Goal: Contribute content: Contribute content

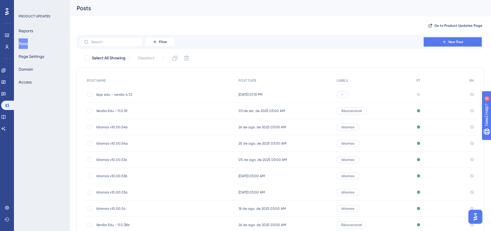
click at [141, 95] on span "App edu - versão 4.7.2" at bounding box center [142, 94] width 93 height 5
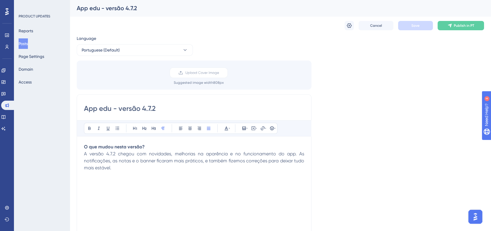
click at [155, 110] on input "App edu - versão 4.7.2" at bounding box center [194, 108] width 220 height 9
type input "App edu - versão 4.7.3"
click at [363, 110] on div "Language Portuguese (Default) Upload Cover Image Suggested image width 808 px A…" at bounding box center [280, 173] width 407 height 276
click at [28, 42] on button "Posts" at bounding box center [23, 43] width 9 height 10
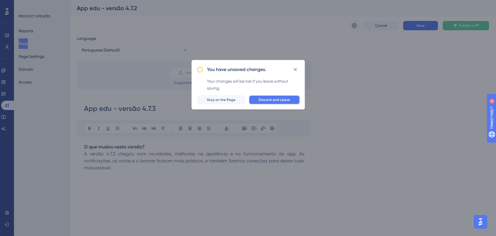
click at [264, 98] on span "Discard and Leave" at bounding box center [273, 99] width 31 height 5
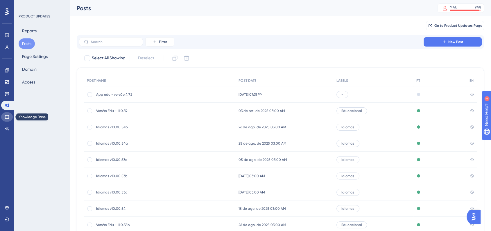
click at [6, 114] on link at bounding box center [7, 116] width 12 height 9
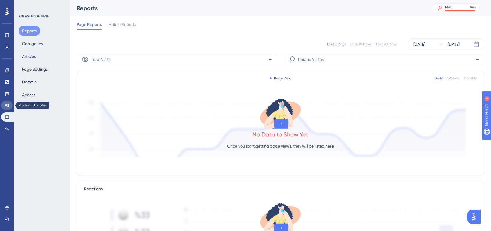
click at [8, 105] on icon at bounding box center [7, 105] width 5 height 5
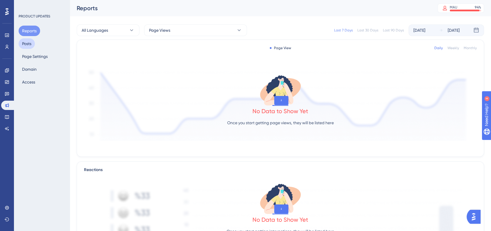
click at [28, 46] on button "Posts" at bounding box center [27, 43] width 16 height 10
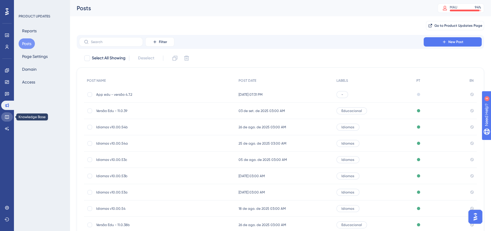
click at [8, 116] on icon at bounding box center [7, 117] width 4 height 4
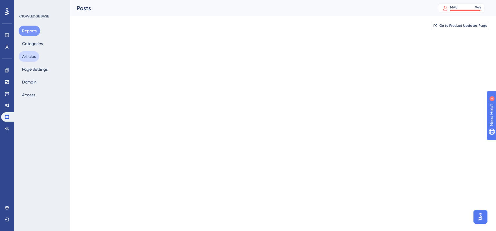
click at [26, 58] on button "Articles" at bounding box center [29, 56] width 21 height 10
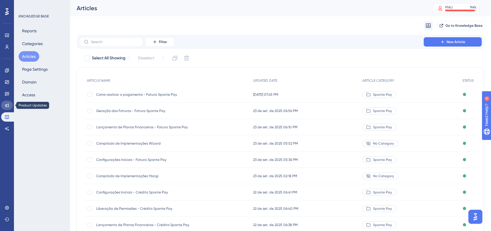
click at [2, 103] on link at bounding box center [7, 104] width 12 height 9
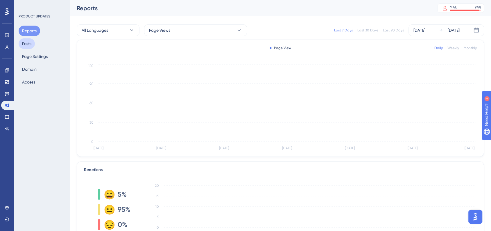
click at [26, 41] on button "Posts" at bounding box center [27, 43] width 16 height 10
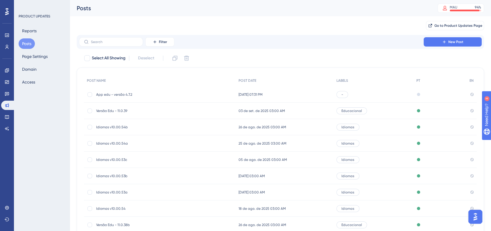
click at [240, 92] on span "23 de set. de 2025 07:31 PM" at bounding box center [250, 94] width 24 height 5
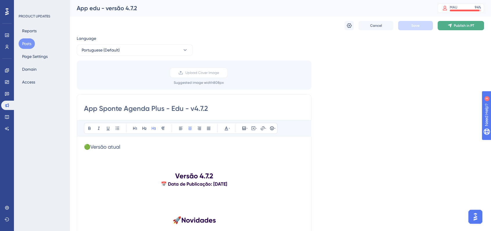
click at [455, 26] on span "Publish in PT" at bounding box center [464, 25] width 20 height 5
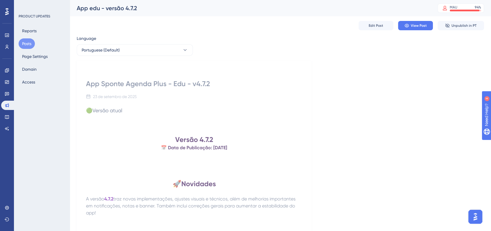
click at [26, 43] on button "Posts" at bounding box center [27, 43] width 16 height 10
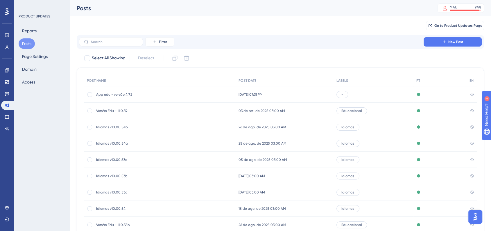
click at [290, 97] on div "23 de set. de 2025 07:31 PM 23 de set. de 2025 07:31 PM" at bounding box center [285, 94] width 98 height 16
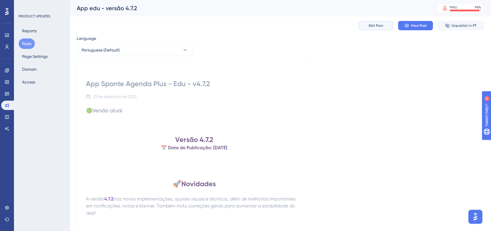
click at [373, 27] on span "Edit Post" at bounding box center [376, 25] width 15 height 5
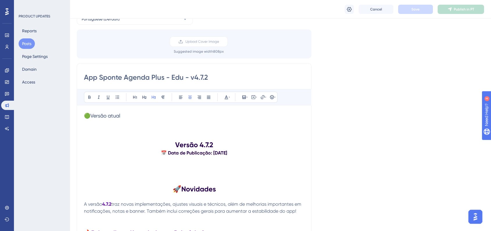
scroll to position [22, 0]
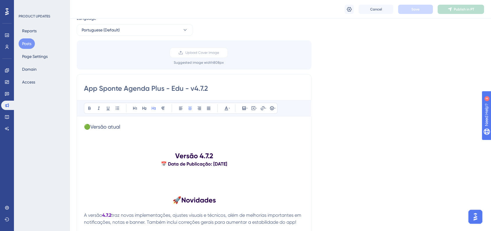
click at [205, 89] on input "App Sponte Agenda Plus - Edu - v4.7.2" at bounding box center [194, 88] width 220 height 9
type input "App Sponte Agenda Plus - Edu - v4.7.3"
click at [211, 155] on strong "Versão 4.7.2" at bounding box center [194, 155] width 38 height 8
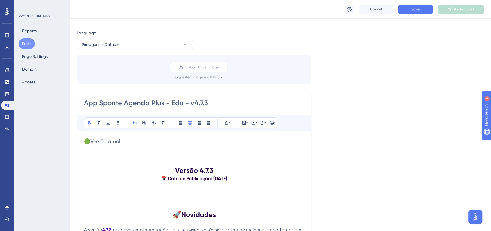
scroll to position [0, 0]
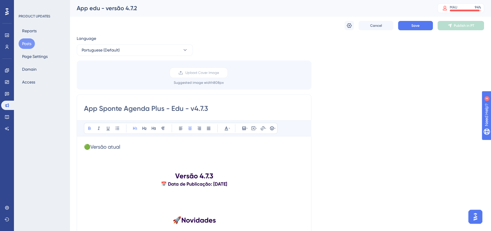
click at [135, 10] on div "App edu - versão 4.7.2" at bounding box center [250, 8] width 346 height 8
click at [349, 27] on icon at bounding box center [349, 25] width 5 height 5
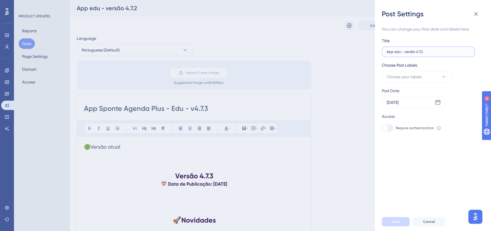
click at [423, 51] on input "App edu - versão 4.7.2" at bounding box center [428, 52] width 83 height 4
type input "App edu - versão 4.7.3"
click at [395, 224] on span "Save" at bounding box center [395, 221] width 8 height 5
click at [475, 18] on button at bounding box center [476, 14] width 12 height 12
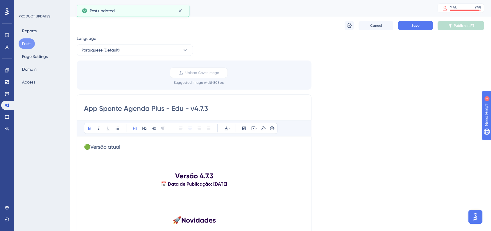
click at [418, 30] on div "Cancel Save Publish in PT" at bounding box center [280, 25] width 407 height 19
click at [418, 26] on span "Save" at bounding box center [415, 25] width 8 height 5
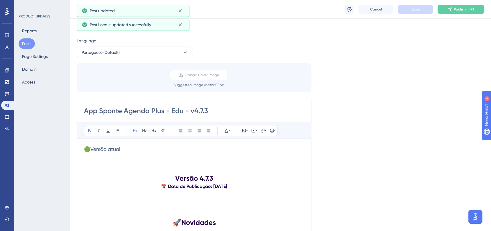
scroll to position [129, 0]
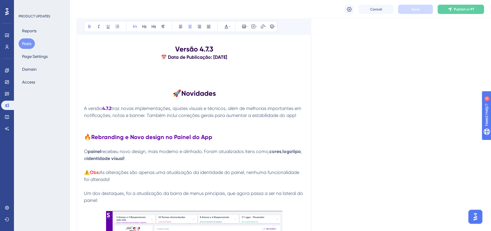
click at [24, 42] on button "Posts" at bounding box center [27, 43] width 16 height 10
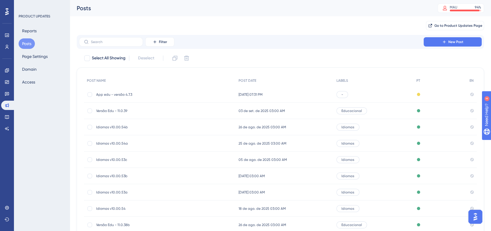
click at [416, 96] on div "Published with pending draft" at bounding box center [439, 94] width 53 height 16
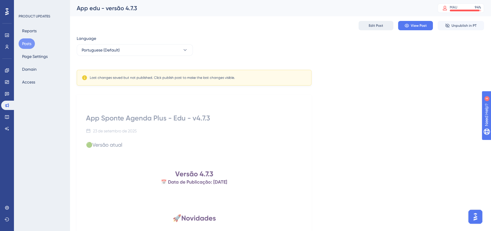
click at [376, 26] on span "Edit Post" at bounding box center [376, 25] width 15 height 5
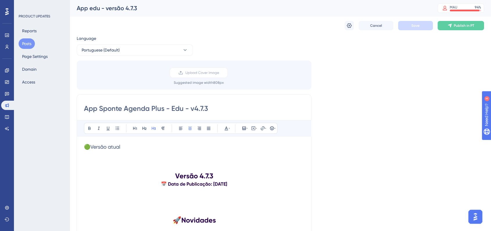
click at [351, 30] on div "Cancel Save Publish in PT" at bounding box center [280, 25] width 407 height 19
click at [411, 30] on div "Cancel Save Publish in PT" at bounding box center [280, 25] width 407 height 19
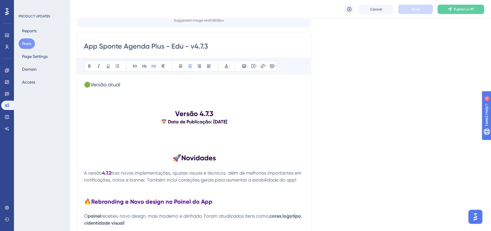
click at [232, 145] on p at bounding box center [194, 142] width 220 height 7
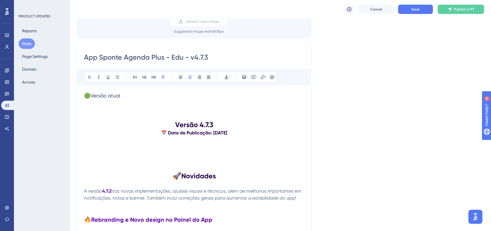
scroll to position [64, 0]
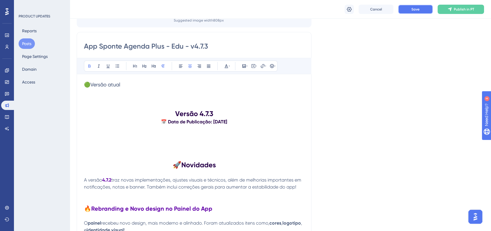
click at [401, 9] on button "Save" at bounding box center [415, 9] width 35 height 9
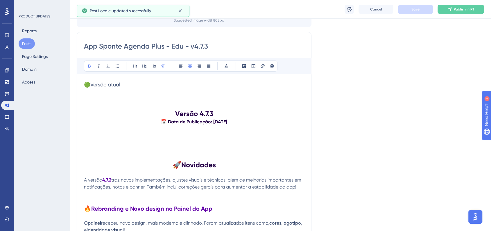
click at [36, 38] on div "Reports Posts Page Settings Domain Access" at bounding box center [42, 57] width 47 height 62
click at [29, 41] on button "Posts" at bounding box center [27, 43] width 16 height 10
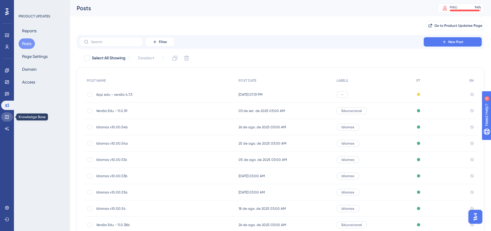
click at [7, 115] on icon at bounding box center [7, 116] width 5 height 5
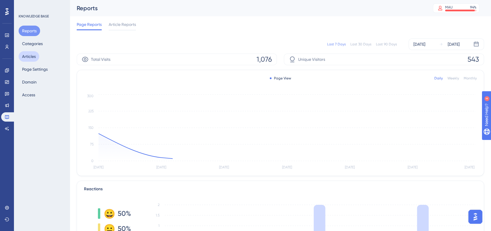
click at [26, 52] on button "Articles" at bounding box center [29, 56] width 21 height 10
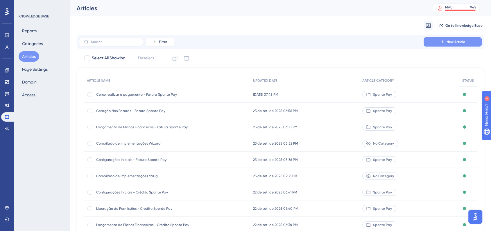
click at [459, 44] on button "New Article" at bounding box center [452, 41] width 58 height 9
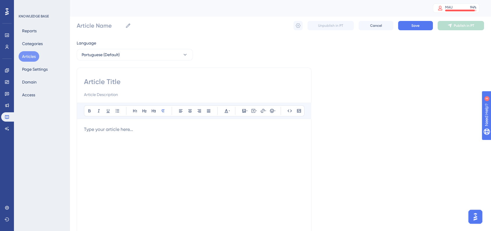
click at [352, 185] on div "Language Portuguese (Default) Bold Italic Underline Bullet Point Heading 1 Head…" at bounding box center [280, 167] width 407 height 256
click at [111, 28] on input "Article Name" at bounding box center [100, 25] width 46 height 8
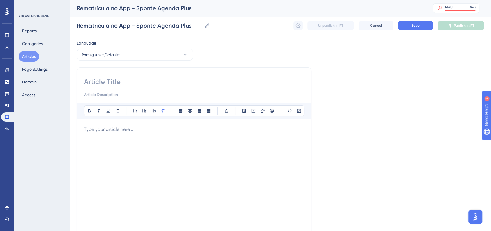
click at [111, 28] on input "Rematrícula no App - Sponte Agenda Plus" at bounding box center [139, 25] width 125 height 8
type input "Rematrícula no App - Sponte Agenda Plus"
click at [127, 78] on input at bounding box center [194, 81] width 220 height 9
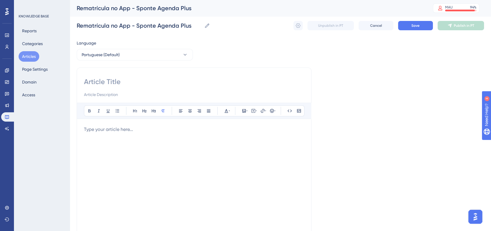
paste input "Rematrícula no App - Sponte Agenda Plus"
type input "Rematrícula no App - Sponte Agenda Plus"
click at [140, 129] on p at bounding box center [194, 129] width 220 height 7
click at [244, 110] on icon at bounding box center [244, 110] width 5 height 5
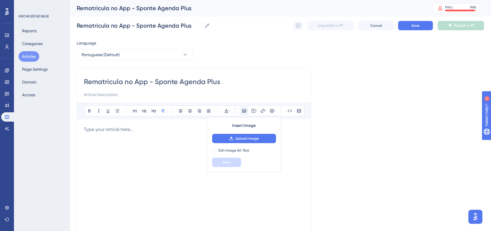
click at [179, 166] on div at bounding box center [194, 190] width 220 height 128
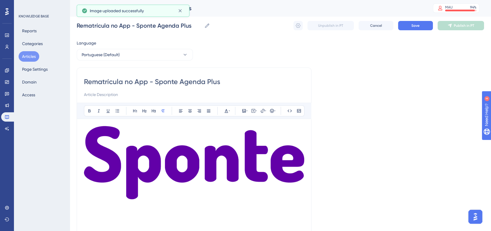
click at [247, 161] on img at bounding box center [194, 162] width 220 height 73
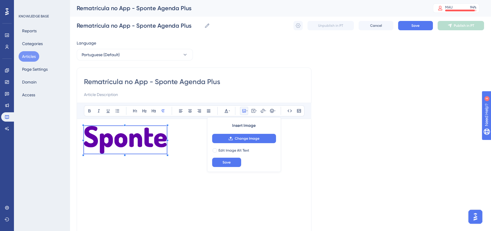
click at [167, 152] on p at bounding box center [194, 141] width 220 height 30
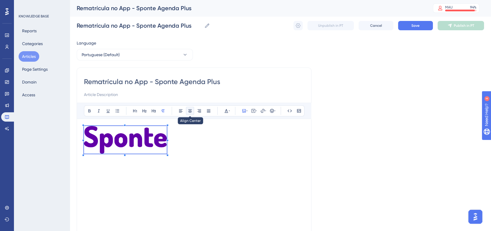
click at [188, 110] on icon at bounding box center [190, 110] width 5 height 5
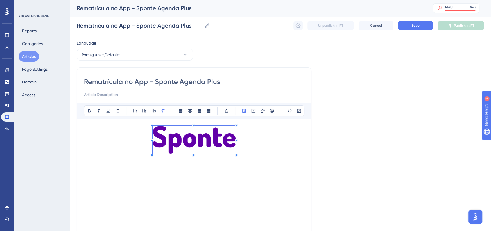
click at [251, 152] on p at bounding box center [194, 141] width 220 height 30
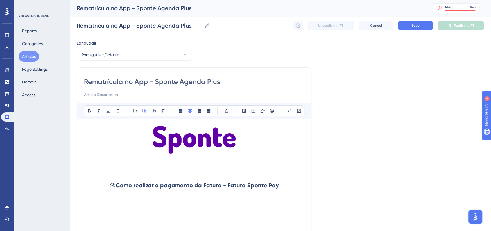
scroll to position [64, 0]
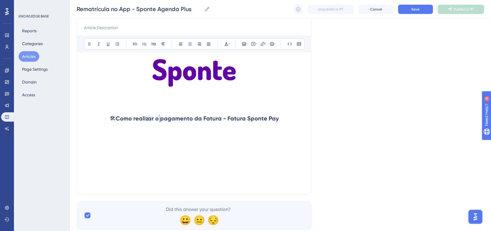
drag, startPoint x: 156, startPoint y: 116, endPoint x: 159, endPoint y: 116, distance: 2.9
click at [159, 116] on strong "Como realizar o pagamento da Fatura - Fatura Sponte Pay" at bounding box center [197, 118] width 163 height 7
drag, startPoint x: 162, startPoint y: 118, endPoint x: 281, endPoint y: 119, distance: 119.1
click at [281, 119] on h2 "🛠 Como realizar a pagamento da Fatura - Fatura Sponte Pay" at bounding box center [194, 117] width 220 height 17
click at [139, 132] on h2 at bounding box center [194, 135] width 220 height 17
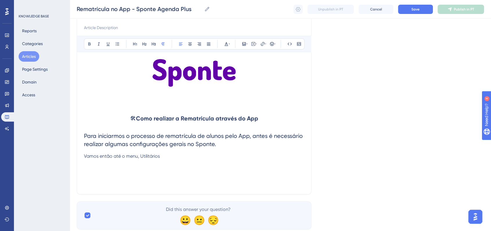
click at [163, 157] on p "Vamos então até o menu, Utilitários" at bounding box center [194, 155] width 220 height 7
click at [183, 157] on p "Vamos então até o menu, Utilitários ->" at bounding box center [194, 155] width 220 height 7
click at [415, 163] on div "Language Portuguese (Default) Rematrícula no App - Sponte Agenda Plus Bold Ital…" at bounding box center [280, 101] width 407 height 256
click at [201, 157] on p "Vamos então até o menu, Utilitários -> Opções ->" at bounding box center [194, 155] width 220 height 7
click at [184, 157] on span "Vamos então até o menu, Utilitários -> Opções ->" at bounding box center [136, 156] width 105 height 6
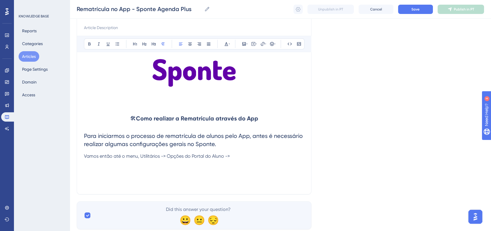
click at [243, 159] on p "Vamos então até o menu, Utilitários -> Opções do Portal do Aluno ->" at bounding box center [194, 155] width 220 height 7
click at [122, 170] on p at bounding box center [194, 169] width 220 height 7
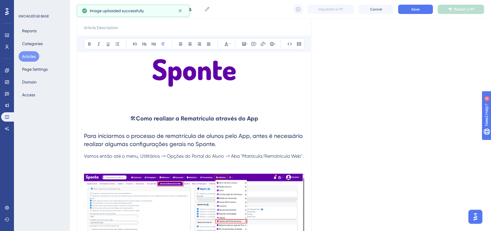
click at [94, 166] on p at bounding box center [194, 169] width 220 height 7
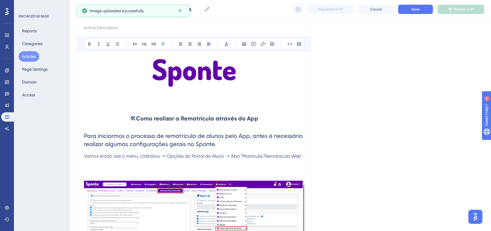
click at [94, 166] on p at bounding box center [194, 169] width 220 height 7
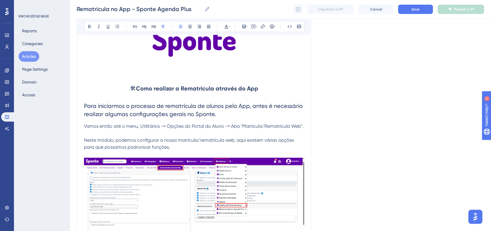
scroll to position [129, 0]
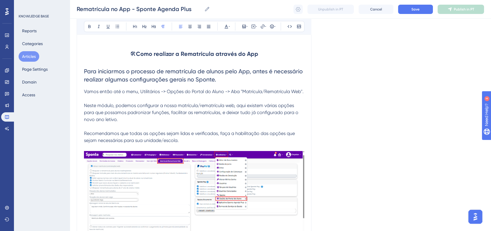
click at [85, 133] on span "Recomendamos que todas as opções sejam lidas e verificadas, faça a habilitação …" at bounding box center [190, 136] width 212 height 12
click at [270, 25] on icon at bounding box center [272, 26] width 5 height 5
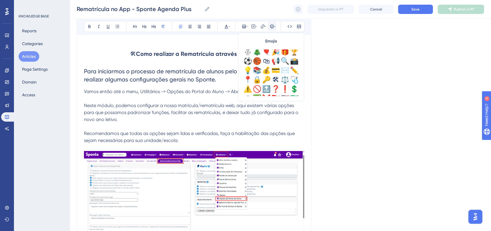
scroll to position [193, 0]
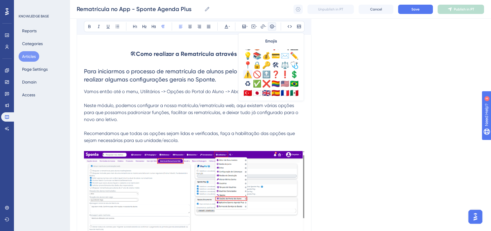
click at [249, 73] on div "⚠️" at bounding box center [247, 74] width 9 height 9
click at [367, 99] on div "Language Portuguese (Default) Rematrícula no App - Sponte Agenda Plus Bold Ital…" at bounding box center [280, 101] width 407 height 387
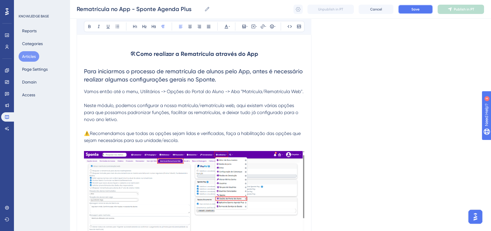
click at [418, 10] on span "Save" at bounding box center [415, 9] width 8 height 5
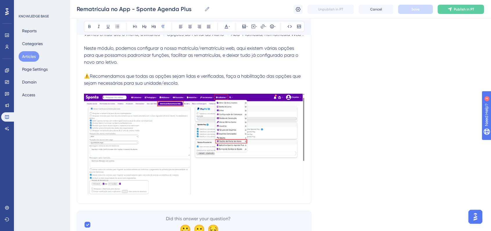
scroll to position [211, 0]
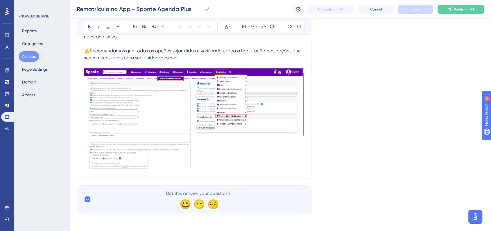
click at [286, 158] on img at bounding box center [194, 118] width 220 height 100
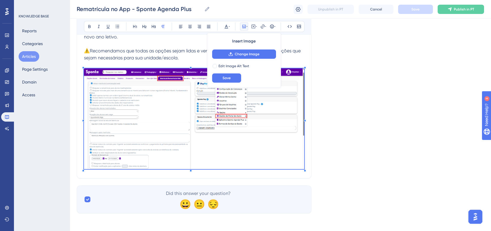
click at [233, 86] on div "Insert Image Change Image Edit Image Alt Text Save" at bounding box center [244, 60] width 74 height 55
click at [230, 84] on div "Insert Image Change Image Edit Image Alt Text Save" at bounding box center [244, 60] width 74 height 55
click at [230, 80] on button "Save" at bounding box center [226, 77] width 29 height 9
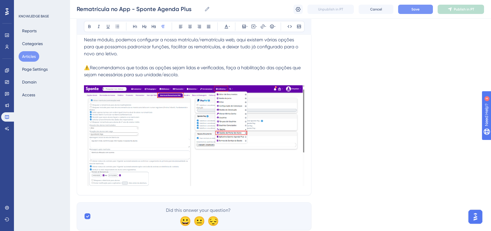
scroll to position [210, 0]
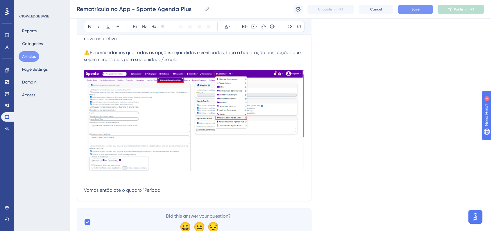
click at [172, 190] on p "Vamos então até o quadro "Período" at bounding box center [194, 189] width 220 height 7
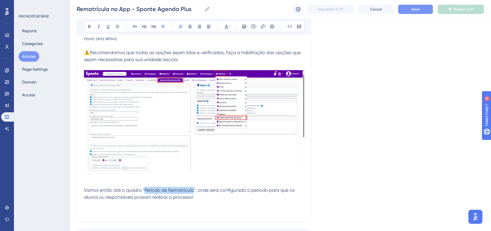
drag, startPoint x: 144, startPoint y: 189, endPoint x: 192, endPoint y: 190, distance: 48.2
click at [192, 190] on span "Vamos então até o quadro "Período de Rematrícula", onde será configurado o perí…" at bounding box center [190, 193] width 212 height 12
click at [91, 24] on icon at bounding box center [89, 26] width 5 height 5
click at [253, 207] on p at bounding box center [194, 210] width 220 height 7
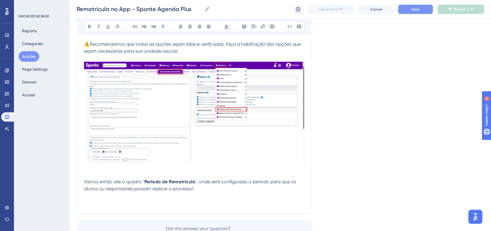
scroll to position [242, 0]
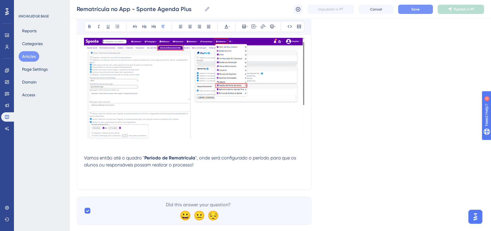
click at [117, 178] on p at bounding box center [194, 178] width 220 height 7
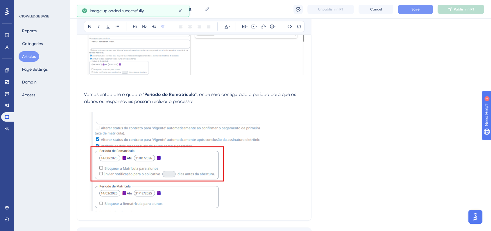
scroll to position [339, 0]
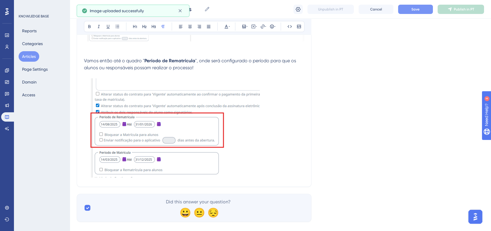
click at [280, 154] on p at bounding box center [194, 128] width 220 height 101
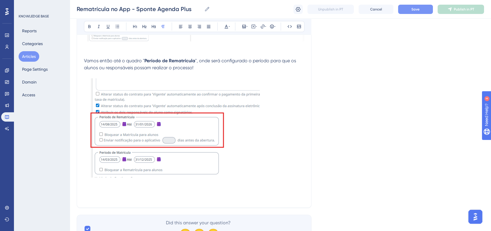
click at [93, 193] on p at bounding box center [194, 196] width 220 height 7
click at [91, 192] on p at bounding box center [194, 189] width 220 height 7
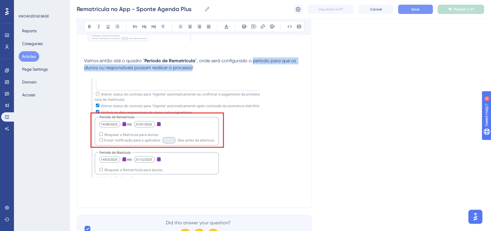
drag, startPoint x: 252, startPoint y: 62, endPoint x: 191, endPoint y: 69, distance: 61.7
click at [191, 69] on span "", onde será configurado o período para que os alunos ou responsáveis possam re…" at bounding box center [190, 64] width 213 height 12
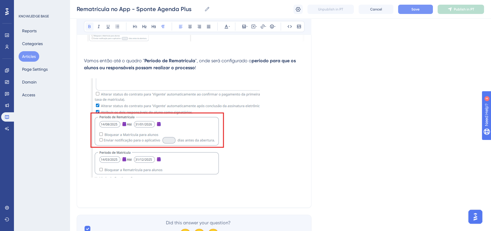
click at [89, 26] on icon at bounding box center [89, 26] width 5 height 5
click at [255, 174] on img at bounding box center [172, 127] width 176 height 99
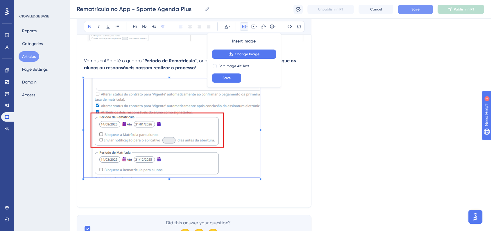
click at [285, 163] on p at bounding box center [194, 128] width 220 height 101
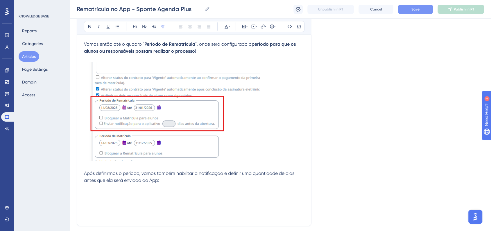
scroll to position [371, 0]
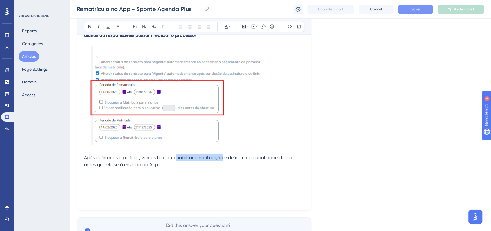
drag, startPoint x: 176, startPoint y: 158, endPoint x: 222, endPoint y: 158, distance: 45.9
click at [222, 158] on span "Após definirmos o período, vamos também habilitar a notificação e definir uma q…" at bounding box center [189, 161] width 211 height 12
click at [89, 26] on icon at bounding box center [89, 26] width 5 height 5
click at [268, 174] on p at bounding box center [194, 171] width 220 height 7
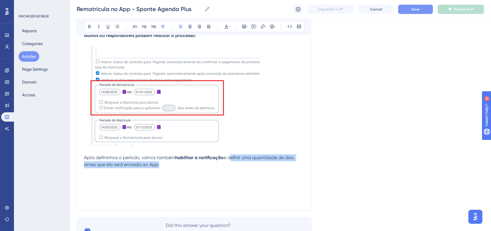
drag, startPoint x: 229, startPoint y: 159, endPoint x: 158, endPoint y: 165, distance: 71.7
click at [158, 165] on span "e definir uma quantidade de dias antes que ela será enviada ao App:" at bounding box center [189, 161] width 211 height 12
click at [87, 28] on icon at bounding box center [89, 26] width 5 height 5
click at [152, 173] on p at bounding box center [194, 171] width 220 height 7
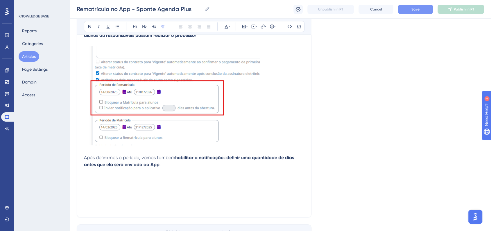
click at [104, 183] on p at bounding box center [194, 185] width 220 height 7
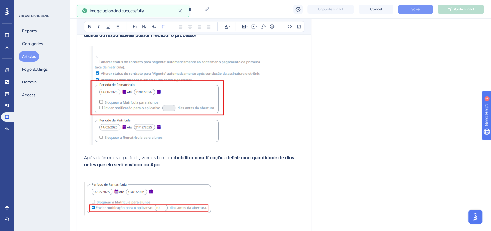
click at [93, 175] on p at bounding box center [194, 178] width 220 height 7
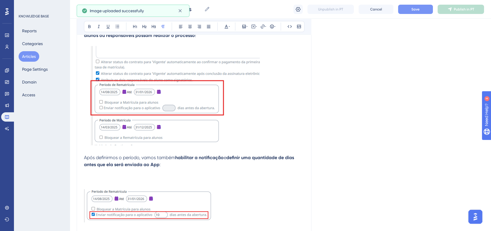
click at [94, 176] on p at bounding box center [194, 178] width 220 height 7
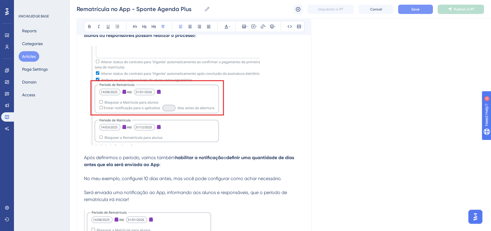
click at [84, 193] on span "Será enviada uma notificação ao App, informando aos alunos e responsáveis, que …" at bounding box center [186, 195] width 204 height 12
click at [85, 192] on span "Será enviada uma notificação ao App, informando aos alunos e responsáveis, que …" at bounding box center [186, 195] width 204 height 12
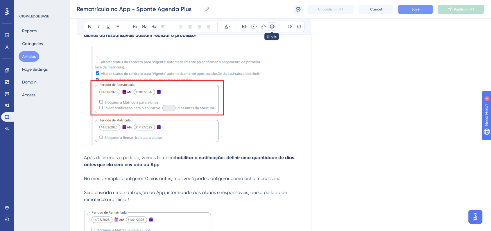
click at [270, 23] on button at bounding box center [272, 26] width 8 height 8
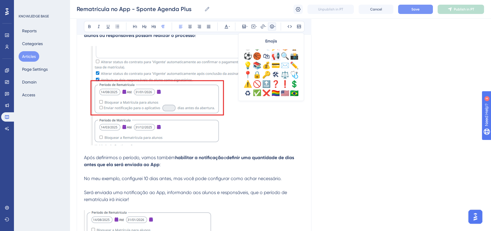
scroll to position [193, 0]
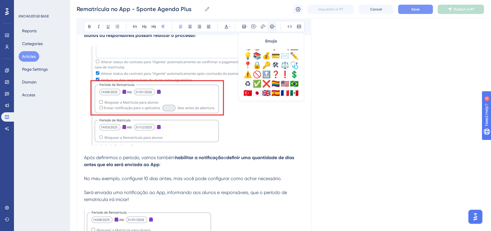
click at [258, 81] on div "✅" at bounding box center [256, 83] width 9 height 9
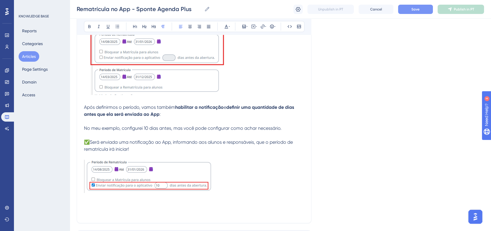
scroll to position [436, 0]
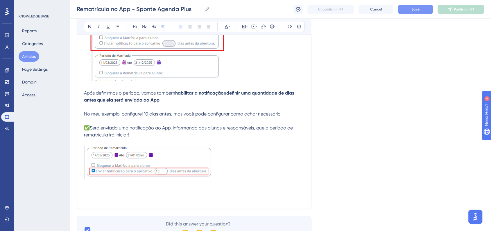
click at [253, 168] on p at bounding box center [194, 162] width 220 height 35
click at [151, 167] on img at bounding box center [152, 161] width 136 height 33
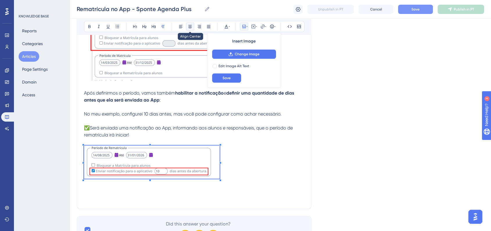
click at [191, 27] on icon at bounding box center [190, 26] width 5 height 5
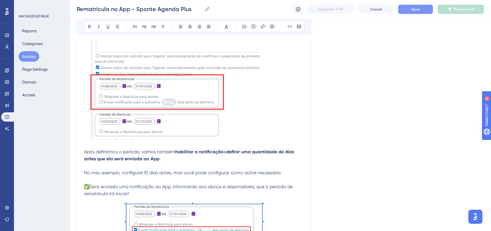
scroll to position [339, 0]
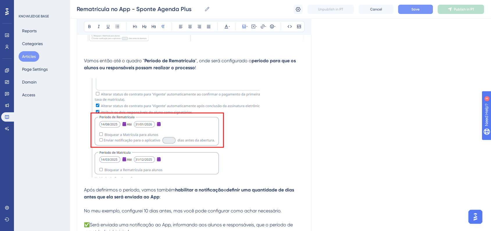
click at [270, 135] on p at bounding box center [194, 128] width 220 height 101
click at [190, 133] on img at bounding box center [172, 127] width 176 height 99
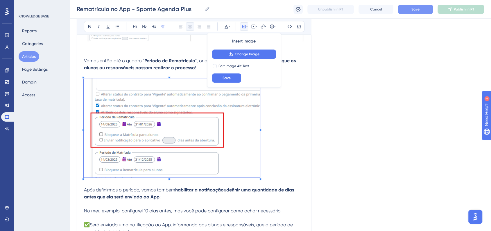
click at [188, 28] on button at bounding box center [190, 26] width 8 height 8
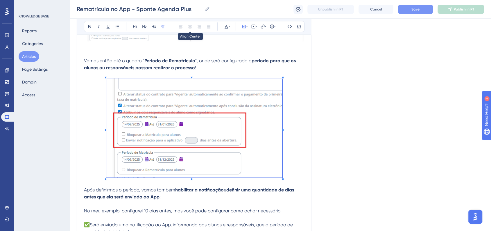
click at [411, 84] on div "Language Portuguese (Default) Rematrícula no App - Sponte Agenda Plus Bold Ital…" at bounding box center [280, 19] width 407 height 642
drag, startPoint x: 398, startPoint y: 65, endPoint x: 401, endPoint y: 42, distance: 22.5
click at [398, 64] on div "Language Portuguese (Default) Rematrícula no App - Sponte Agenda Plus Bold Ital…" at bounding box center [280, 19] width 407 height 642
click at [418, 11] on span "Save" at bounding box center [415, 9] width 8 height 5
click at [306, 124] on div "Rematrícula no App - Sponte Agenda Plus Bold Italic Underline Bullet Point Head…" at bounding box center [194, 15] width 235 height 579
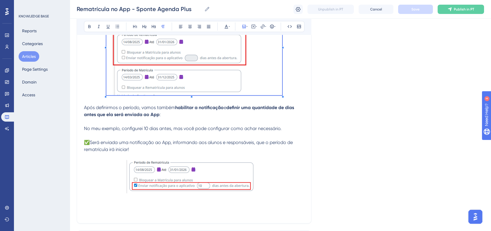
scroll to position [436, 0]
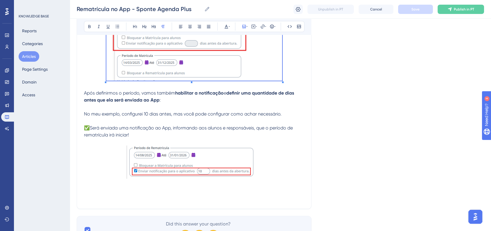
click at [164, 194] on p at bounding box center [194, 197] width 220 height 7
click at [181, 186] on p at bounding box center [194, 183] width 220 height 7
click at [200, 186] on p at bounding box center [194, 183] width 220 height 7
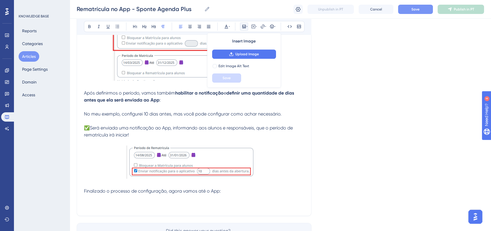
click at [197, 195] on p at bounding box center [194, 197] width 220 height 7
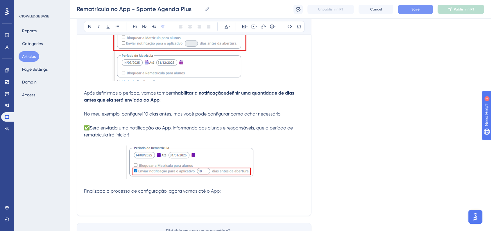
click at [197, 195] on p at bounding box center [194, 197] width 220 height 7
click at [197, 192] on span "Finalizado o processo de configuração, agora vamos até o App:" at bounding box center [152, 191] width 137 height 6
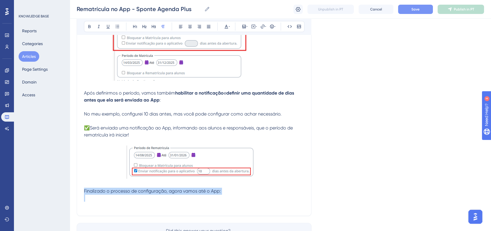
click at [197, 192] on span "Finalizado o processo de configuração, agora vamos até o App:" at bounding box center [152, 191] width 137 height 6
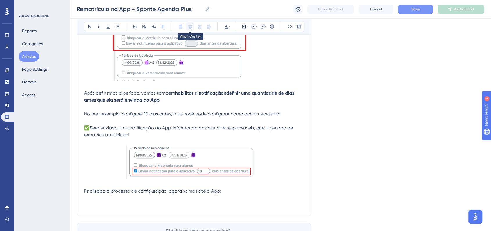
click at [193, 30] on button at bounding box center [190, 26] width 8 height 8
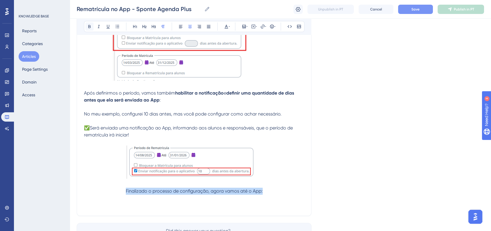
click at [85, 25] on button at bounding box center [89, 26] width 8 height 8
click at [218, 180] on p at bounding box center [194, 183] width 220 height 7
click at [120, 191] on p "Finalizado o processo de configuração, agora vamos até o App:" at bounding box center [194, 190] width 220 height 7
click at [274, 30] on div "Bold Italic Underline Bullet Point Heading 1 Heading 2 Heading 3 Normal Align L…" at bounding box center [194, 26] width 220 height 11
click at [270, 28] on icon at bounding box center [272, 26] width 4 height 4
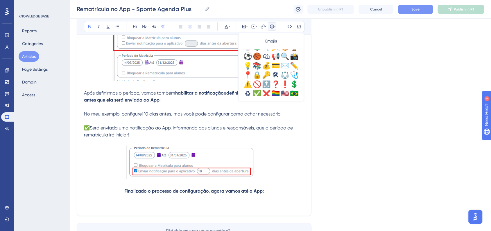
scroll to position [193, 0]
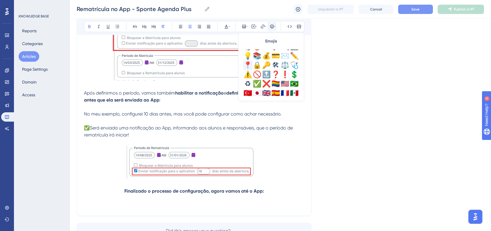
click at [245, 63] on div "📍" at bounding box center [247, 64] width 9 height 9
click at [121, 187] on p "📍 Finalizado o processo de configuração, agora vamos até o App:" at bounding box center [194, 190] width 220 height 7
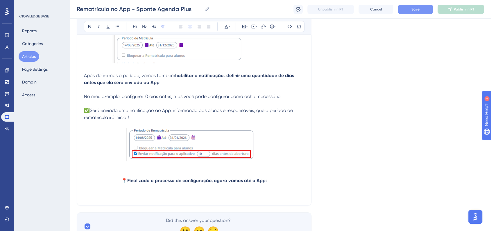
scroll to position [468, 0]
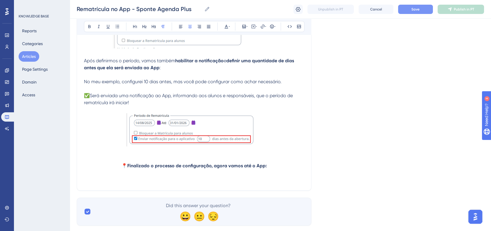
click at [188, 160] on p at bounding box center [194, 158] width 220 height 7
drag, startPoint x: 188, startPoint y: 160, endPoint x: 188, endPoint y: 163, distance: 2.9
click at [188, 160] on p at bounding box center [194, 158] width 220 height 7
click at [186, 167] on strong "Finalizado o processo de configuração, agora vamos até o App:" at bounding box center [196, 166] width 139 height 6
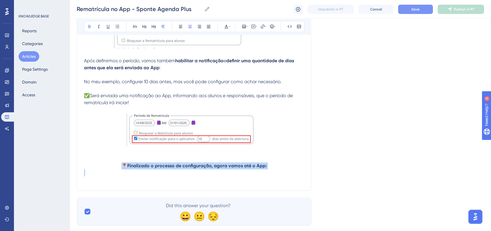
click at [186, 167] on strong "Finalizado o processo de configuração, agora vamos até o App:" at bounding box center [196, 166] width 139 height 6
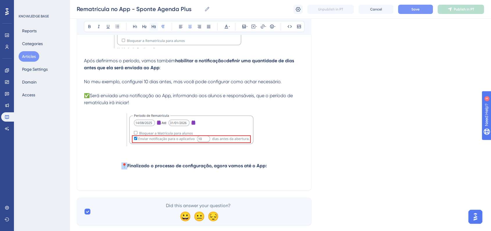
click at [157, 30] on button at bounding box center [154, 26] width 8 height 8
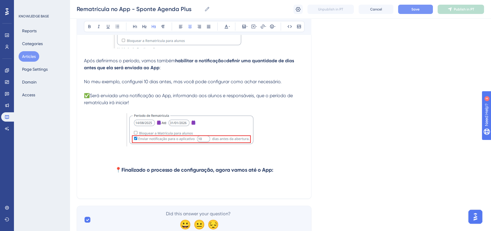
click at [242, 151] on p at bounding box center [194, 151] width 220 height 7
click at [284, 172] on h3 "📍 Finalizado o processo de configuração, agora vamos até o App:" at bounding box center [194, 169] width 220 height 15
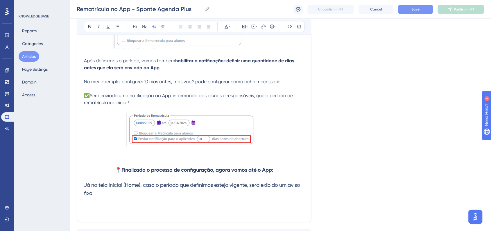
click at [115, 193] on h3 "Já na tela inicial (Home), caso o período que definimos esteja vigente, será ex…" at bounding box center [194, 188] width 220 height 23
click at [109, 192] on span "Já na tela inicial (Home), caso o período que definimos esteja vigente, será ex…" at bounding box center [193, 189] width 218 height 14
click at [108, 193] on span "Já na tela inicial (Home), caso o período que definimos esteja vigente, será ex…" at bounding box center [193, 189] width 218 height 14
click at [139, 191] on h3 "Já na tela inicial (Home), caso o período que definimos esteja vigente, será ex…" at bounding box center [194, 188] width 220 height 23
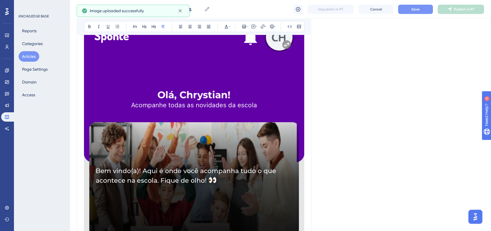
click at [203, 176] on img at bounding box center [194, 226] width 220 height 425
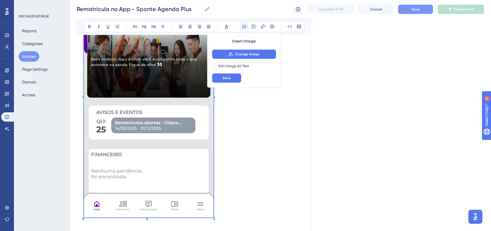
scroll to position [657, 0]
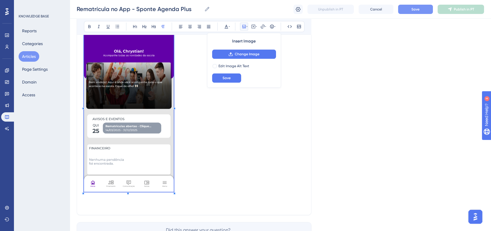
click at [173, 131] on span at bounding box center [129, 105] width 90 height 175
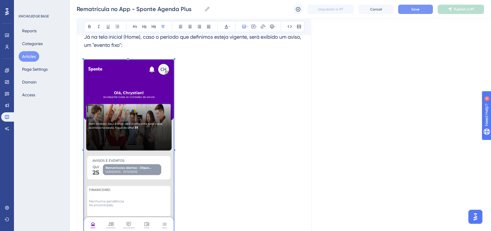
scroll to position [560, 0]
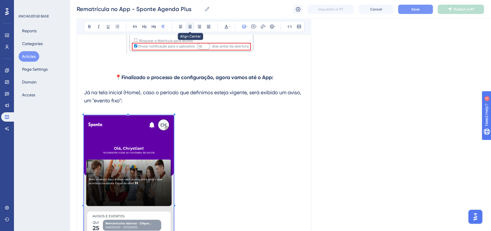
click at [193, 24] on button at bounding box center [190, 26] width 8 height 8
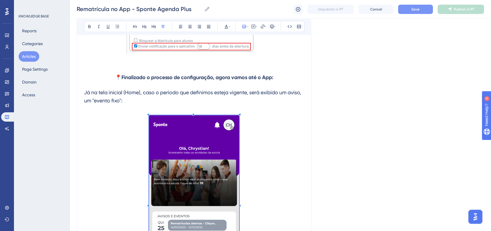
click at [406, 12] on button "Save" at bounding box center [415, 9] width 35 height 9
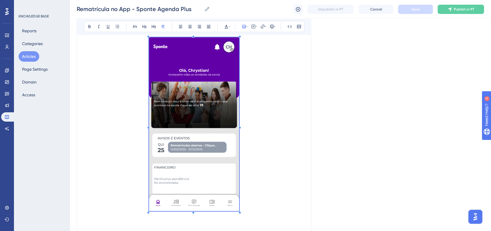
scroll to position [657, 0]
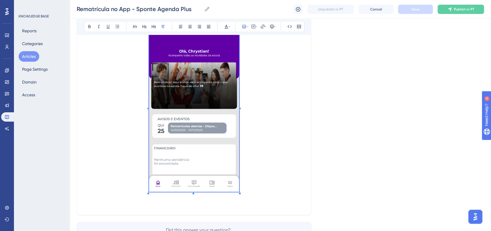
click at [259, 126] on p at bounding box center [194, 105] width 220 height 175
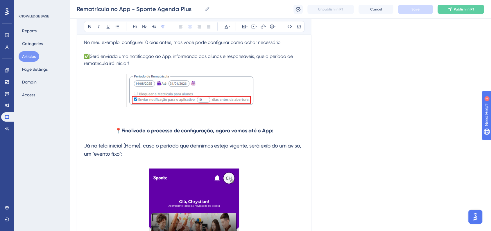
scroll to position [496, 0]
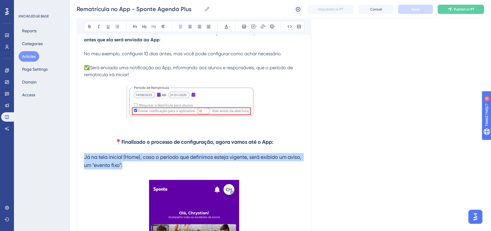
drag, startPoint x: 139, startPoint y: 167, endPoint x: 80, endPoint y: 157, distance: 59.1
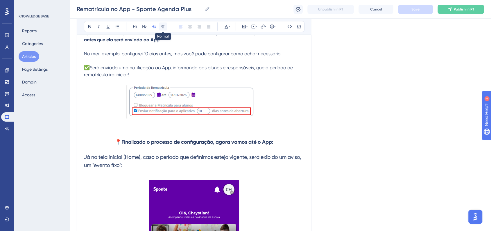
click at [161, 28] on icon at bounding box center [163, 26] width 5 height 5
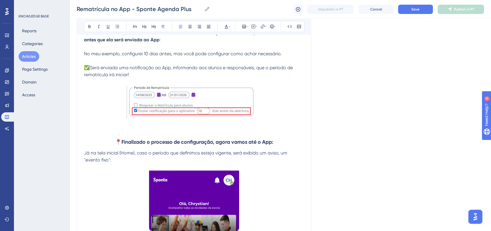
click at [191, 134] on p at bounding box center [194, 130] width 220 height 7
drag, startPoint x: 121, startPoint y: 154, endPoint x: 133, endPoint y: 155, distance: 12.5
click at [133, 155] on span "Já na tela inicial (Home), caso o período que definimos esteja vigente, será ex…" at bounding box center [186, 156] width 204 height 12
click at [88, 25] on icon at bounding box center [89, 26] width 5 height 5
click at [240, 116] on img at bounding box center [194, 101] width 136 height 33
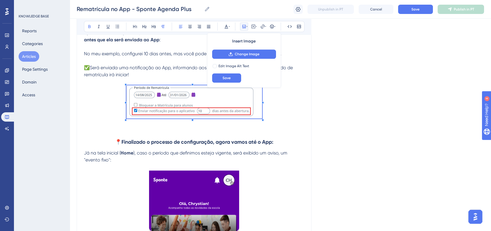
click at [298, 166] on p at bounding box center [194, 166] width 220 height 7
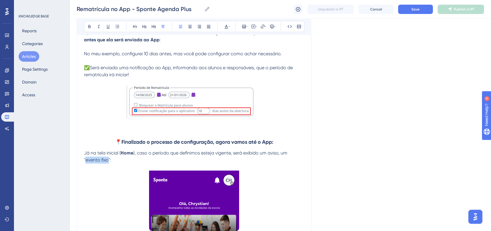
drag, startPoint x: 86, startPoint y: 162, endPoint x: 107, endPoint y: 161, distance: 21.2
click at [107, 161] on span "), caso o período que definimos esteja vigente, será exibido um aviso, um "even…" at bounding box center [186, 156] width 204 height 12
click at [88, 24] on icon at bounding box center [89, 26] width 5 height 5
click at [125, 164] on p at bounding box center [194, 166] width 220 height 7
click at [133, 161] on p "Já na tela inicial ( Home ), caso o período que definimos esteja vigente, será …" at bounding box center [194, 156] width 220 height 14
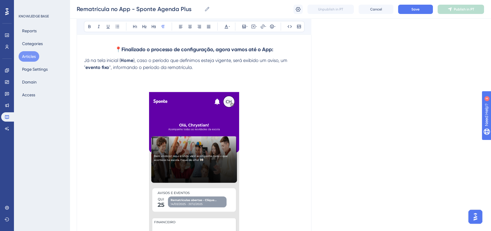
scroll to position [592, 0]
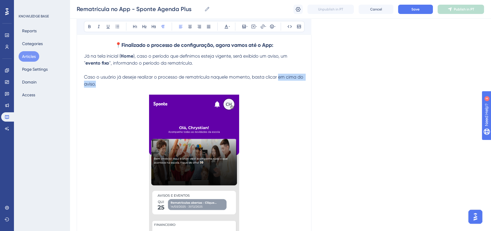
drag, startPoint x: 277, startPoint y: 78, endPoint x: 281, endPoint y: 82, distance: 5.8
click at [281, 82] on p "Caso o usuário já deseje realizar o processo de rematrícula naquele momento, ba…" at bounding box center [194, 80] width 220 height 14
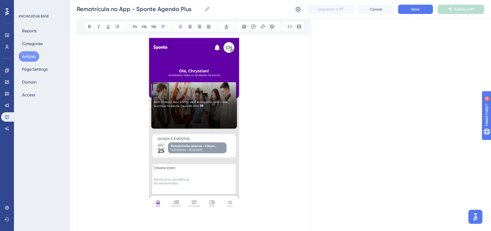
scroll to position [689, 0]
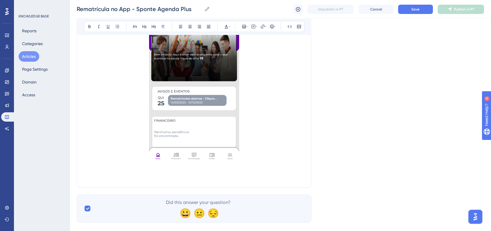
click at [167, 175] on p at bounding box center [194, 176] width 220 height 7
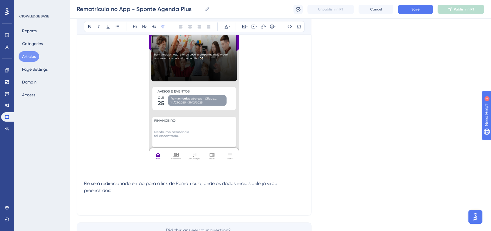
click at [137, 197] on p at bounding box center [194, 197] width 220 height 7
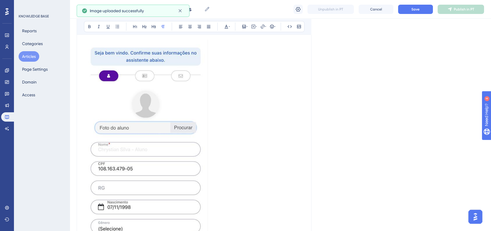
click at [163, 153] on img at bounding box center [146, 155] width 124 height 232
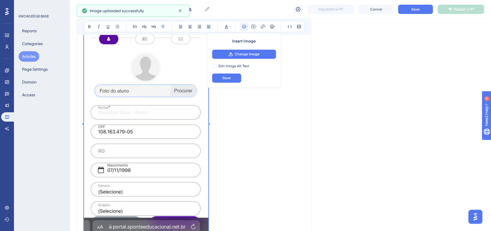
scroll to position [915, 0]
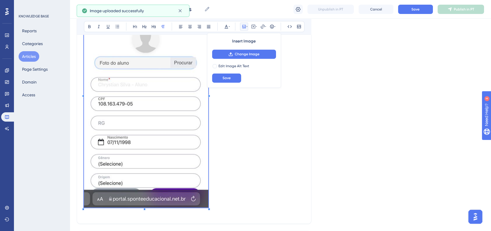
click at [208, 209] on p at bounding box center [194, 212] width 220 height 7
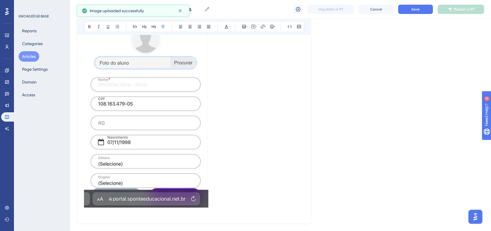
click at [208, 209] on p at bounding box center [194, 212] width 220 height 7
click at [201, 199] on img at bounding box center [146, 91] width 124 height 232
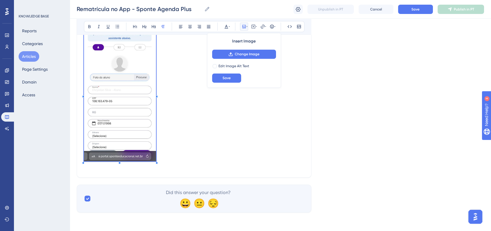
click at [156, 103] on p at bounding box center [194, 94] width 220 height 137
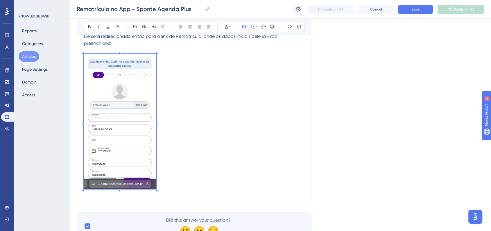
scroll to position [799, 0]
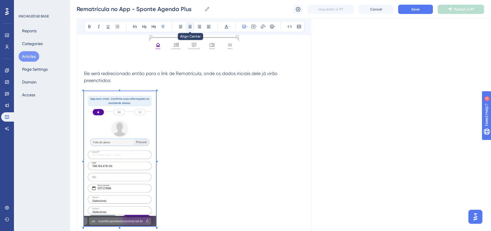
click at [189, 28] on icon at bounding box center [190, 26] width 5 height 5
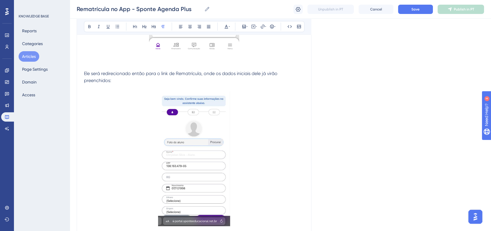
click at [130, 86] on p at bounding box center [194, 87] width 220 height 7
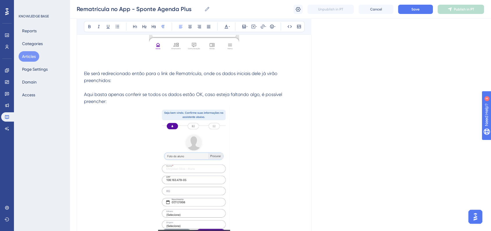
click at [117, 78] on p "Ele será redirecionado então para o link de Rematrícula, onde os dados iniciais…" at bounding box center [194, 77] width 220 height 14
click at [84, 73] on span "Ele será redirecionado então para o link de Rematrícula, onde os dados iniciais…" at bounding box center [181, 77] width 195 height 12
drag, startPoint x: 85, startPoint y: 75, endPoint x: 88, endPoint y: 75, distance: 3.8
click at [88, 75] on span "1 - Ele será redirecionado então para o link de Rematrícula, onde os dados inic…" at bounding box center [184, 77] width 201 height 12
click at [91, 26] on icon at bounding box center [89, 26] width 5 height 5
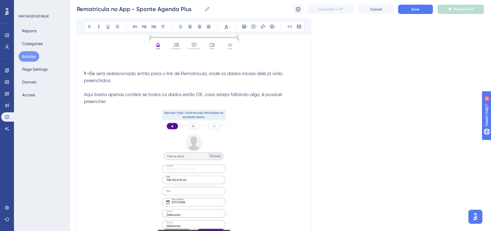
click at [130, 89] on p at bounding box center [194, 87] width 220 height 7
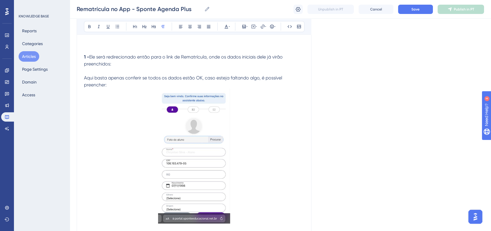
scroll to position [832, 0]
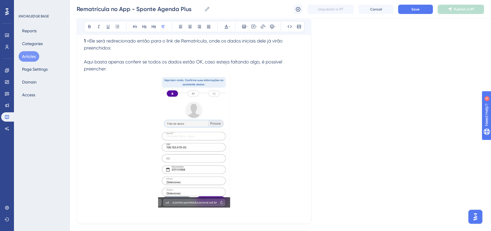
click at [282, 161] on p at bounding box center [194, 140] width 220 height 137
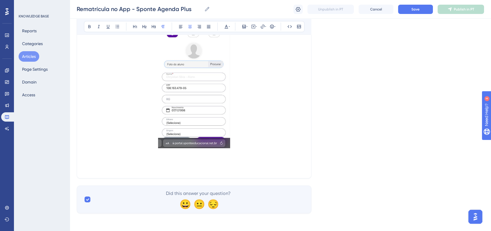
scroll to position [892, 0]
click at [272, 137] on p at bounding box center [194, 80] width 220 height 137
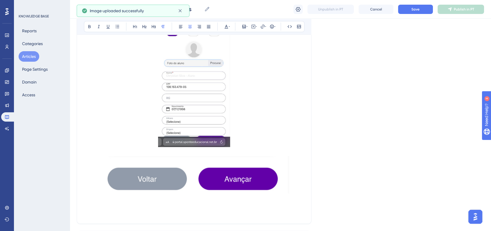
click at [272, 130] on p at bounding box center [194, 80] width 220 height 137
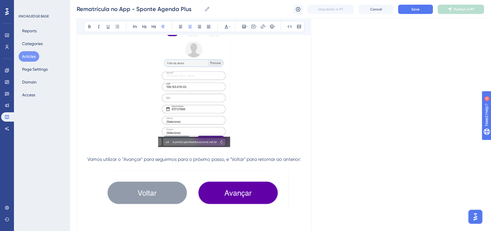
click at [201, 171] on img at bounding box center [194, 188] width 190 height 37
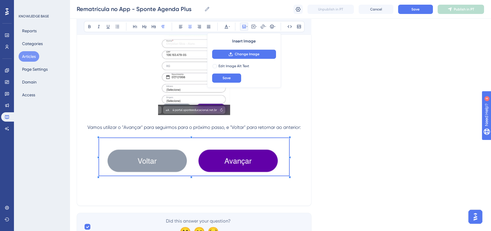
scroll to position [924, 0]
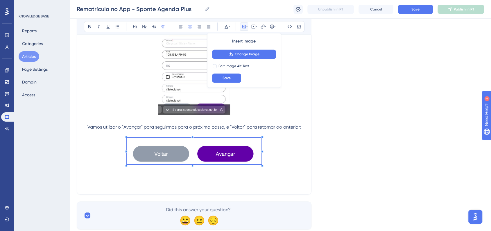
click at [234, 151] on span at bounding box center [194, 151] width 134 height 28
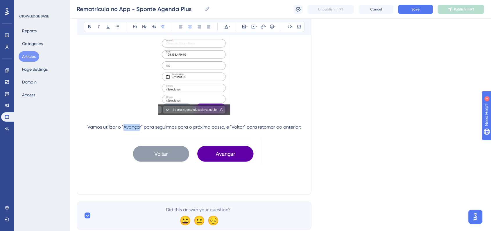
drag, startPoint x: 124, startPoint y: 127, endPoint x: 140, endPoint y: 126, distance: 15.7
click at [140, 126] on span "Vamos utilizar o "Avançar" para seguirmos para o próximo passo, e "Voltar" para…" at bounding box center [193, 127] width 213 height 6
click at [139, 129] on span "Vamos utilizar o "Avançar" para seguirmos para o próximo passo, e "Voltar" para…" at bounding box center [193, 127] width 213 height 6
drag, startPoint x: 123, startPoint y: 128, endPoint x: 141, endPoint y: 127, distance: 17.8
click at [141, 127] on span "Vamos utilizar o "Avançar" para seguirmos para o próximo passo, e "Voltar" para…" at bounding box center [193, 127] width 213 height 6
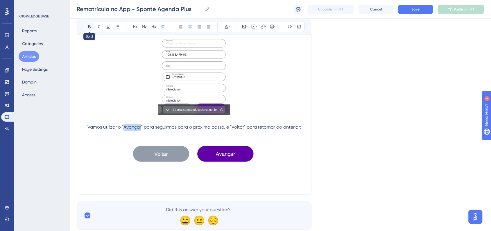
click at [89, 26] on icon at bounding box center [89, 26] width 2 height 3
click at [209, 149] on img at bounding box center [194, 150] width 134 height 26
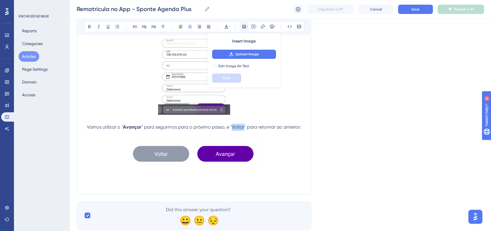
drag, startPoint x: 232, startPoint y: 128, endPoint x: 243, endPoint y: 127, distance: 11.4
click at [243, 127] on span "" para seguirmos para o próximo passo, e "Voltar" para retornar ao anterior:" at bounding box center [221, 127] width 160 height 6
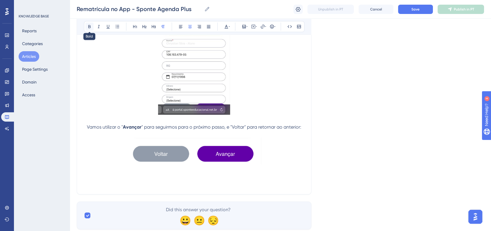
click at [91, 30] on button at bounding box center [89, 26] width 8 height 8
click at [294, 156] on p at bounding box center [194, 151] width 220 height 28
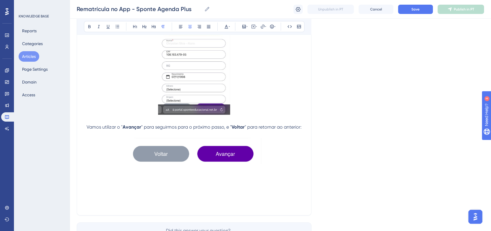
scroll to position [892, 0]
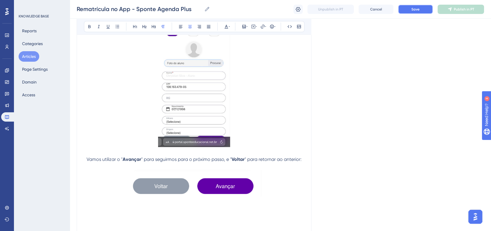
click at [421, 6] on button "Save" at bounding box center [415, 9] width 35 height 9
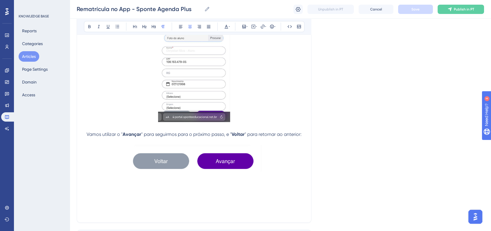
scroll to position [957, 0]
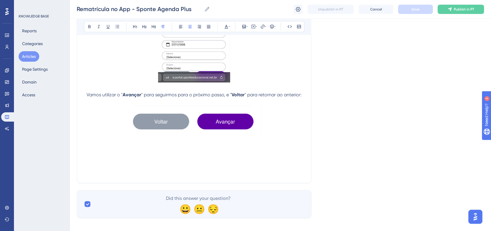
click at [142, 152] on p at bounding box center [194, 151] width 220 height 7
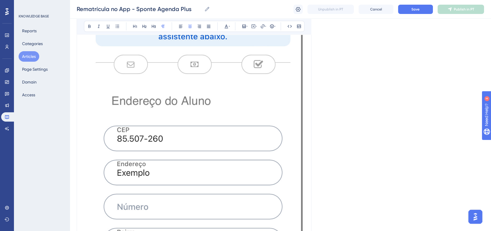
click at [225, 175] on img at bounding box center [194, 204] width 220 height 409
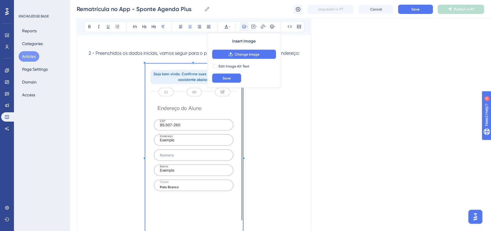
scroll to position [1053, 0]
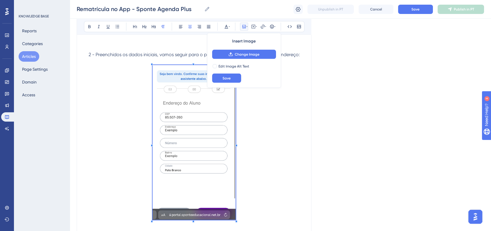
click at [167, 107] on span at bounding box center [193, 143] width 83 height 157
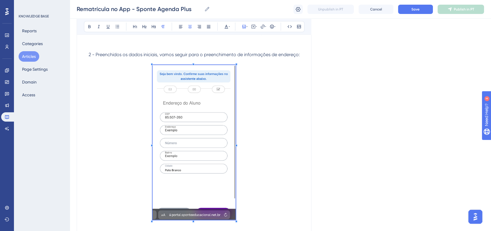
click at [238, 124] on p at bounding box center [194, 143] width 220 height 157
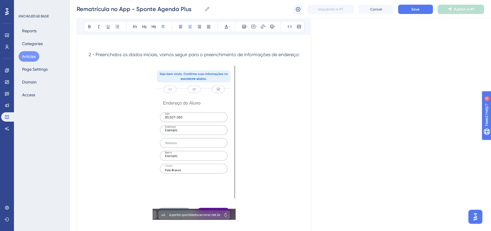
click at [249, 126] on p at bounding box center [194, 143] width 220 height 157
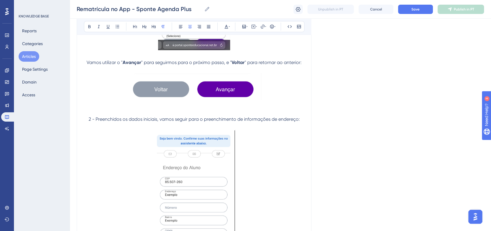
click at [225, 167] on img at bounding box center [193, 206] width 83 height 155
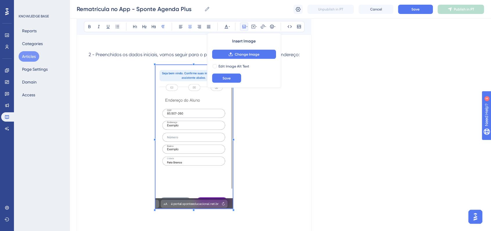
click at [230, 202] on span at bounding box center [193, 137] width 77 height 145
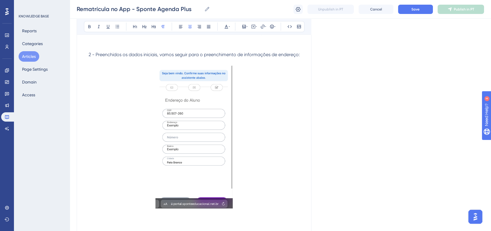
click at [272, 142] on p at bounding box center [194, 137] width 220 height 145
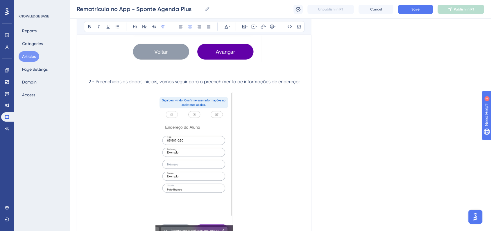
scroll to position [989, 0]
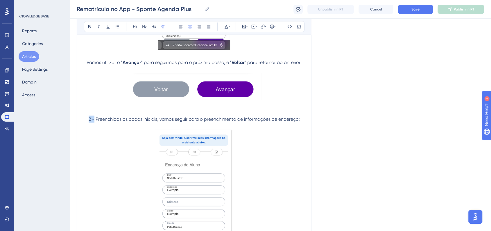
drag, startPoint x: 88, startPoint y: 120, endPoint x: 93, endPoint y: 120, distance: 4.6
click at [93, 120] on span "2 - Preenchidos os dados iniciais, vamos seguir para o preenchimento de informa…" at bounding box center [194, 119] width 211 height 6
click at [89, 28] on icon at bounding box center [89, 26] width 2 height 3
click at [282, 140] on p at bounding box center [194, 201] width 220 height 145
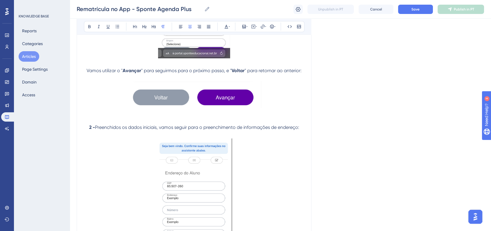
scroll to position [930, 0]
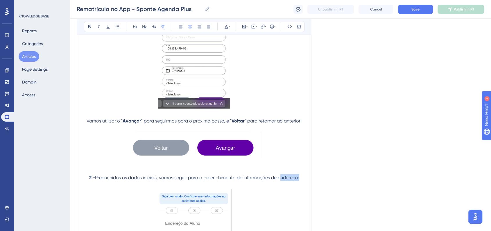
drag, startPoint x: 279, startPoint y: 177, endPoint x: 297, endPoint y: 178, distance: 18.6
click at [297, 178] on span "Preenchidos os dados iniciais, vamos seguir para o preenchimento de informações…" at bounding box center [197, 177] width 204 height 6
click at [92, 28] on button at bounding box center [89, 26] width 8 height 8
click at [280, 179] on strong "endereço" at bounding box center [287, 177] width 21 height 6
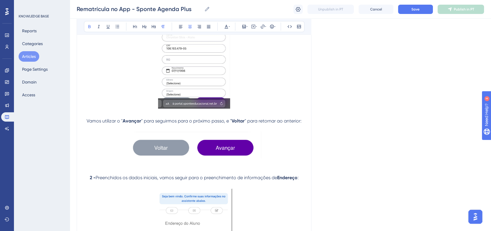
click at [410, 11] on button "Save" at bounding box center [415, 9] width 35 height 9
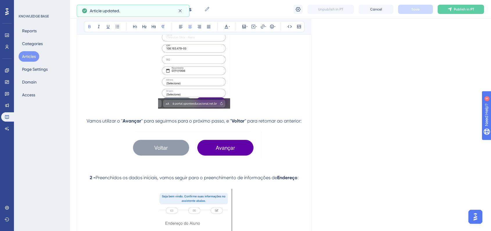
scroll to position [802, 0]
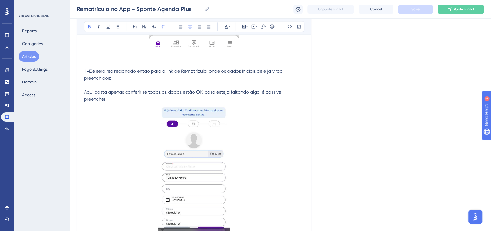
click at [91, 92] on span "Aqui basta apenas conferir se todos os dados estão OK, caso esteja faltando alg…" at bounding box center [183, 95] width 199 height 12
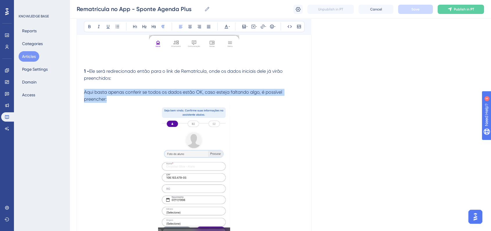
click at [91, 92] on span "Aqui basta apenas conferir se todos os dados estão OK, caso esteja faltando alg…" at bounding box center [183, 95] width 199 height 12
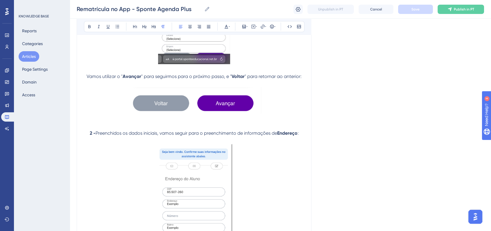
scroll to position [995, 0]
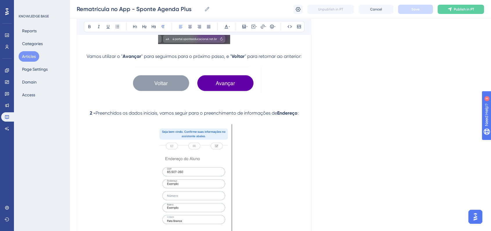
click at [297, 113] on strong "Endereço" at bounding box center [287, 113] width 20 height 6
click at [300, 114] on p "2 - Preenchidos os dados iniciais, vamos seguir para o preenchimento de informa…" at bounding box center [194, 112] width 220 height 7
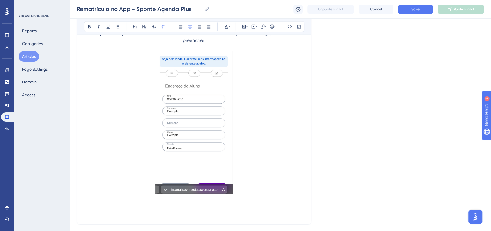
scroll to position [1092, 0]
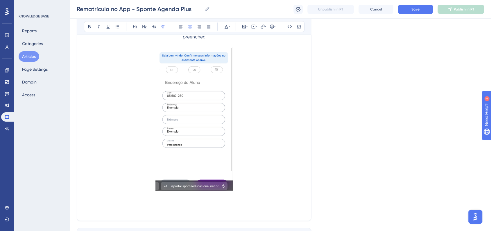
click at [290, 148] on p at bounding box center [194, 119] width 220 height 145
click at [153, 209] on p at bounding box center [194, 209] width 220 height 7
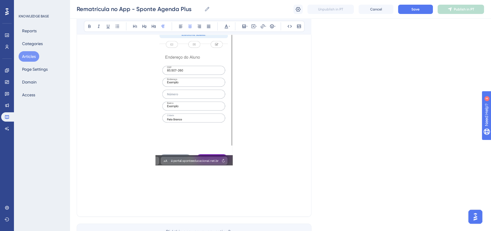
scroll to position [1124, 0]
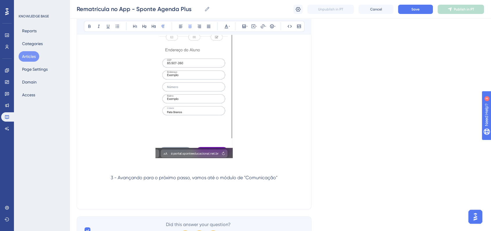
click at [277, 175] on p "3 - Avançando para o próximo passo, vamos até o módulo de "Comunicação"" at bounding box center [194, 177] width 220 height 7
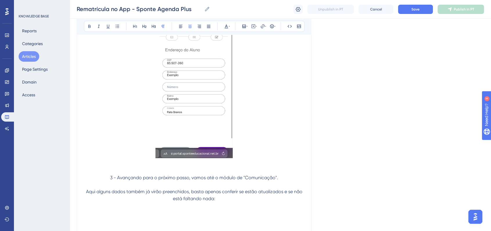
click at [157, 181] on p "3 - Avançando para o próximo passo, vamos até o módulo de "Comunicação"." at bounding box center [194, 177] width 220 height 7
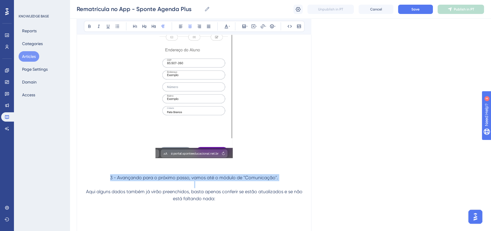
click at [157, 181] on p "3 - Avançando para o próximo passo, vamos até o módulo de "Comunicação"." at bounding box center [194, 177] width 220 height 7
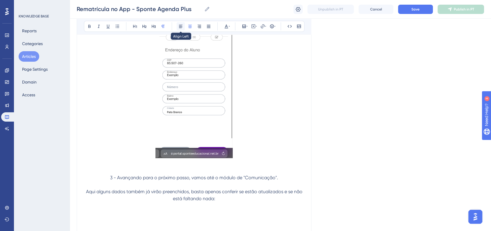
click at [178, 28] on button at bounding box center [181, 26] width 8 height 8
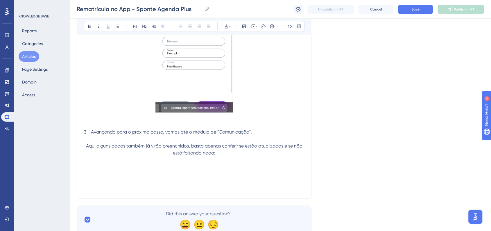
scroll to position [1189, 0]
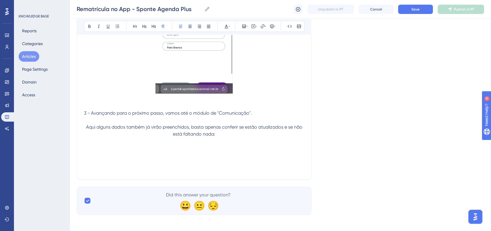
click at [233, 138] on p at bounding box center [194, 140] width 220 height 7
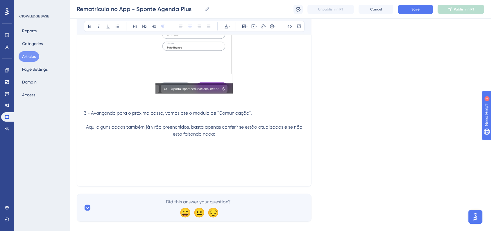
click at [163, 157] on p at bounding box center [194, 154] width 220 height 7
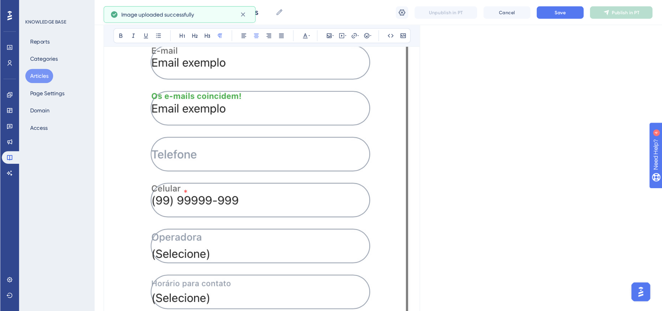
scroll to position [1415, 0]
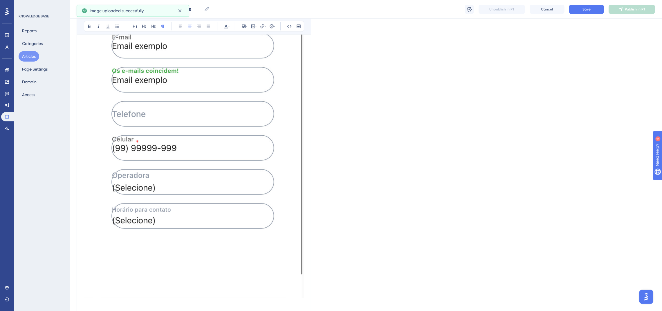
drag, startPoint x: 254, startPoint y: 229, endPoint x: 270, endPoint y: 246, distance: 23.6
click at [254, 229] on img at bounding box center [194, 111] width 220 height 373
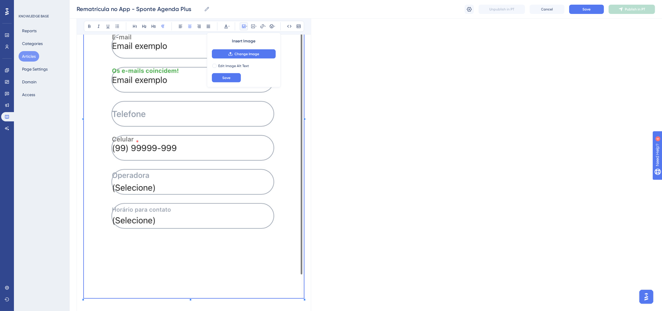
click at [303, 235] on img at bounding box center [194, 111] width 220 height 373
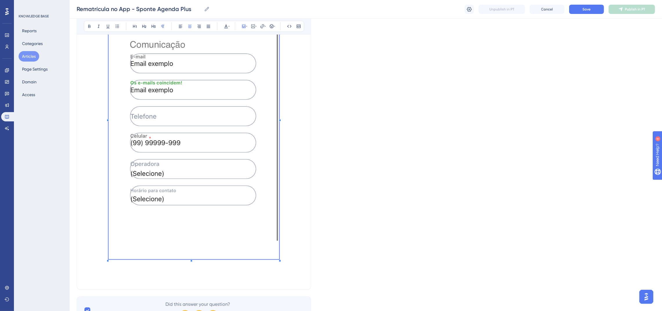
scroll to position [1271, 0]
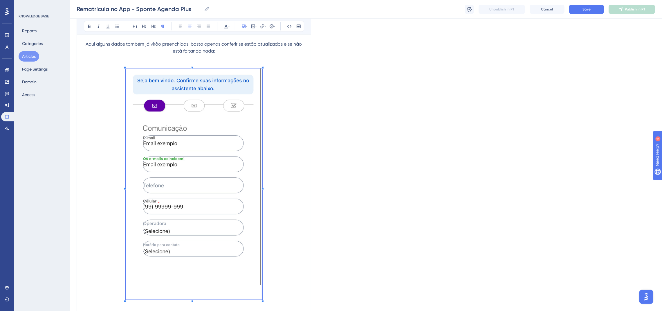
click at [220, 126] on span at bounding box center [194, 185] width 136 height 233
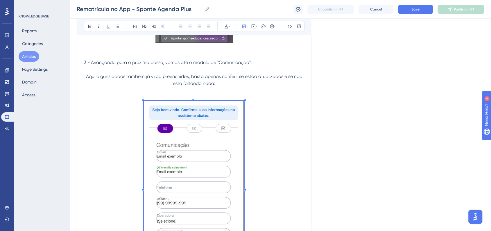
scroll to position [1228, 0]
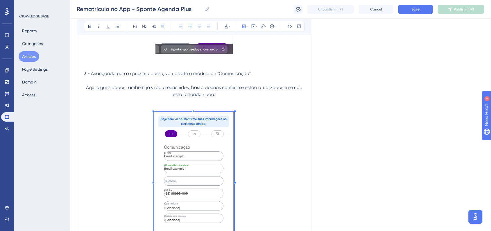
click at [207, 161] on span at bounding box center [194, 181] width 80 height 138
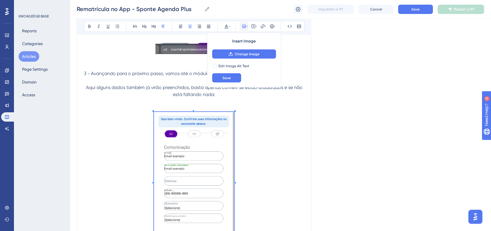
scroll to position [1242, 0]
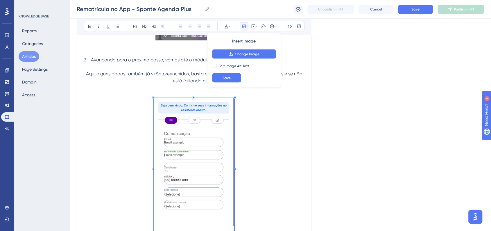
click at [259, 166] on p at bounding box center [194, 167] width 220 height 138
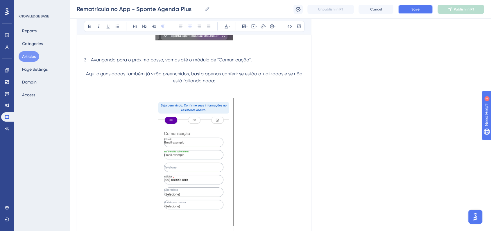
click at [416, 6] on button "Save" at bounding box center [415, 9] width 35 height 9
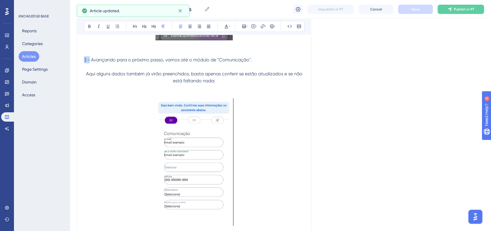
drag, startPoint x: 85, startPoint y: 60, endPoint x: 89, endPoint y: 60, distance: 4.4
click at [89, 60] on span "3 - Avançando para o próximo passo, vamos até o módulo de "Comunicação"." at bounding box center [168, 60] width 168 height 6
click at [88, 28] on button at bounding box center [89, 26] width 8 height 8
click at [224, 68] on p at bounding box center [194, 66] width 220 height 7
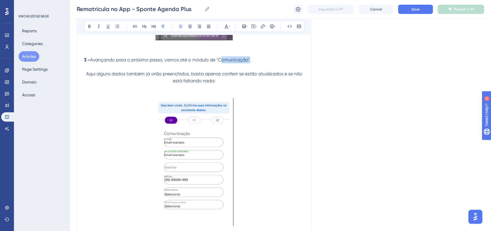
drag, startPoint x: 219, startPoint y: 62, endPoint x: 247, endPoint y: 61, distance: 27.9
click at [247, 61] on span "Avançando para o próximo passo, vamos até o módulo de "Comunicação"." at bounding box center [170, 60] width 161 height 6
click at [90, 27] on icon at bounding box center [89, 26] width 5 height 5
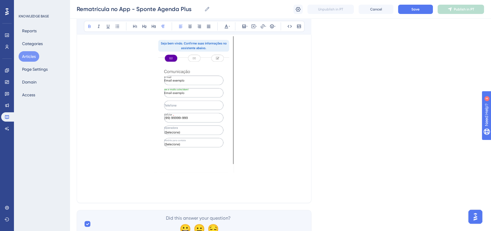
scroll to position [1329, 0]
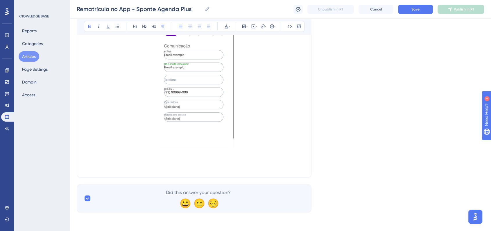
click at [288, 149] on p at bounding box center [194, 80] width 220 height 138
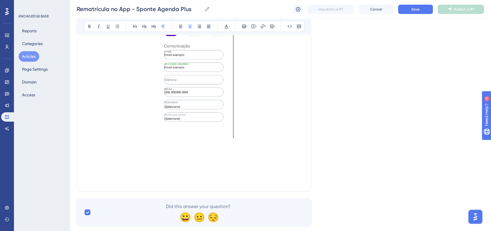
click at [206, 80] on img at bounding box center [194, 79] width 80 height 136
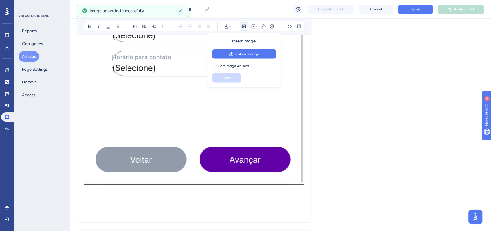
scroll to position [1555, 0]
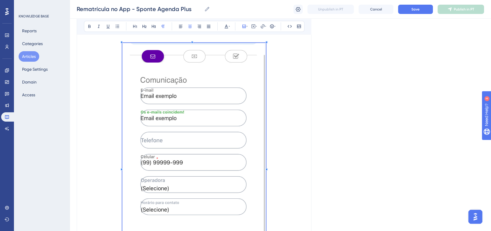
scroll to position [1233, 0]
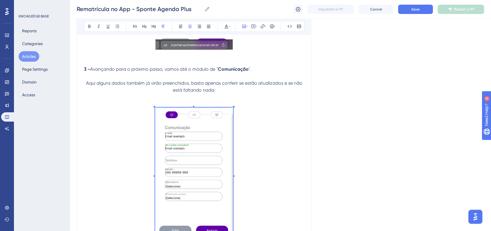
click at [161, 118] on span at bounding box center [194, 173] width 78 height 133
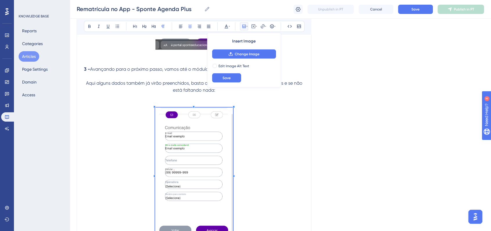
click at [257, 136] on p at bounding box center [194, 173] width 220 height 133
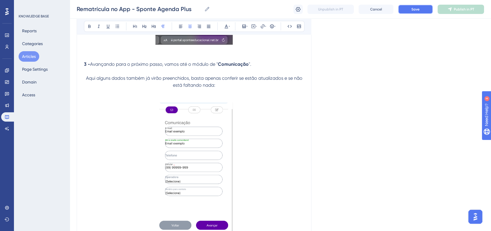
click at [427, 7] on button "Save" at bounding box center [415, 9] width 35 height 9
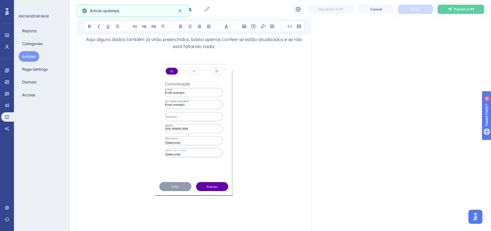
scroll to position [1332, 0]
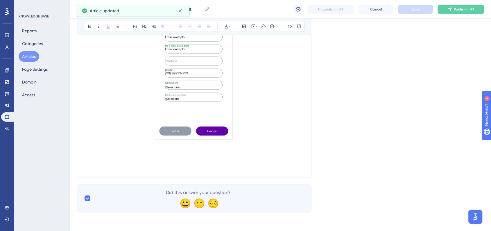
click at [280, 140] on p at bounding box center [194, 74] width 220 height 133
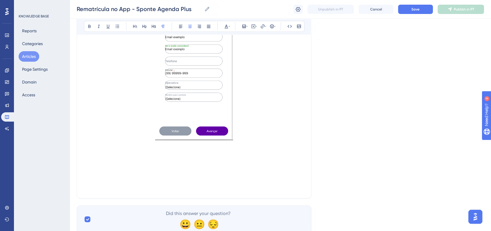
click at [143, 163] on p at bounding box center [194, 166] width 220 height 7
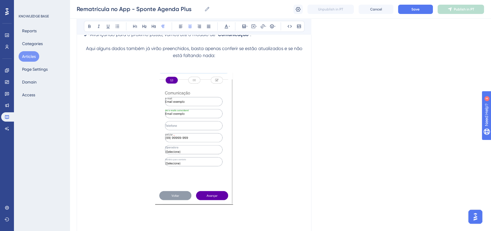
scroll to position [1299, 0]
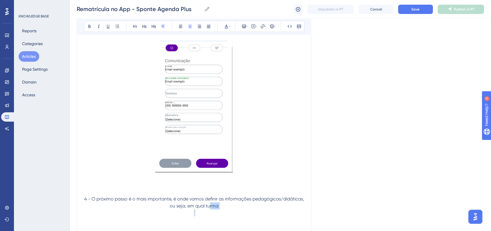
drag, startPoint x: 251, startPoint y: 209, endPoint x: 236, endPoint y: 207, distance: 15.2
click at [233, 207] on span "4 - O próximo passo é o mais importante, é onde vamos definir as informações pe…" at bounding box center [194, 202] width 221 height 12
drag, startPoint x: 250, startPoint y: 207, endPoint x: 232, endPoint y: 206, distance: 17.5
click at [232, 206] on p "4 - O próximo passo é o mais importante, é onde vamos definir as informações pe…" at bounding box center [194, 202] width 220 height 14
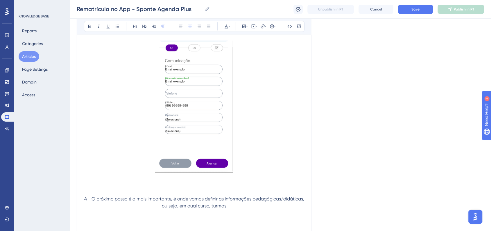
click at [253, 207] on span "4 - O próximo passo é o mais importante, é onde vamos definir as informações pe…" at bounding box center [194, 202] width 221 height 12
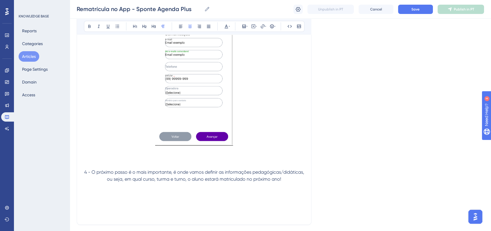
scroll to position [1364, 0]
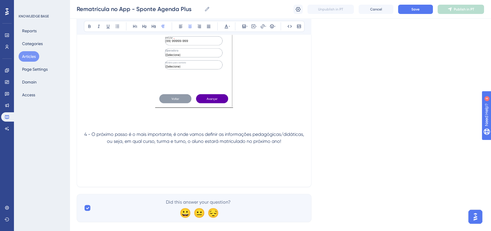
click at [204, 145] on p "4 - O próximo passo é o mais importante, é onde vamos definir as informações pe…" at bounding box center [194, 138] width 220 height 14
click at [197, 145] on p "4 - O próximo passo é o mais importante, é onde vamos definir as informações pe…" at bounding box center [194, 138] width 220 height 14
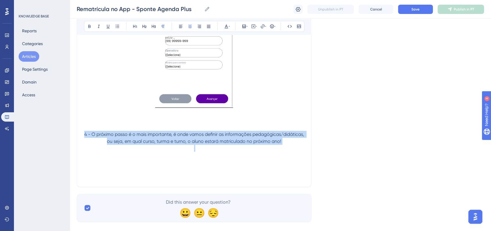
click at [197, 145] on p "4 - O próximo passo é o mais importante, é onde vamos definir as informações pe…" at bounding box center [194, 138] width 220 height 14
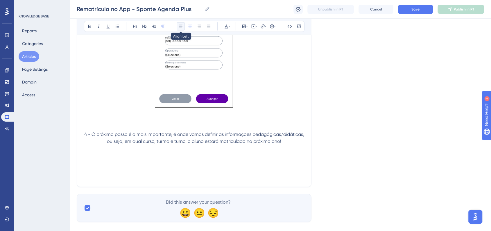
click at [181, 28] on icon at bounding box center [180, 26] width 3 height 3
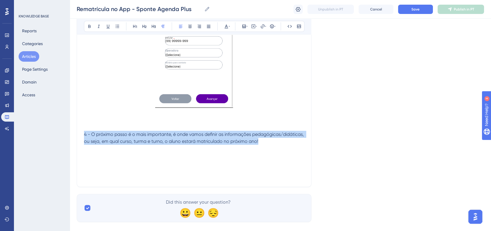
click at [298, 84] on p at bounding box center [194, 42] width 220 height 133
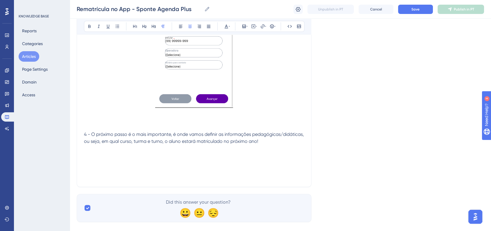
click at [103, 145] on p "4 - O próximo passo é o mais importante, é onde vamos definir as informações pe…" at bounding box center [194, 138] width 220 height 14
click at [110, 166] on p at bounding box center [194, 162] width 220 height 7
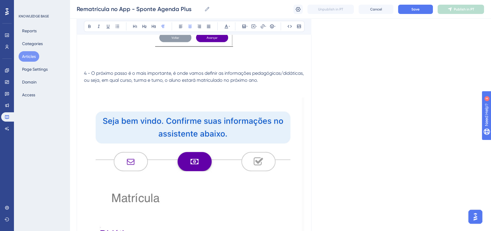
scroll to position [1396, 0]
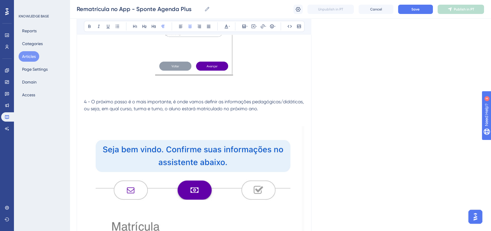
click at [113, 126] on p at bounding box center [194, 122] width 220 height 7
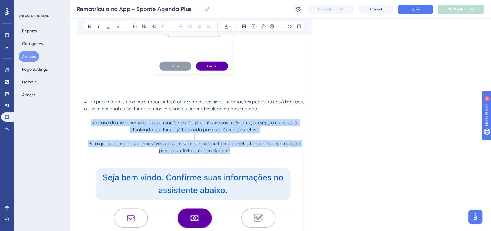
drag, startPoint x: 232, startPoint y: 159, endPoint x: 89, endPoint y: 132, distance: 145.9
drag, startPoint x: 187, startPoint y: 141, endPoint x: 197, endPoint y: 142, distance: 9.9
click at [187, 141] on p "Para que os alunos ou responsáveis possam se matricular de forma correta, toda …" at bounding box center [194, 143] width 220 height 21
click at [250, 141] on p "Para que os alunos ou responsáveis possam se matricular de forma correta, toda …" at bounding box center [194, 143] width 220 height 21
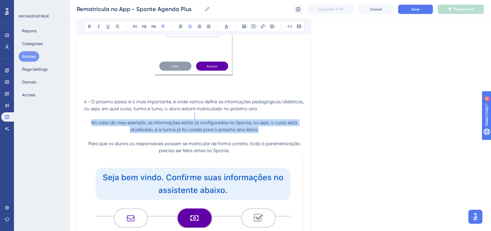
drag, startPoint x: 260, startPoint y: 139, endPoint x: 76, endPoint y: 126, distance: 183.7
click at [181, 26] on icon at bounding box center [180, 26] width 5 height 5
click at [155, 132] on span "No caso do meu exemplo, as informações estão já configuradas no Sponte, ou seja…" at bounding box center [187, 126] width 207 height 12
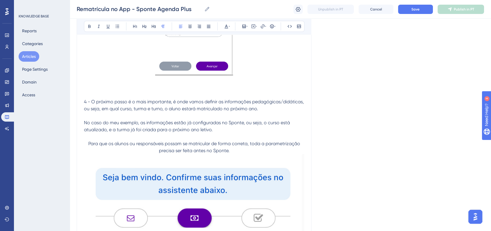
click at [87, 151] on p "Para que os alunos ou responsáveis possam se matricular de forma correta, toda …" at bounding box center [194, 143] width 220 height 21
click at [269, 26] on button at bounding box center [272, 26] width 8 height 8
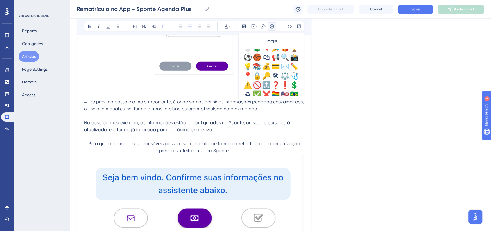
scroll to position [193, 0]
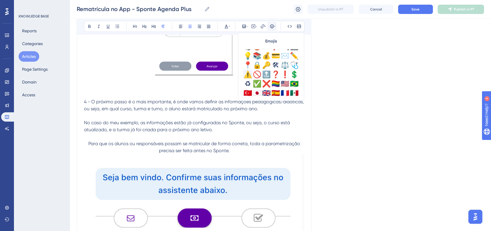
click at [249, 74] on div "⚠️" at bounding box center [247, 74] width 9 height 9
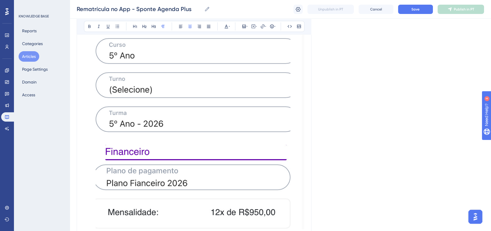
scroll to position [1687, 0]
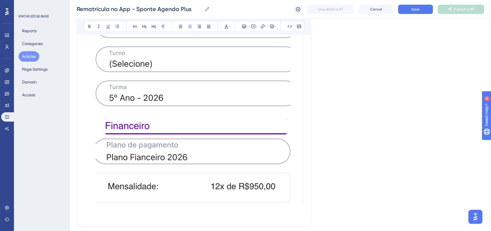
click at [245, 125] on img at bounding box center [194, 33] width 220 height 339
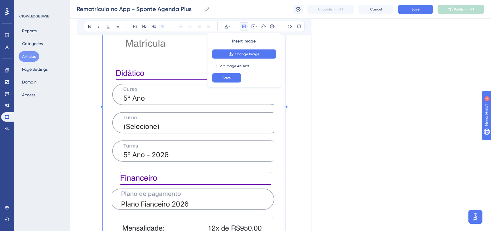
scroll to position [1590, 0]
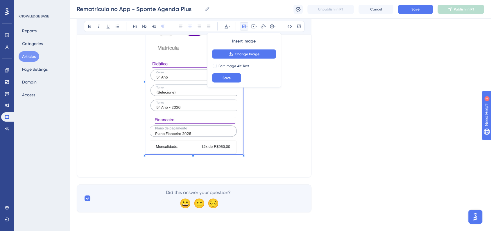
click at [182, 91] on span at bounding box center [194, 79] width 98 height 153
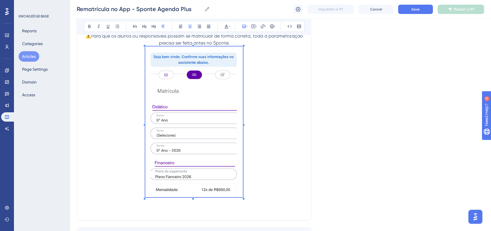
scroll to position [1489, 0]
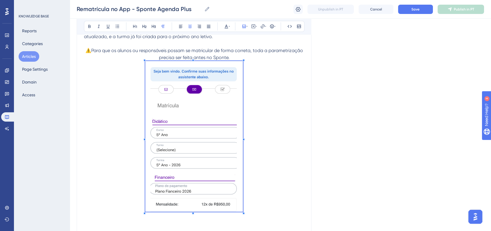
click at [241, 61] on p "⚠️Para que os alunos ou responsáveis possam se matricular de forma correta, tod…" at bounding box center [194, 50] width 220 height 21
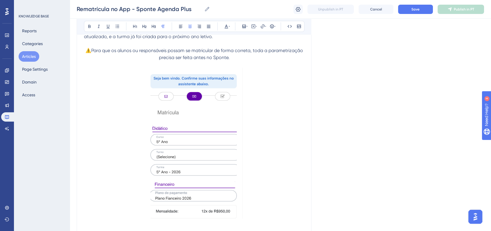
scroll to position [1554, 0]
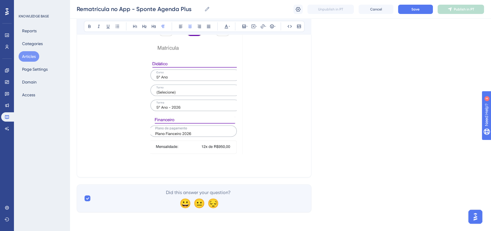
click at [223, 153] on img at bounding box center [194, 78] width 98 height 151
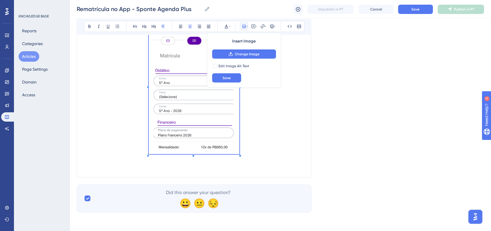
click at [235, 133] on span at bounding box center [194, 85] width 90 height 141
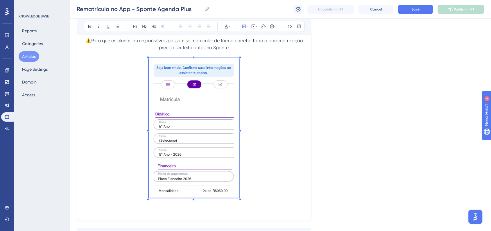
scroll to position [1517, 0]
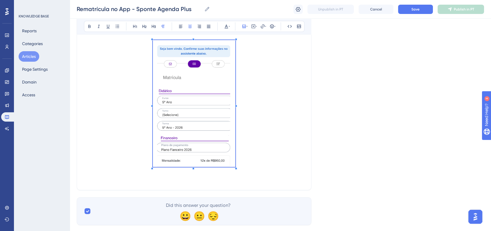
click at [231, 166] on span at bounding box center [194, 104] width 82 height 129
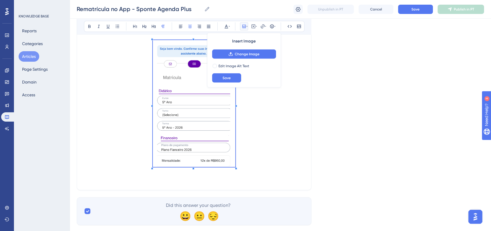
click at [275, 163] on p at bounding box center [194, 104] width 220 height 129
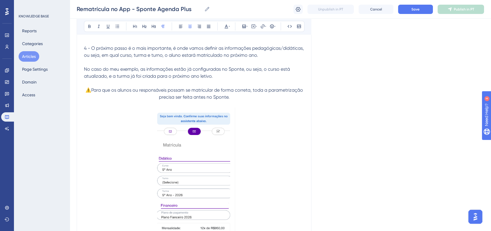
scroll to position [1388, 0]
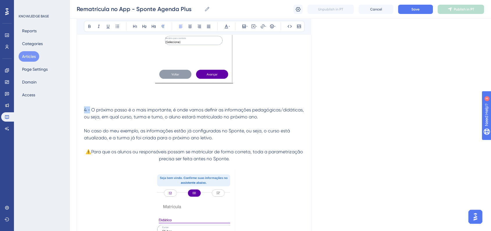
drag, startPoint x: 85, startPoint y: 108, endPoint x: 89, endPoint y: 109, distance: 4.7
click at [89, 109] on span "4 - O próximo passo é o mais importante, é onde vamos definir as informações pe…" at bounding box center [194, 113] width 221 height 12
click at [91, 26] on icon at bounding box center [89, 26] width 5 height 5
click at [184, 140] on span "No caso do meu exemplo, as informações estão já configuradas no Sponte, ou seja…" at bounding box center [187, 134] width 207 height 12
drag, startPoint x: 94, startPoint y: 124, endPoint x: 85, endPoint y: 110, distance: 17.4
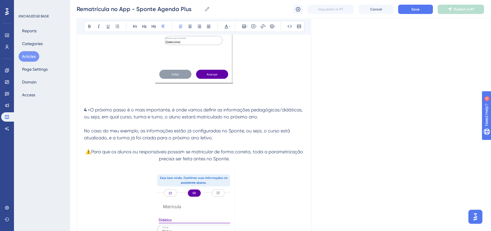
click at [85, 110] on p "4 - O próximo passo é o mais importante, é onde vamos definir as informações pe…" at bounding box center [194, 113] width 220 height 14
click at [179, 26] on icon at bounding box center [180, 26] width 5 height 5
click at [168, 120] on p "4 - O próximo passo é o mais importante, é onde vamos definir as informações pe…" at bounding box center [194, 113] width 220 height 14
drag, startPoint x: 225, startPoint y: 109, endPoint x: 135, endPoint y: 116, distance: 90.3
click at [135, 116] on span "O próximo passo é o mais importante, é onde vamos definir as informações pedagó…" at bounding box center [194, 113] width 220 height 12
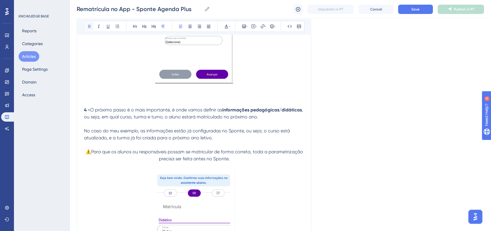
click at [88, 26] on icon at bounding box center [89, 26] width 2 height 3
click at [150, 117] on span ", ou seja, em qual curso, turma e turno, o aluno estará matriculado no próximo …" at bounding box center [194, 113] width 220 height 12
drag, startPoint x: 173, startPoint y: 118, endPoint x: 184, endPoint y: 118, distance: 10.7
click at [184, 118] on span ", ou seja, em qual curso, turma e turno, o aluno estará matriculado no próximo …" at bounding box center [194, 113] width 220 height 12
click at [88, 28] on button at bounding box center [89, 26] width 8 height 8
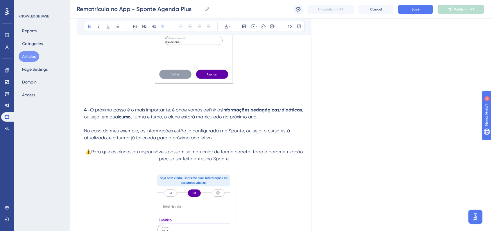
click at [185, 120] on p "4 - O próximo passo é o mais importante, é onde vamos definir as informações pe…" at bounding box center [194, 113] width 220 height 14
drag, startPoint x: 188, startPoint y: 117, endPoint x: 193, endPoint y: 118, distance: 4.4
click at [193, 118] on span ", turma e turno, o aluno estará matriculado no próximo ano." at bounding box center [194, 117] width 127 height 6
click at [190, 118] on span ", turma e turno, o aluno estará matriculado no próximo ano." at bounding box center [194, 117] width 127 height 6
drag, startPoint x: 188, startPoint y: 118, endPoint x: 200, endPoint y: 118, distance: 11.9
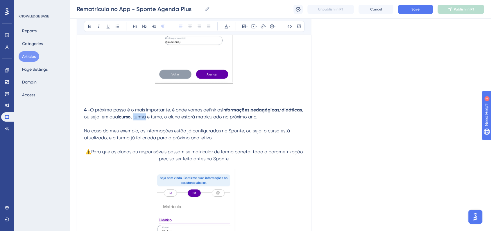
click at [200, 118] on span ", turma e turno, o aluno estará matriculado no próximo ano." at bounding box center [194, 117] width 127 height 6
click at [92, 28] on button at bounding box center [89, 26] width 8 height 8
click at [217, 120] on p "4 - O próximo passo é o mais importante, é onde vamos definir as informações pe…" at bounding box center [194, 113] width 220 height 14
drag, startPoint x: 206, startPoint y: 118, endPoint x: 216, endPoint y: 118, distance: 9.6
click at [216, 118] on span "e turno, o aluno estará matriculado no próximo ano." at bounding box center [200, 117] width 110 height 6
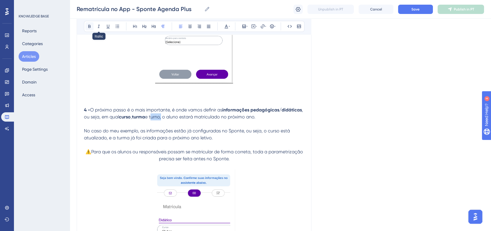
click at [93, 27] on button at bounding box center [89, 26] width 8 height 8
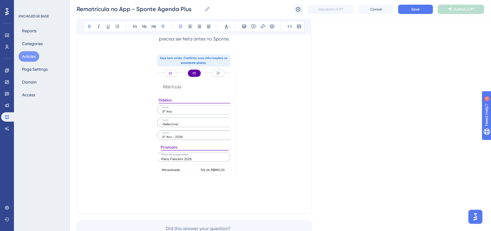
scroll to position [1550, 0]
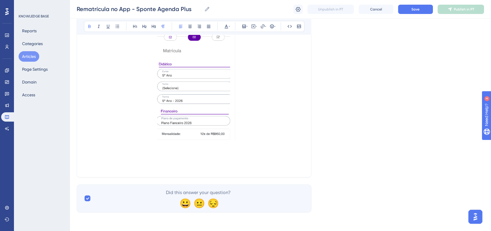
click at [221, 160] on p at bounding box center [194, 159] width 220 height 7
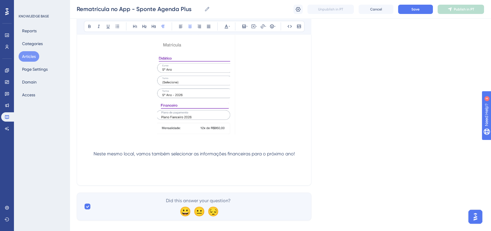
click at [187, 78] on img at bounding box center [194, 71] width 82 height 127
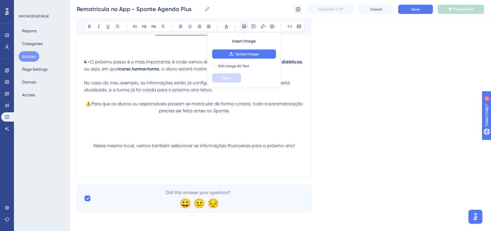
scroll to position [1411, 0]
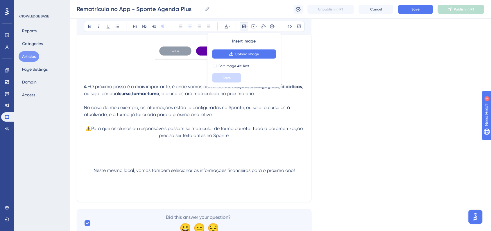
click at [194, 146] on p at bounding box center [194, 142] width 220 height 7
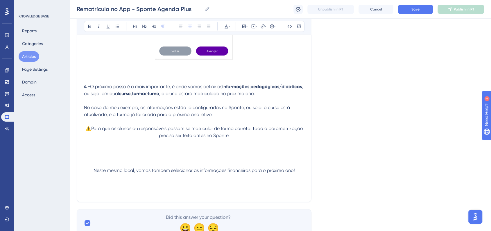
click at [194, 153] on p at bounding box center [194, 149] width 220 height 7
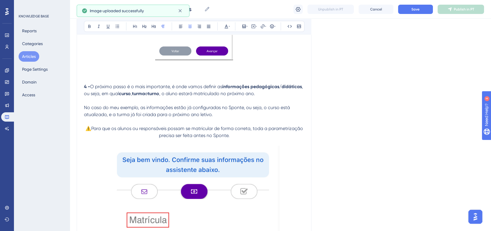
click at [243, 139] on p "⚠️Para que os alunos ou responsáveis possam se matricular de forma correta, tod…" at bounding box center [194, 128] width 220 height 21
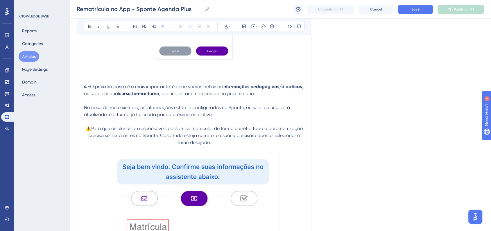
click at [405, 8] on button "Save" at bounding box center [415, 9] width 35 height 9
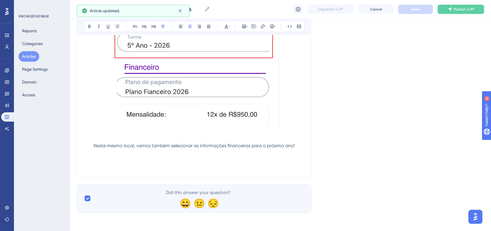
scroll to position [1705, 0]
click at [187, 157] on p at bounding box center [194, 159] width 220 height 7
click at [123, 166] on p at bounding box center [194, 166] width 220 height 7
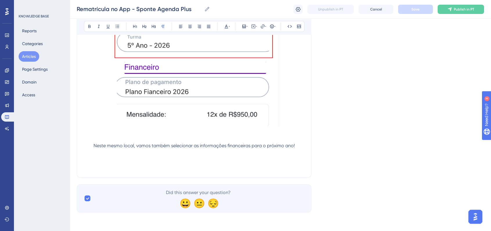
click at [111, 162] on p at bounding box center [194, 159] width 220 height 7
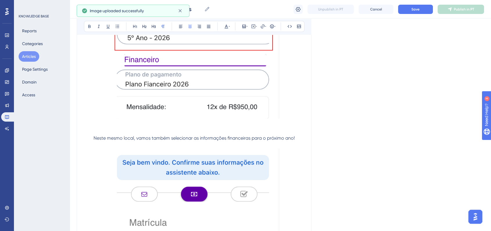
click at [303, 141] on p "Neste mesmo local, vamos também selecionar as informações financeiras para o pr…" at bounding box center [194, 137] width 220 height 7
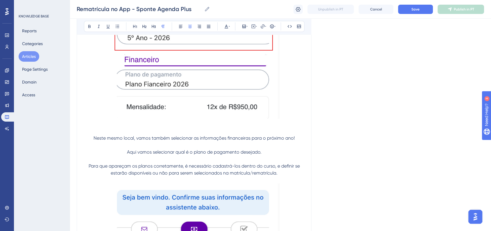
click at [87, 173] on p "Para que apareçam os planos corretamente, é necessário cadastrá-los dentro do c…" at bounding box center [194, 169] width 220 height 14
click at [273, 24] on icon at bounding box center [272, 26] width 5 height 5
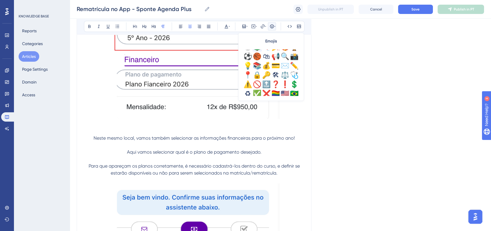
scroll to position [193, 0]
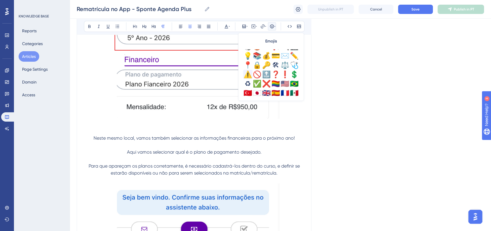
click at [249, 78] on div "⚠️" at bounding box center [247, 74] width 9 height 9
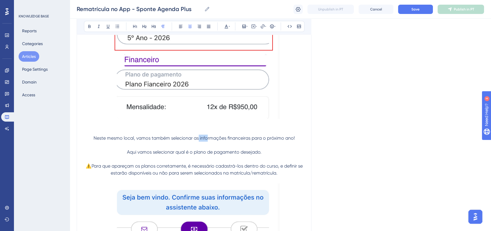
drag, startPoint x: 199, startPoint y: 147, endPoint x: 207, endPoint y: 147, distance: 8.1
click at [207, 141] on span "Neste mesmo local, vamos também selecionar as informações financeiras para o pr…" at bounding box center [194, 138] width 201 height 6
click at [206, 141] on span "Neste mesmo local, vamos também selecionar as informações financeiras para o pr…" at bounding box center [194, 138] width 201 height 6
drag, startPoint x: 200, startPoint y: 146, endPoint x: 209, endPoint y: 146, distance: 9.3
click at [209, 141] on span "Neste mesmo local, vamos também selecionar as informações financeiras para o pr…" at bounding box center [194, 138] width 201 height 6
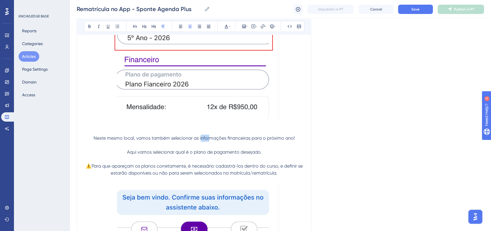
click at [208, 141] on span "Neste mesmo local, vamos também selecionar as informações financeiras para o pr…" at bounding box center [194, 138] width 201 height 6
drag, startPoint x: 200, startPoint y: 145, endPoint x: 289, endPoint y: 154, distance: 89.8
click at [295, 141] on p "Neste mesmo local, vamos também selecionar as informações financeiras para o pr…" at bounding box center [194, 137] width 220 height 7
click at [246, 148] on p at bounding box center [194, 144] width 220 height 7
drag, startPoint x: 199, startPoint y: 145, endPoint x: 293, endPoint y: 145, distance: 93.5
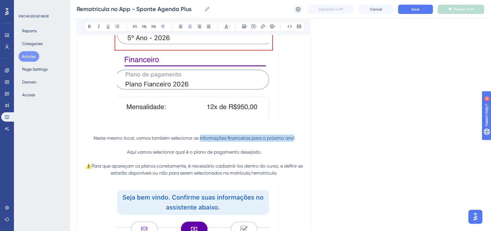
click at [293, 141] on span "Neste mesmo local, vamos também selecionar as informações financeiras para o pr…" at bounding box center [194, 138] width 201 height 6
click at [89, 26] on icon at bounding box center [89, 26] width 5 height 5
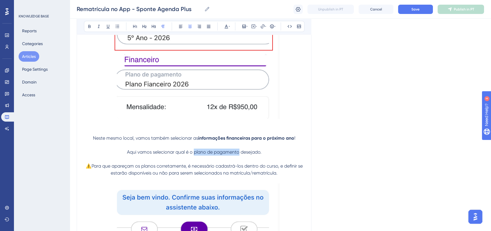
drag, startPoint x: 196, startPoint y: 161, endPoint x: 238, endPoint y: 161, distance: 41.8
click at [238, 155] on span "Aqui vamos selecionar qual é o plano de pagamento desejado." at bounding box center [194, 152] width 134 height 6
click at [88, 29] on button at bounding box center [89, 26] width 8 height 8
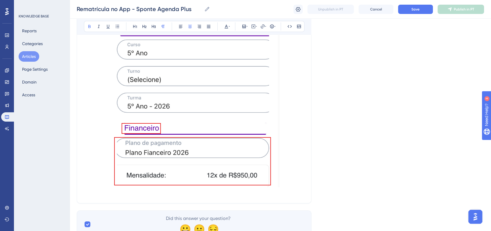
scroll to position [1963, 0]
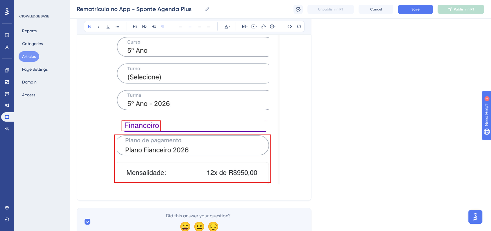
click at [215, 145] on img at bounding box center [193, 54] width 171 height 259
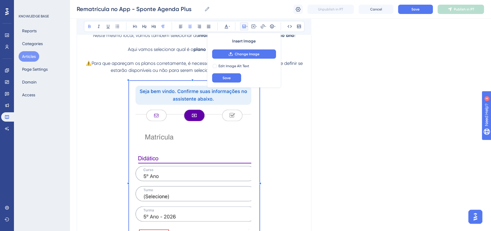
scroll to position [1801, 0]
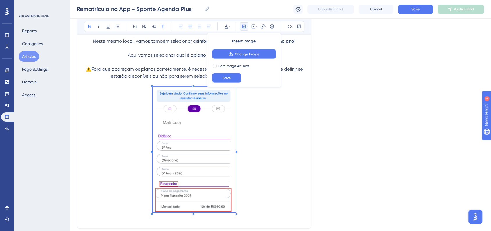
click at [191, 113] on span at bounding box center [193, 150] width 83 height 127
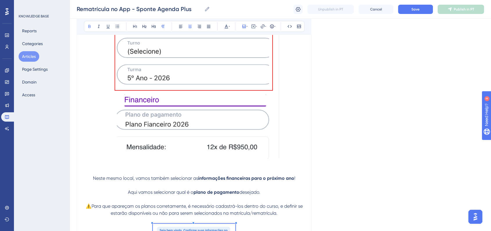
scroll to position [1640, 0]
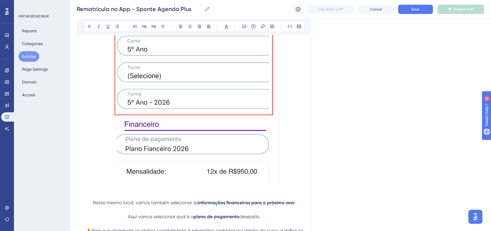
click at [246, 145] on img at bounding box center [193, 53] width 171 height 259
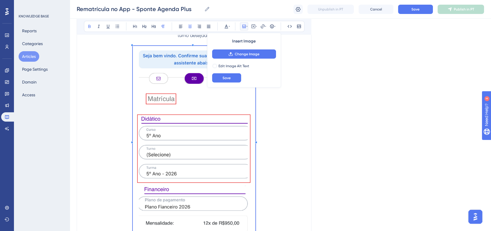
scroll to position [1511, 0]
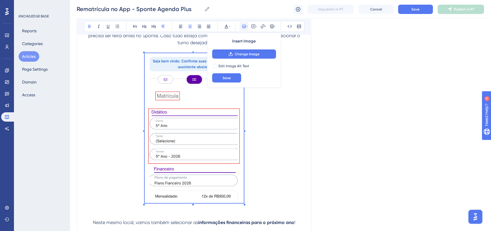
click at [208, 154] on span at bounding box center [194, 129] width 99 height 152
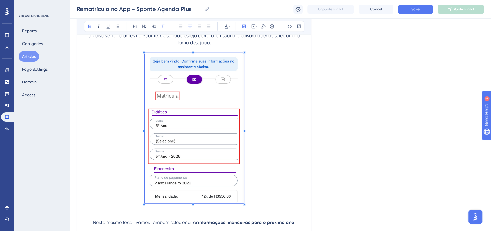
click at [260, 154] on p at bounding box center [194, 129] width 220 height 152
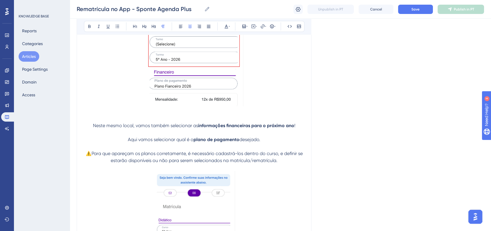
scroll to position [1737, 0]
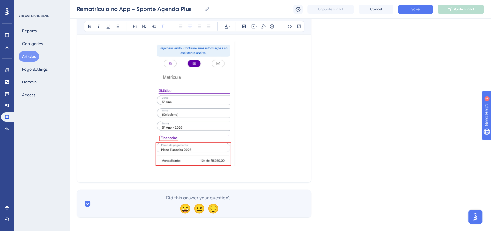
click at [218, 150] on img at bounding box center [194, 104] width 82 height 125
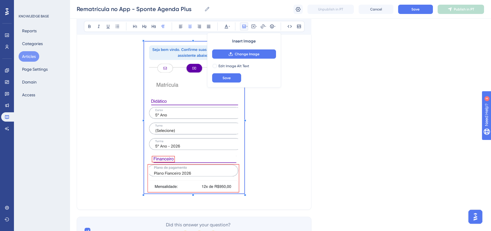
click at [252, 184] on p at bounding box center [194, 119] width 220 height 154
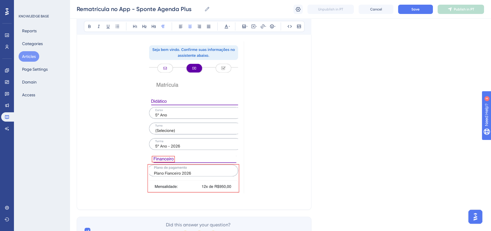
click at [267, 182] on p at bounding box center [194, 119] width 220 height 154
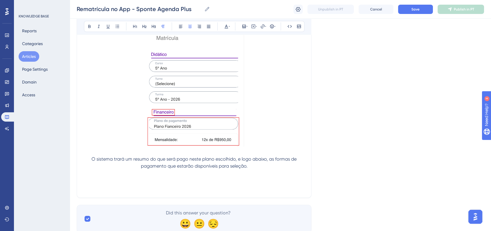
scroll to position [1810, 0]
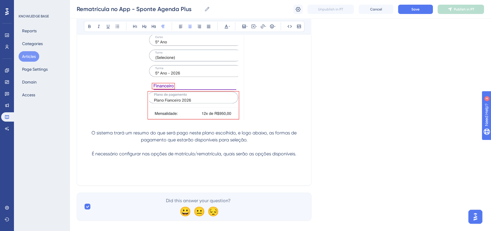
click at [91, 157] on p "É necessário configurar nas opções de matrícula/rematrícula, quais serão as opç…" at bounding box center [194, 153] width 220 height 7
click at [272, 28] on icon at bounding box center [272, 26] width 4 height 4
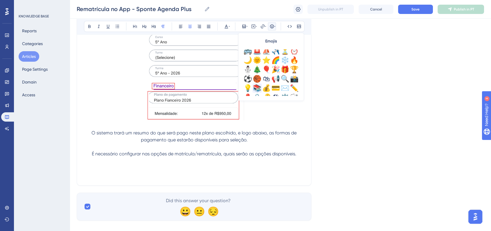
scroll to position [204, 0]
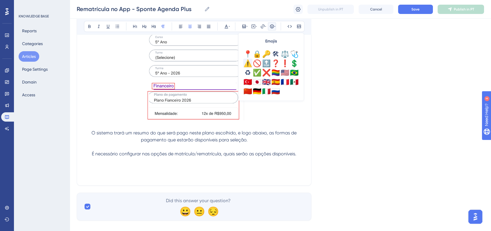
click at [249, 67] on div "⚠️" at bounding box center [247, 63] width 9 height 9
click at [300, 157] on p "⚠️É necessário configurar nas opções de matrícula/rematrícula, quais serão as o…" at bounding box center [194, 153] width 220 height 7
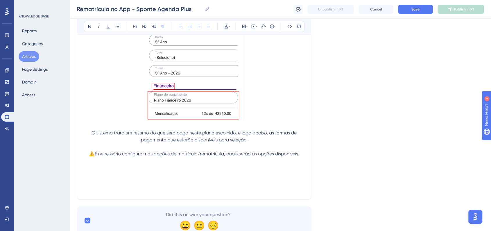
click at [181, 185] on p at bounding box center [194, 181] width 220 height 7
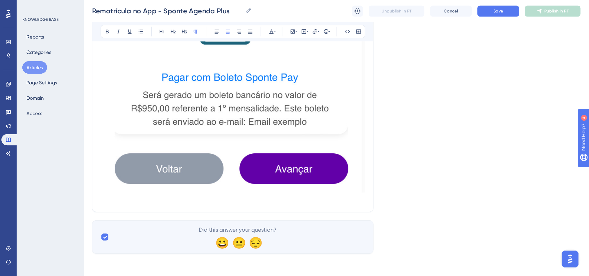
scroll to position [2148, 0]
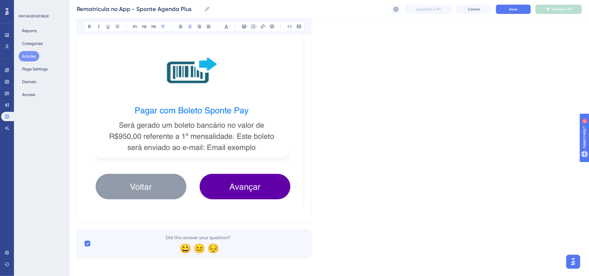
drag, startPoint x: 250, startPoint y: 171, endPoint x: 280, endPoint y: 197, distance: 39.2
click at [250, 171] on img at bounding box center [194, 27] width 220 height 360
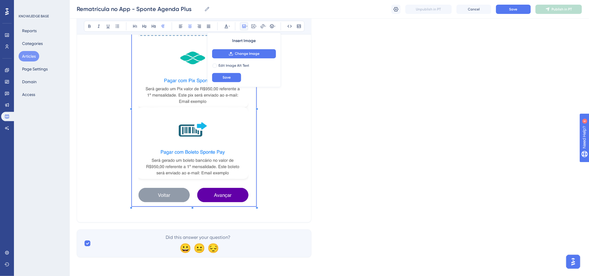
click at [208, 187] on span at bounding box center [194, 106] width 124 height 205
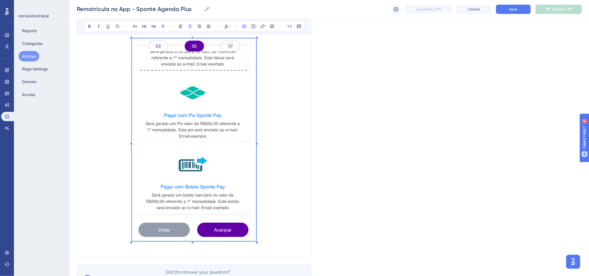
scroll to position [1952, 0]
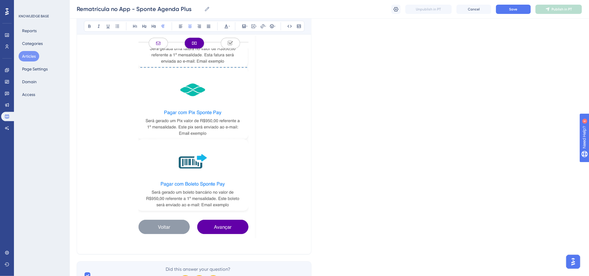
click at [257, 235] on p at bounding box center [194, 138] width 220 height 205
click at [248, 235] on img at bounding box center [194, 137] width 124 height 203
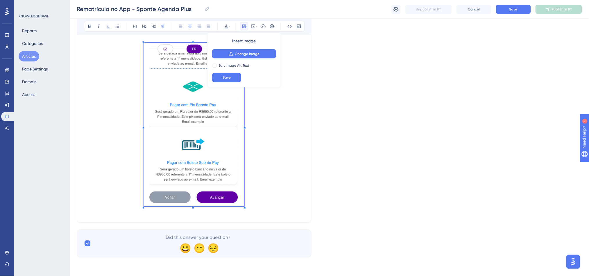
click at [231, 204] on span at bounding box center [194, 126] width 100 height 166
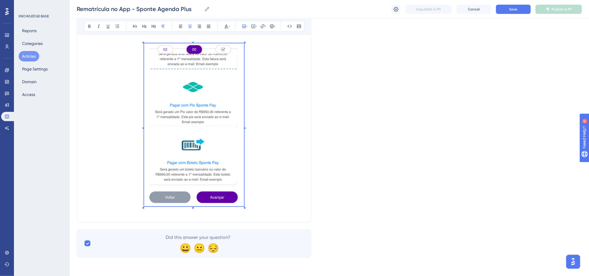
click at [281, 173] on p at bounding box center [194, 126] width 220 height 165
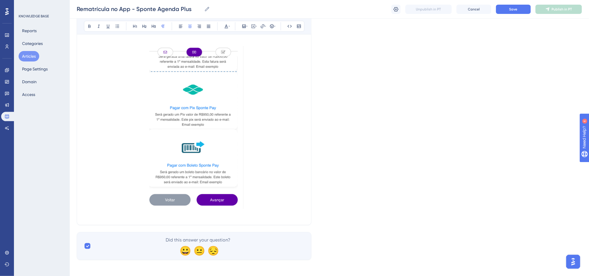
scroll to position [1951, 0]
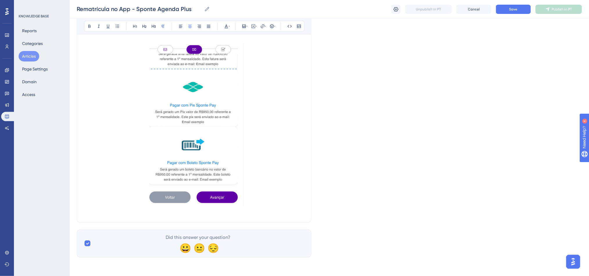
click at [217, 153] on img at bounding box center [194, 125] width 100 height 163
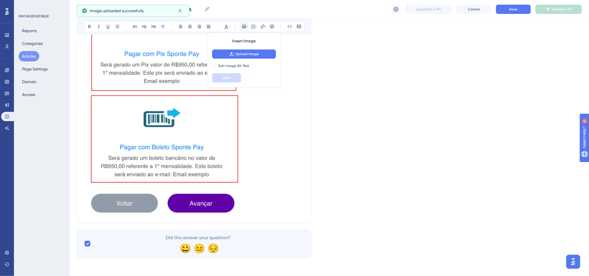
scroll to position [2039, 0]
click at [202, 179] on img at bounding box center [163, 84] width 158 height 259
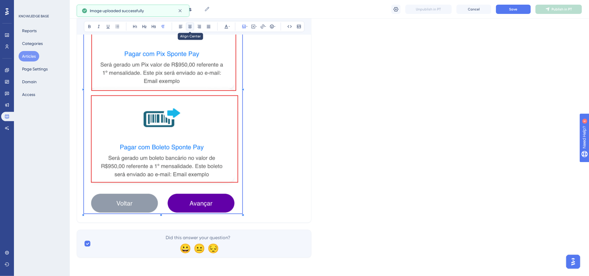
click at [192, 29] on button at bounding box center [190, 26] width 8 height 8
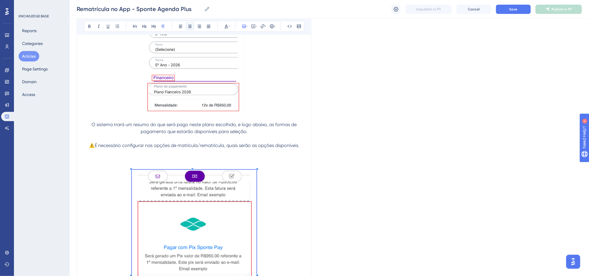
scroll to position [1801, 0]
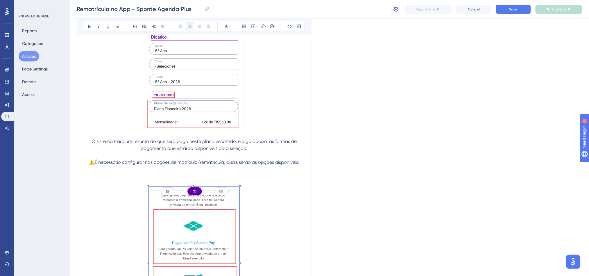
click at [205, 199] on span at bounding box center [194, 262] width 90 height 150
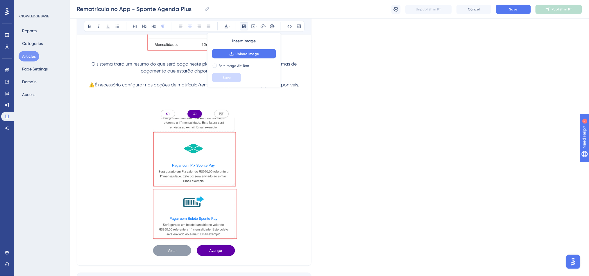
click at [290, 201] on p at bounding box center [194, 184] width 220 height 150
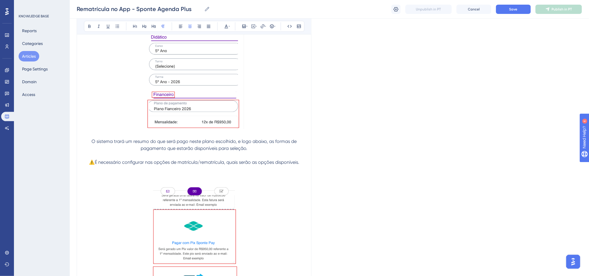
click at [171, 180] on p at bounding box center [194, 176] width 220 height 7
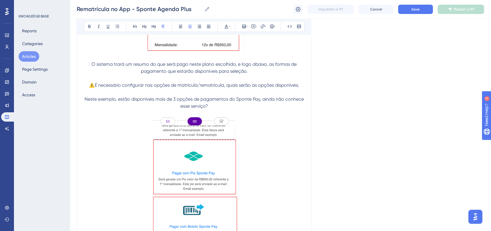
scroll to position [1911, 0]
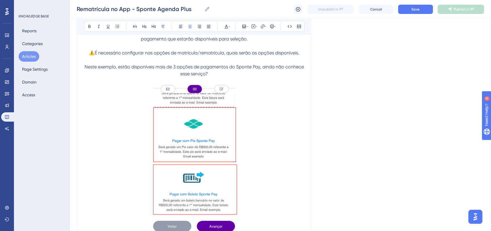
click at [225, 77] on p "Neste exemplo, estão disponíveis mais de 3 opções de pagamentos do Sponte Pay, …" at bounding box center [194, 70] width 220 height 14
drag, startPoint x: 247, startPoint y: 75, endPoint x: 270, endPoint y: 75, distance: 22.9
click at [270, 75] on span "Neste exemplo, estão disponíveis mais de 3 opções de pagamentos do Sponte Pay, …" at bounding box center [195, 70] width 220 height 12
click at [88, 24] on icon at bounding box center [89, 26] width 5 height 5
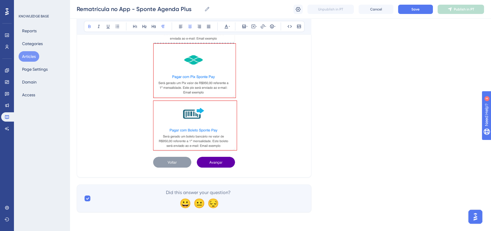
scroll to position [1982, 0]
click at [279, 116] on p at bounding box center [194, 95] width 220 height 150
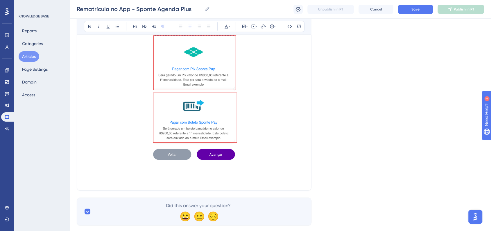
click at [218, 183] on p at bounding box center [194, 179] width 220 height 7
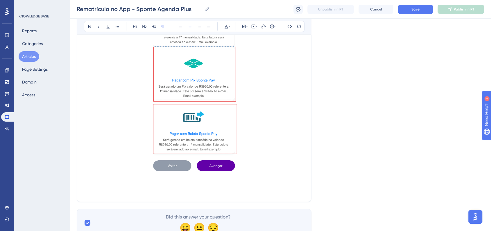
scroll to position [2003, 0]
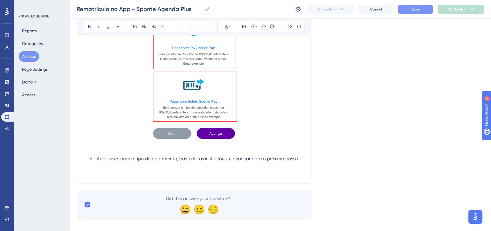
click at [426, 10] on button "Save" at bounding box center [415, 9] width 35 height 9
click at [163, 176] on p at bounding box center [194, 172] width 220 height 7
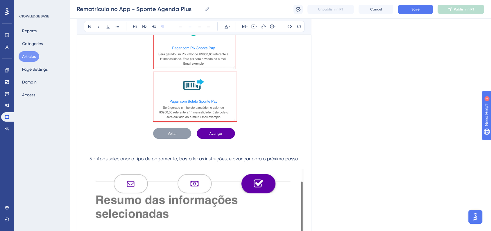
click at [126, 169] on p at bounding box center [194, 165] width 220 height 7
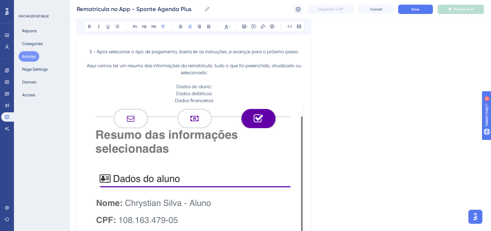
scroll to position [2068, 0]
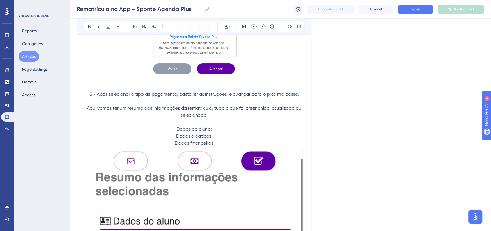
click at [230, 146] on p "Dados financeiros" at bounding box center [194, 142] width 220 height 7
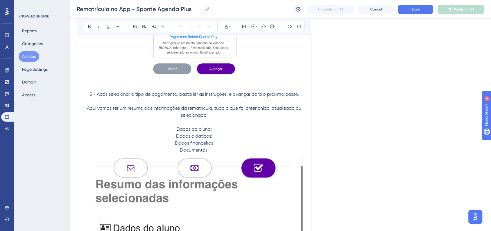
click at [211, 145] on span "Dados financeiros" at bounding box center [194, 143] width 38 height 6
click at [215, 146] on p "Dados financeiros" at bounding box center [194, 142] width 220 height 7
drag, startPoint x: 209, startPoint y: 161, endPoint x: 177, endPoint y: 144, distance: 36.3
drag, startPoint x: 209, startPoint y: 158, endPoint x: 176, endPoint y: 137, distance: 38.4
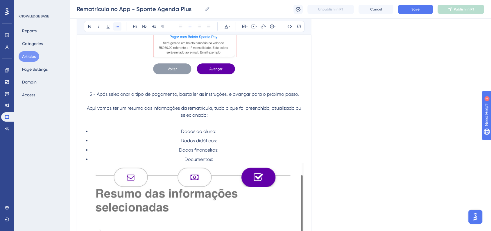
click at [118, 27] on icon at bounding box center [117, 26] width 5 height 5
click at [179, 28] on icon at bounding box center [180, 26] width 5 height 5
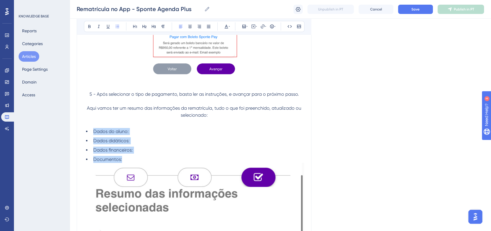
click at [158, 135] on li "Dados do aluno:" at bounding box center [197, 131] width 213 height 7
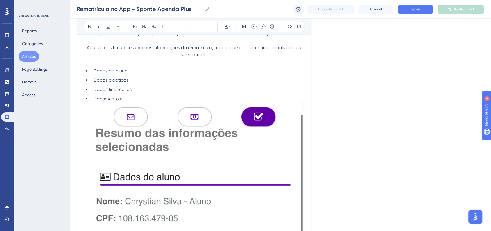
scroll to position [2100, 0]
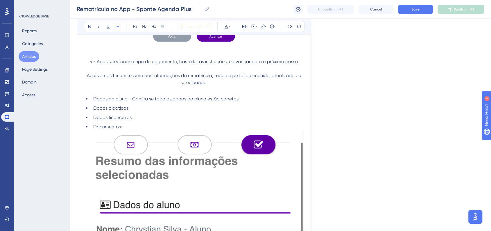
click at [150, 112] on li "Dados didáticos:" at bounding box center [197, 108] width 213 height 7
click at [142, 121] on li "Dados financeiros:" at bounding box center [197, 117] width 213 height 7
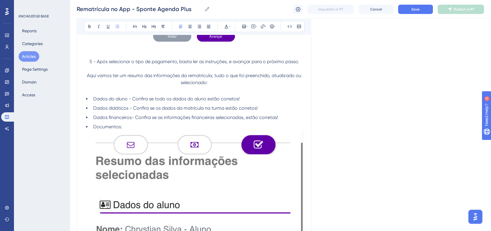
click at [143, 130] on li "Documentos:" at bounding box center [197, 126] width 213 height 7
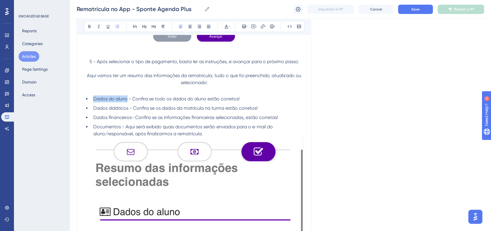
drag, startPoint x: 125, startPoint y: 107, endPoint x: 91, endPoint y: 108, distance: 34.3
click at [91, 102] on li "Dados do aluno - Confira se todo os dados do aluno estão corretos!" at bounding box center [197, 98] width 213 height 7
click at [92, 27] on button at bounding box center [89, 26] width 8 height 8
click at [125, 111] on span "Dados didáticos - Confira se os dados da matrícula na turma estão corretos!" at bounding box center [175, 108] width 164 height 6
drag, startPoint x: 129, startPoint y: 117, endPoint x: 91, endPoint y: 117, distance: 37.5
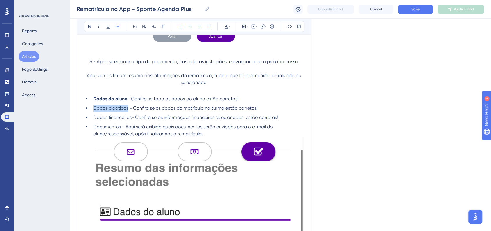
click at [91, 112] on li "Dados didáticos - Confira se os dados da matrícula na turma estão corretos!" at bounding box center [197, 108] width 213 height 7
click at [90, 27] on icon at bounding box center [89, 26] width 2 height 3
click at [139, 101] on span "- Confira se todo os dados do aluno estão corretos!" at bounding box center [182, 99] width 111 height 6
drag, startPoint x: 131, startPoint y: 126, endPoint x: 94, endPoint y: 126, distance: 37.2
click at [94, 120] on span "Dados financeiros- Confira se as informações financeiras selecionadas, estão co…" at bounding box center [185, 117] width 185 height 6
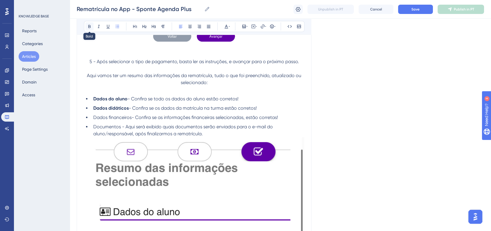
click at [88, 24] on icon at bounding box center [89, 26] width 5 height 5
click at [135, 130] on ul "Dados do aluno - Confira se todo os dados do aluno estão corretos! Dados didáti…" at bounding box center [194, 116] width 220 height 42
drag, startPoint x: 120, startPoint y: 135, endPoint x: 94, endPoint y: 136, distance: 26.4
click at [94, 136] on span "Documentos - Aqui será exibido quais documentos serão enviados para o e-mail do…" at bounding box center [183, 130] width 181 height 12
click at [91, 27] on icon at bounding box center [89, 26] width 5 height 5
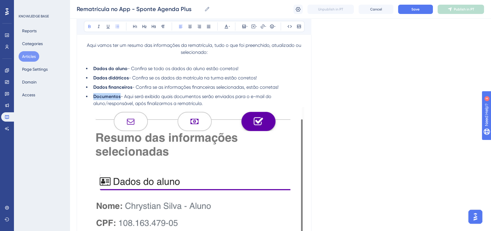
scroll to position [2165, 0]
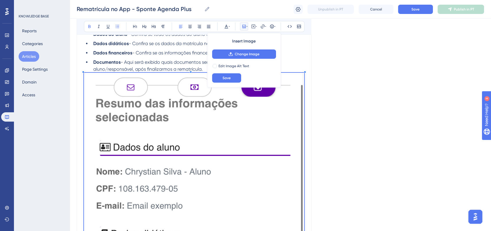
click at [299, 67] on li "Documentos - Aqui será exibido quais documentos serão enviados para o e-mail do…" at bounding box center [197, 66] width 213 height 14
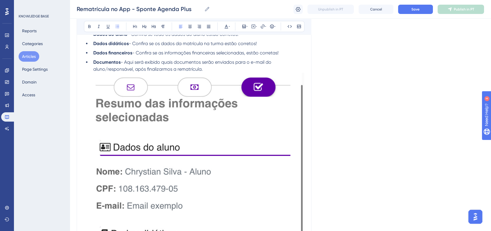
click at [224, 73] on li "Documentos - Aqui será exibido quais documentos serão enviados para o e-mail do…" at bounding box center [197, 66] width 213 height 14
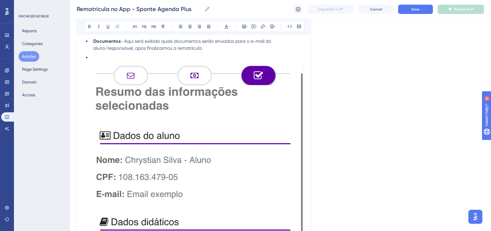
scroll to position [2197, 0]
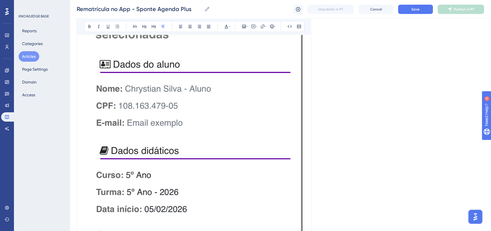
click at [233, 163] on img at bounding box center [194, 170] width 220 height 360
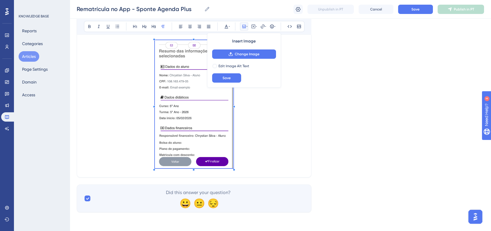
scroll to position [2220, 0]
click at [162, 119] on span at bounding box center [194, 105] width 78 height 130
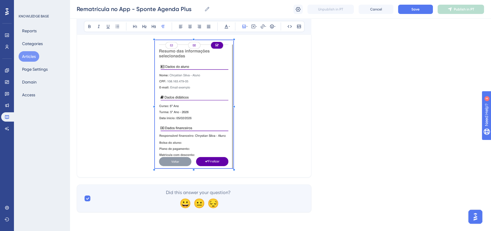
click at [242, 144] on p at bounding box center [194, 105] width 220 height 130
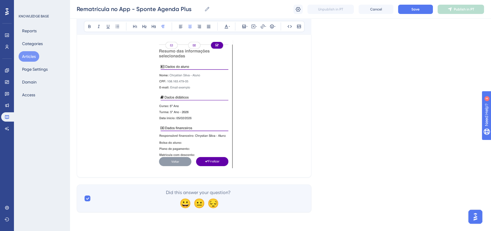
click at [211, 145] on img at bounding box center [194, 104] width 78 height 128
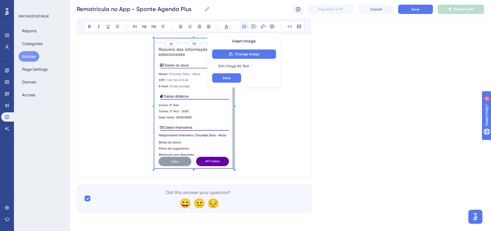
scroll to position [2221, 0]
click at [236, 170] on p at bounding box center [194, 103] width 220 height 134
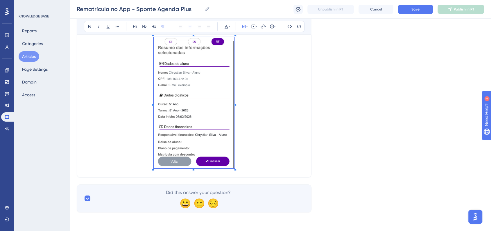
click at [251, 163] on p at bounding box center [194, 103] width 220 height 134
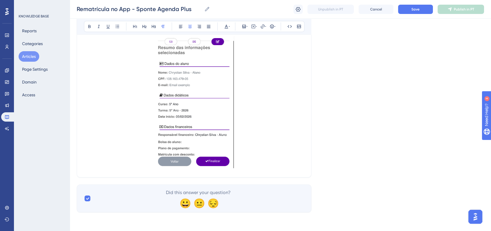
click at [290, 151] on p at bounding box center [194, 103] width 220 height 134
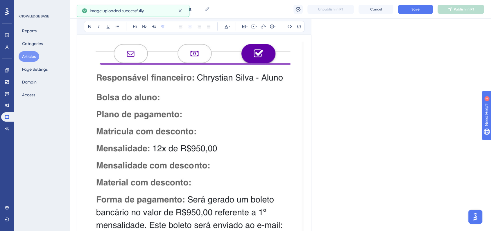
click at [218, 161] on img at bounding box center [194, 204] width 220 height 325
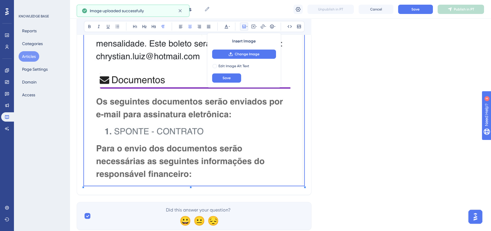
scroll to position [2558, 0]
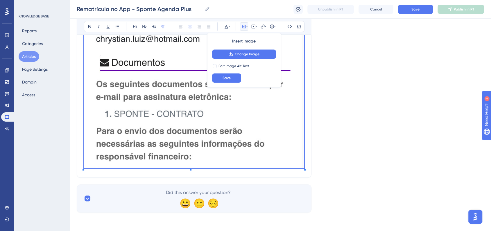
drag, startPoint x: 305, startPoint y: 168, endPoint x: 271, endPoint y: 161, distance: 34.1
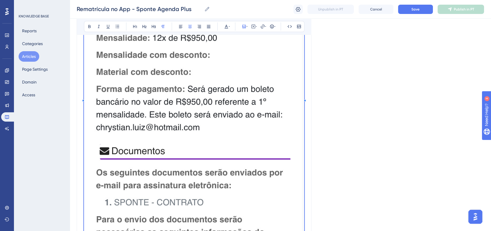
drag, startPoint x: 304, startPoint y: 168, endPoint x: 238, endPoint y: 163, distance: 66.7
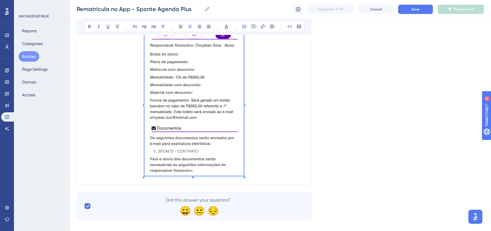
scroll to position [2347, 0]
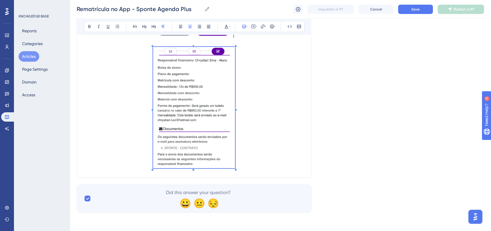
click at [167, 110] on span at bounding box center [194, 108] width 82 height 123
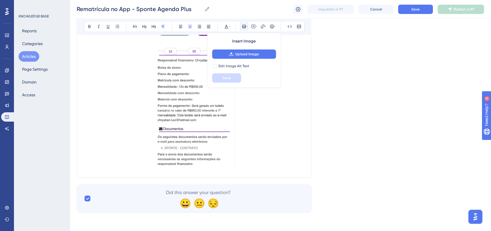
click at [273, 110] on p at bounding box center [194, 108] width 220 height 123
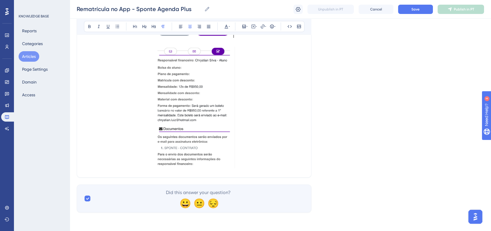
scroll to position [2218, 0]
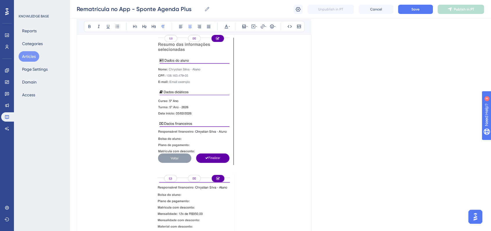
click at [272, 140] on p at bounding box center [194, 100] width 220 height 134
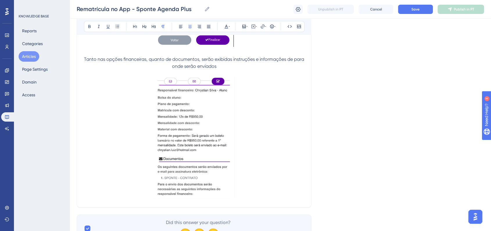
scroll to position [2347, 0]
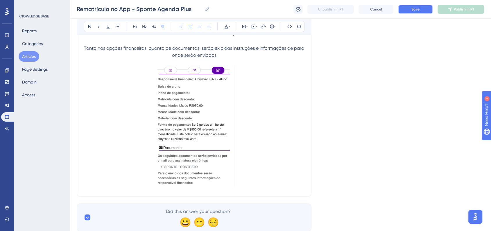
click at [414, 5] on button "Save" at bounding box center [415, 9] width 35 height 9
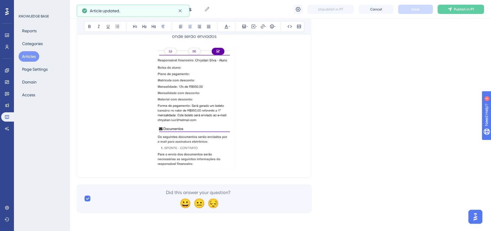
scroll to position [2342, 0]
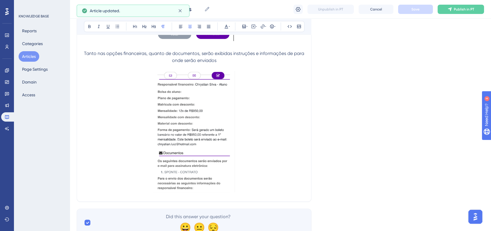
click at [213, 138] on img at bounding box center [194, 131] width 82 height 121
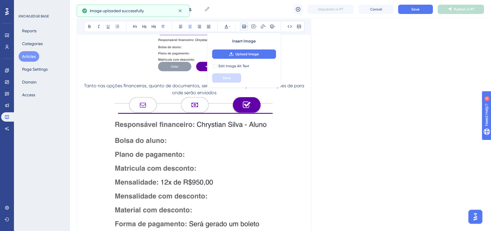
scroll to position [2277, 0]
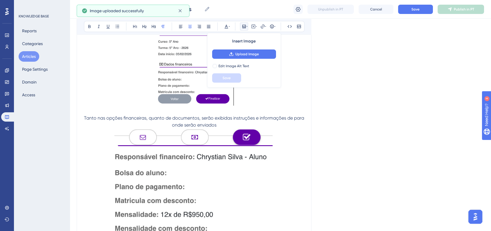
click at [244, 128] on p "Tanto nas opções financeiras, quanto de documentos, serão exibidas instruções e…" at bounding box center [194, 121] width 220 height 14
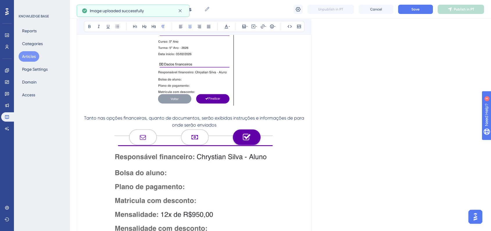
click at [236, 128] on p "Tanto nas opções financeiras, quanto de documentos, serão exibidas instruções e…" at bounding box center [194, 121] width 220 height 14
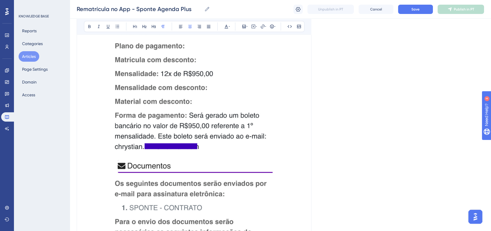
click at [225, 147] on img at bounding box center [193, 117] width 175 height 259
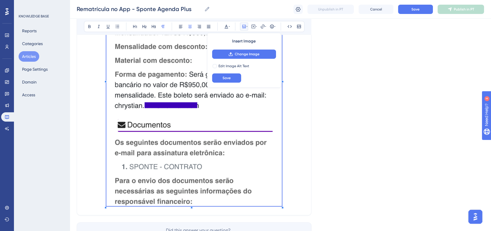
scroll to position [2526, 0]
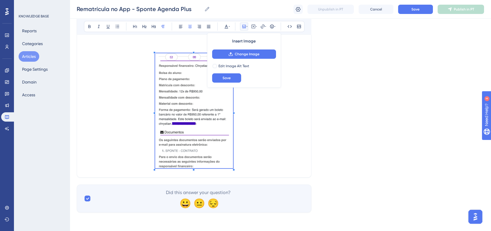
click at [182, 161] on span at bounding box center [194, 111] width 78 height 117
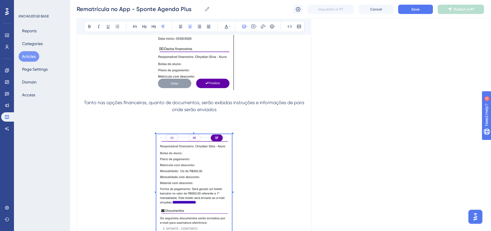
scroll to position [2282, 0]
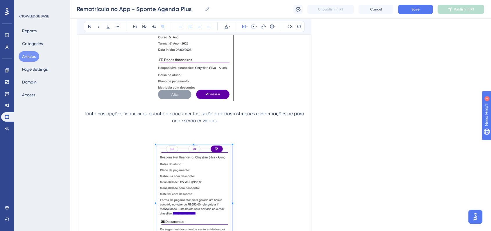
click at [220, 131] on p at bounding box center [194, 127] width 220 height 7
click at [225, 124] on p "Tanto nas opções financeiras, quanto de documentos, serão exibidas instruções e…" at bounding box center [194, 117] width 220 height 14
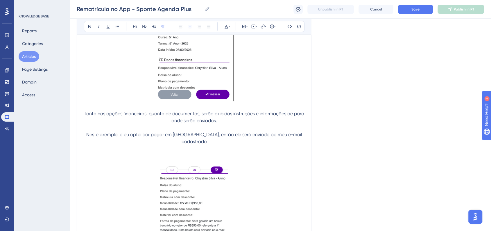
click at [168, 142] on span "Neste exemplo, o eu optei por pagar em boleto, então ele será enviado ao meu e-…" at bounding box center [194, 138] width 217 height 12
click at [225, 139] on p "Neste exemplo, o eu optei por pagar a 1ª mensalidade em boleto, então ele será …" at bounding box center [194, 138] width 220 height 14
click at [223, 145] on p "Neste exemplo, o eu optei por pagar a 1ª mensalidade em boleto, então ele será …" at bounding box center [194, 138] width 220 height 14
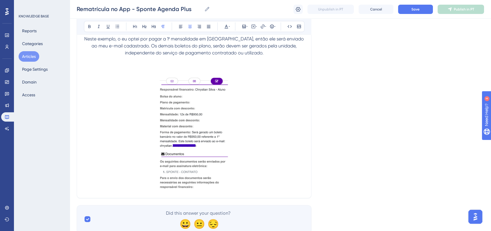
scroll to position [2379, 0]
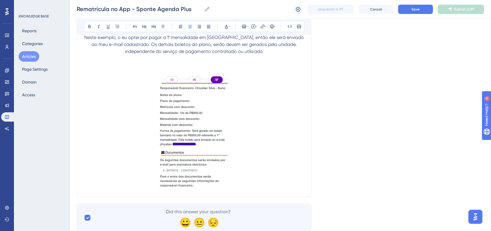
click at [175, 69] on p at bounding box center [194, 65] width 220 height 7
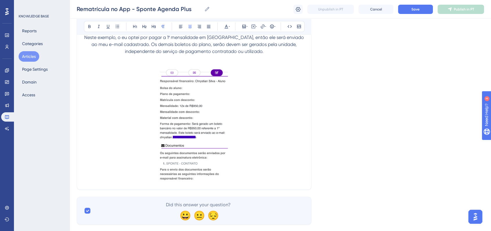
click at [274, 55] on p "Neste exemplo, o eu optei por pagar a 1ª mensalidade em boleto, então ele será …" at bounding box center [194, 44] width 220 height 21
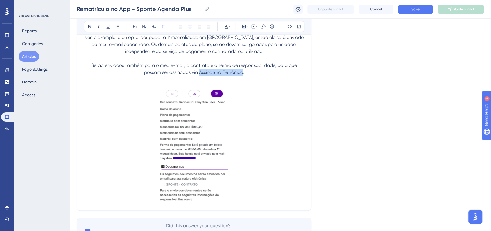
drag, startPoint x: 200, startPoint y: 80, endPoint x: 242, endPoint y: 83, distance: 42.2
click at [242, 75] on span "Serão enviados também para o meu e-mail, o contrato e o termo de responsabilida…" at bounding box center [194, 68] width 207 height 12
click at [92, 25] on button at bounding box center [89, 26] width 8 height 8
click at [290, 76] on p "Serão enviados também para o meu e-mail, o contrato e o termo de responsabilida…" at bounding box center [194, 69] width 220 height 14
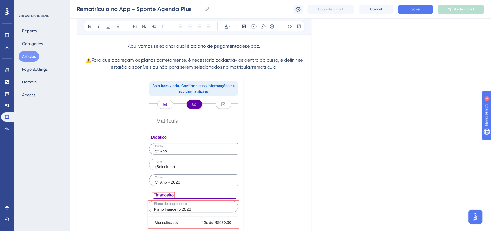
scroll to position [1830, 0]
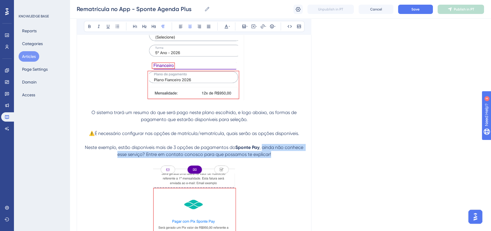
drag, startPoint x: 272, startPoint y: 155, endPoint x: 291, endPoint y: 164, distance: 20.7
click at [291, 158] on p "Neste exemplo, estão disponíveis mais de 3 opções de pagamentos do Sponte Pay ,…" at bounding box center [194, 151] width 220 height 14
copy span "ainda não conhece esse serviço? Entre em contato conosco para que possamos te e…"
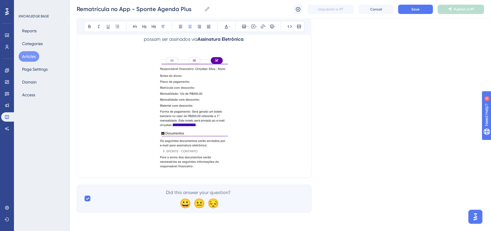
scroll to position [2324, 0]
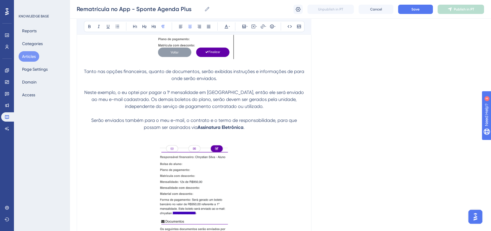
click at [278, 138] on p at bounding box center [194, 134] width 220 height 7
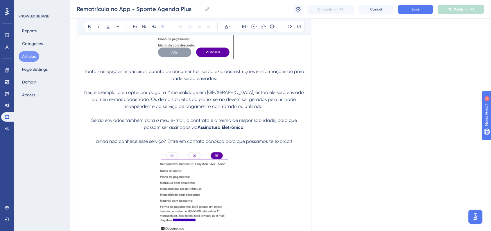
click at [97, 144] on span "ainda não conhece esse serviço? Entre em contato conosco para que possamos te e…" at bounding box center [194, 141] width 196 height 6
click at [98, 144] on span "ainda não conhece esse serviço? Entre em contato conosco para que possamos te e…" at bounding box center [194, 141] width 196 height 6
click at [97, 144] on span "Ainda não conhece esse serviço? Entre em contato conosco para que possamos te e…" at bounding box center [194, 141] width 196 height 6
click at [275, 26] on icon at bounding box center [274, 26] width 1 height 5
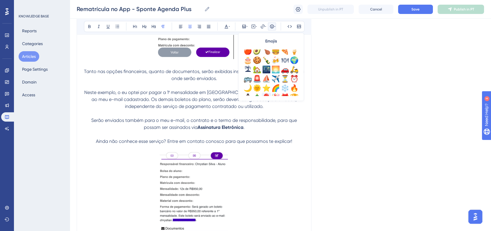
scroll to position [161, 0]
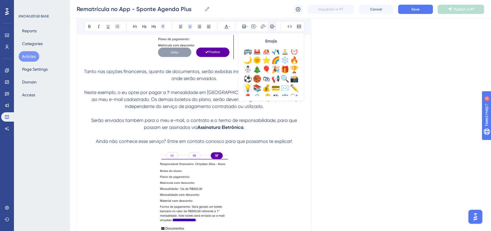
click at [249, 86] on div "💡" at bounding box center [247, 87] width 9 height 9
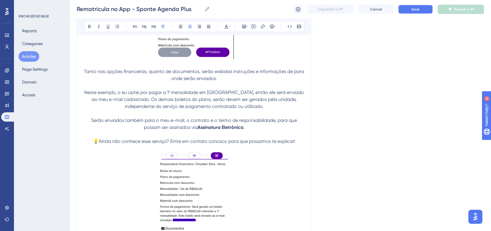
click at [409, 10] on button "Save" at bounding box center [415, 9] width 35 height 9
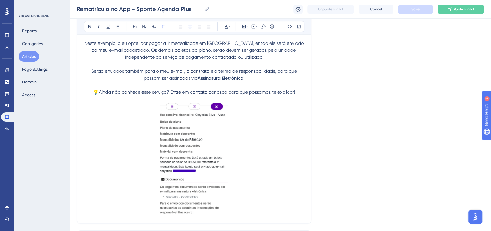
scroll to position [2356, 0]
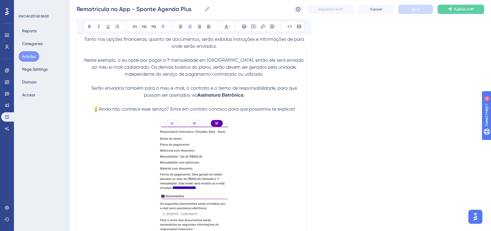
click at [286, 119] on p at bounding box center [194, 115] width 220 height 7
click at [185, 143] on img at bounding box center [194, 175] width 76 height 112
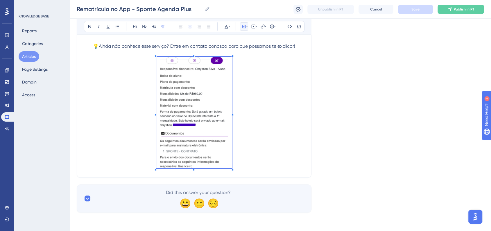
click at [282, 137] on p at bounding box center [194, 114] width 220 height 114
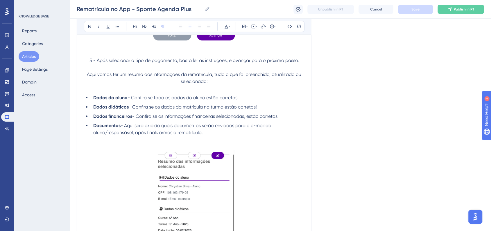
scroll to position [2008, 0]
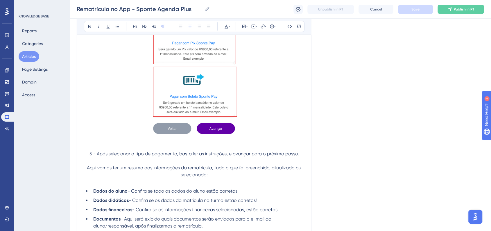
click at [167, 156] on span "5 - Após selecionar o tipo de pagamento, basta ler as instruções, e avançar par…" at bounding box center [193, 154] width 209 height 6
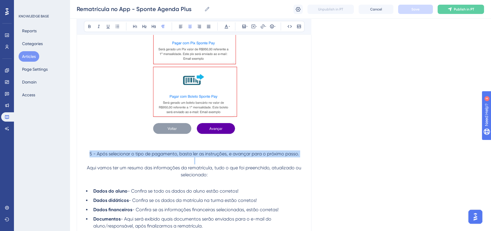
click at [167, 156] on span "5 - Após selecionar o tipo de pagamento, basta ler as instruções, e avançar par…" at bounding box center [193, 154] width 209 height 6
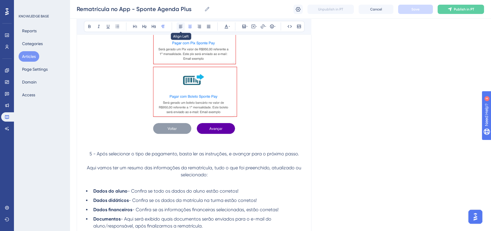
click at [178, 28] on icon at bounding box center [180, 26] width 5 height 5
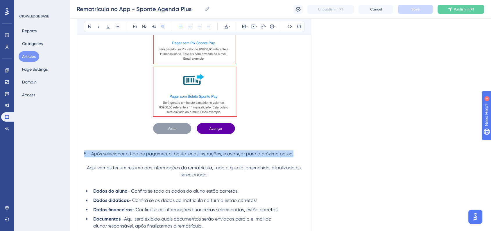
click at [85, 156] on span "5 - Após selecionar o tipo de pagamento, basta ler as instruções, e avançar par…" at bounding box center [188, 154] width 209 height 6
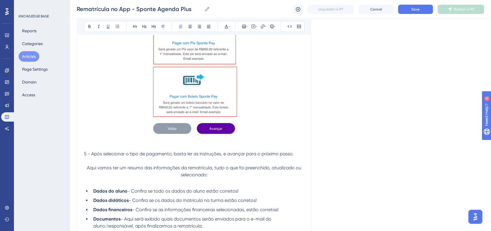
click at [86, 156] on span "5 - Após selecionar o tipo de pagamento, basta ler as instruções, e avançar par…" at bounding box center [188, 154] width 209 height 6
drag, startPoint x: 89, startPoint y: 162, endPoint x: 83, endPoint y: 162, distance: 5.8
click at [92, 28] on button at bounding box center [89, 26] width 8 height 8
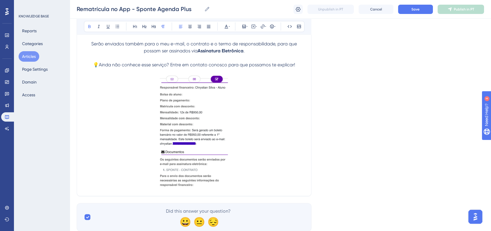
scroll to position [2428, 0]
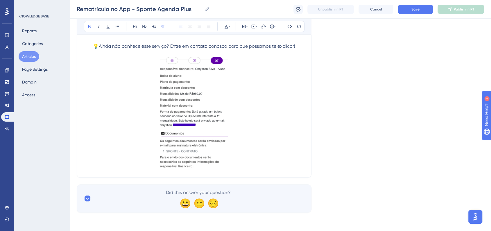
click at [290, 159] on p at bounding box center [194, 114] width 220 height 114
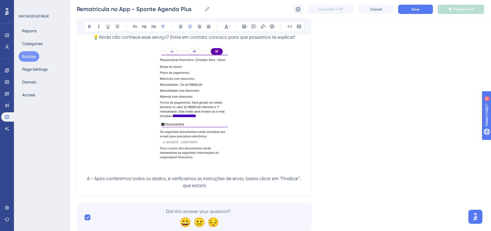
click at [222, 189] on p "6 - Após conferirmos todos os dados, e verificamos as instruções de envio, bast…" at bounding box center [194, 182] width 220 height 14
drag, startPoint x: 281, startPoint y: 188, endPoint x: 299, endPoint y: 188, distance: 17.7
click at [299, 188] on span "6 - Após conferirmos todos os dados, e verificamos as instruções de envio, bast…" at bounding box center [194, 181] width 215 height 12
click at [88, 24] on icon at bounding box center [89, 26] width 5 height 5
click at [242, 189] on p "6 - Após conferirmos todos os dados, e verificamos as instruções de envio, bast…" at bounding box center [194, 182] width 220 height 14
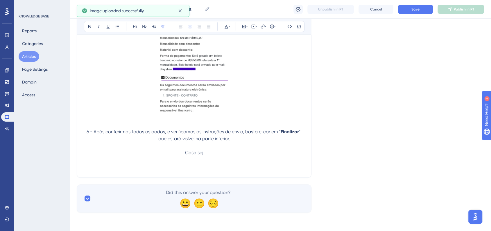
scroll to position [2484, 0]
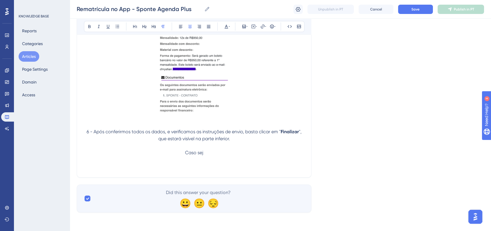
click at [188, 168] on p at bounding box center [194, 166] width 220 height 7
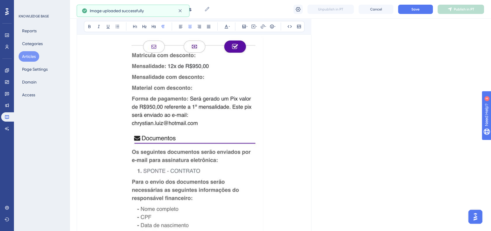
scroll to position [2634, 0]
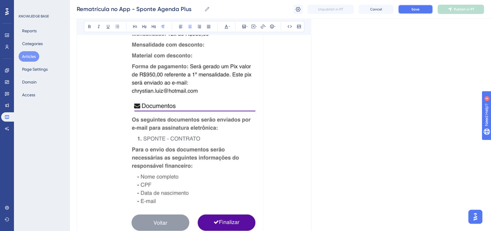
click at [421, 12] on button "Save" at bounding box center [415, 9] width 35 height 9
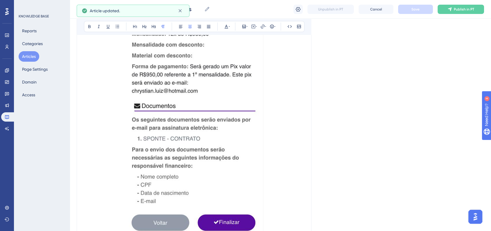
click at [198, 170] on img at bounding box center [194, 119] width 140 height 232
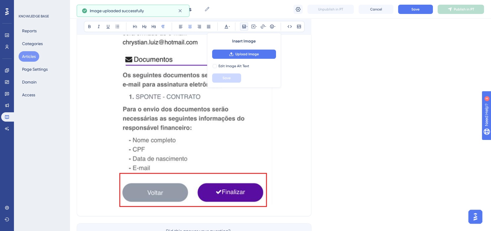
scroll to position [2731, 0]
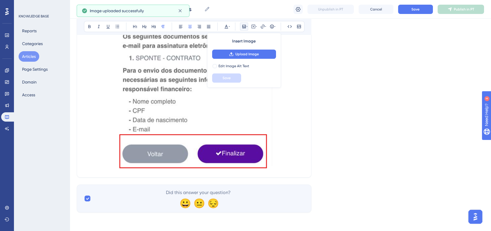
click at [229, 135] on img at bounding box center [194, 37] width 157 height 261
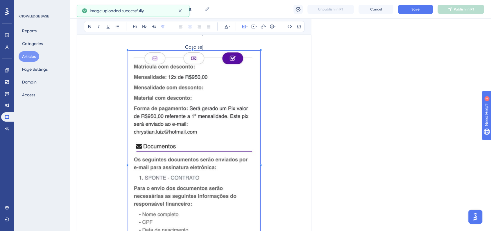
scroll to position [2569, 0]
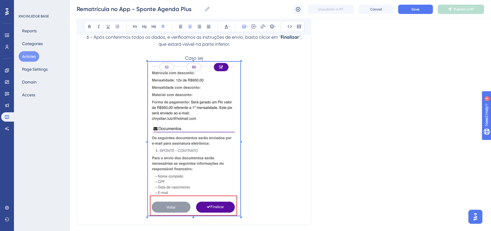
click at [208, 156] on span at bounding box center [194, 140] width 92 height 156
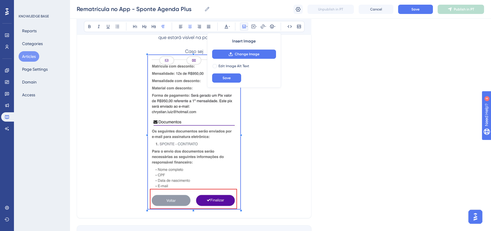
scroll to position [2625, 0]
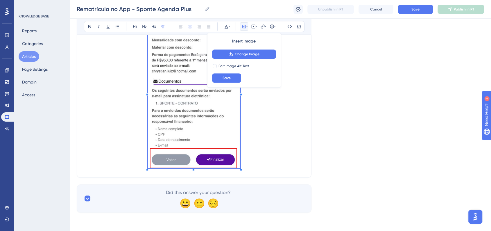
click at [240, 169] on div at bounding box center [241, 169] width 2 height 2
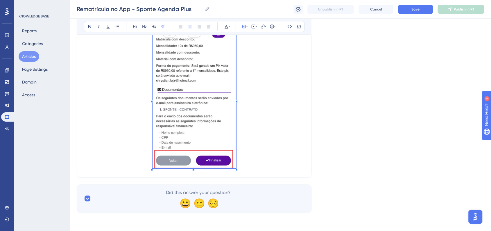
click at [232, 151] on span at bounding box center [193, 99] width 83 height 141
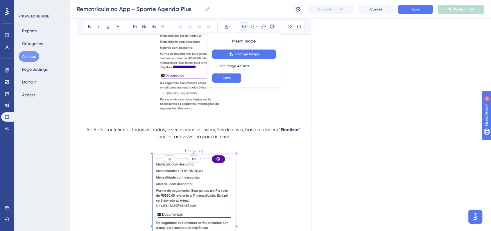
scroll to position [2449, 0]
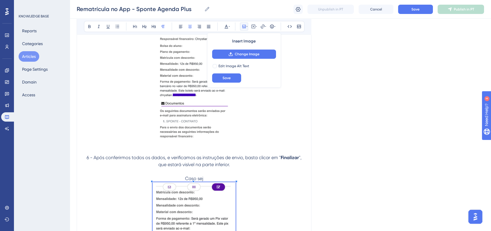
click at [227, 175] on p at bounding box center [194, 171] width 220 height 7
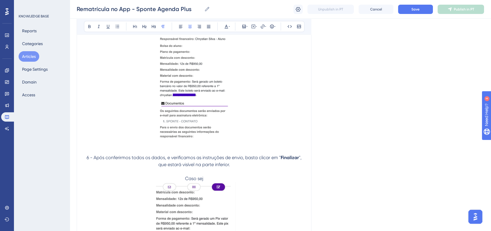
click at [224, 175] on p at bounding box center [194, 171] width 220 height 7
click at [209, 182] on p "Caso sej" at bounding box center [194, 178] width 220 height 7
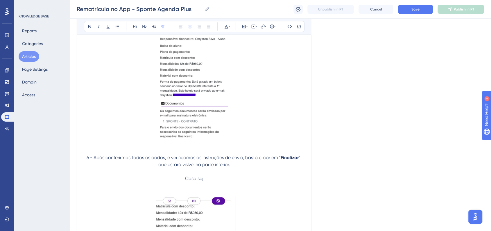
click at [200, 189] on p at bounding box center [194, 185] width 220 height 7
click at [218, 182] on p "Caso sej" at bounding box center [194, 178] width 220 height 7
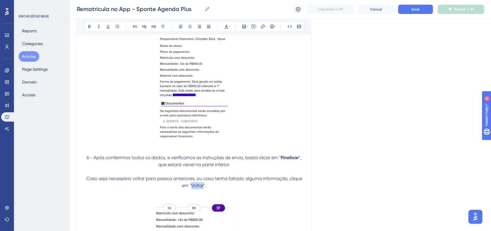
drag, startPoint x: 192, startPoint y: 194, endPoint x: 203, endPoint y: 195, distance: 11.1
click at [203, 188] on span "Caso seja necessário voltar para passos anteriores, ou caso tenha faltado algum…" at bounding box center [194, 181] width 217 height 12
click at [91, 31] on div "Bold Italic Underline Bullet Point Heading 1 Heading 2 Heading 3 Normal Align L…" at bounding box center [194, 26] width 220 height 11
click at [88, 27] on icon at bounding box center [89, 26] width 5 height 5
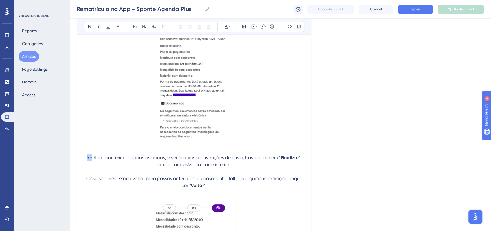
drag, startPoint x: 87, startPoint y: 167, endPoint x: 91, endPoint y: 167, distance: 4.6
click at [91, 160] on span "6 - Após conferirmos todos os dados, e verificamos as instruções de envio, bast…" at bounding box center [184, 158] width 194 height 6
click at [91, 28] on icon at bounding box center [89, 26] width 5 height 5
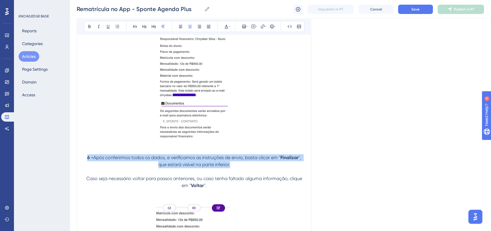
drag, startPoint x: 238, startPoint y: 175, endPoint x: 85, endPoint y: 168, distance: 152.6
click at [85, 168] on p "6 - Após conferirmos todos os dados, e verificamos as instruções de envio, bast…" at bounding box center [194, 161] width 220 height 14
click at [182, 27] on icon at bounding box center [180, 26] width 5 height 5
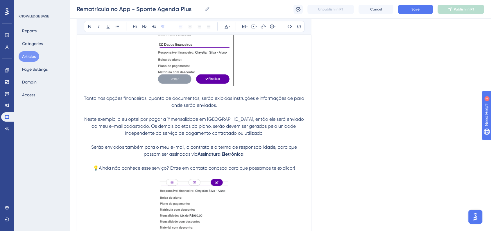
scroll to position [2287, 0]
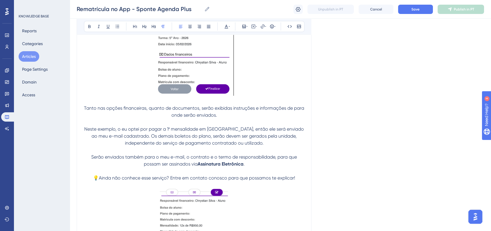
drag, startPoint x: 243, startPoint y: 172, endPoint x: 249, endPoint y: 175, distance: 6.2
click at [244, 167] on p "Serão enviados também para o meu e-mail, o contrato e o termo de responsabilida…" at bounding box center [194, 160] width 220 height 14
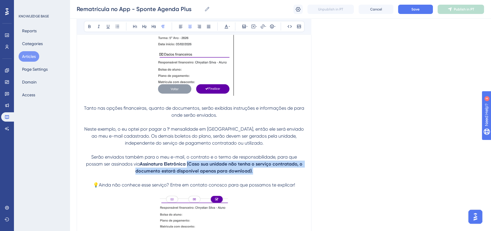
drag, startPoint x: 188, startPoint y: 173, endPoint x: 258, endPoint y: 183, distance: 71.6
click at [258, 174] on p "Serão enviados também para o meu e-mail, o contrato e o termo de responsabilida…" at bounding box center [194, 163] width 220 height 21
click at [86, 28] on button at bounding box center [89, 26] width 8 height 8
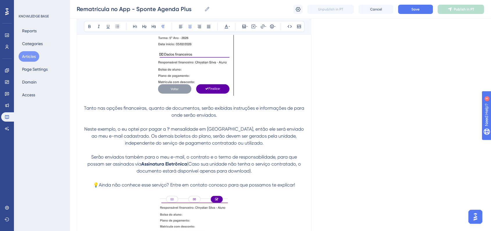
click at [249, 181] on p at bounding box center [194, 177] width 220 height 7
drag, startPoint x: 100, startPoint y: 194, endPoint x: 140, endPoint y: 194, distance: 39.5
click at [140, 187] on span "💡Ainda não conhece esse serviço? Entre em contato conosco para que possamos te …" at bounding box center [194, 185] width 202 height 6
click at [141, 195] on p at bounding box center [194, 191] width 220 height 7
drag, startPoint x: 166, startPoint y: 194, endPoint x: 143, endPoint y: 196, distance: 23.9
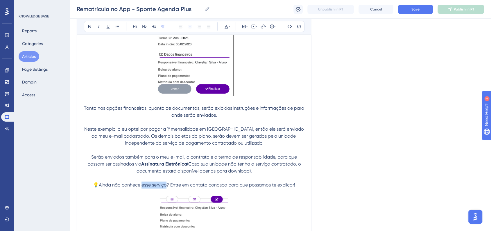
click at [143, 187] on span "💡Ainda não conhece esse serviço? Entre em contato conosco para que possamos te …" at bounding box center [194, 185] width 202 height 6
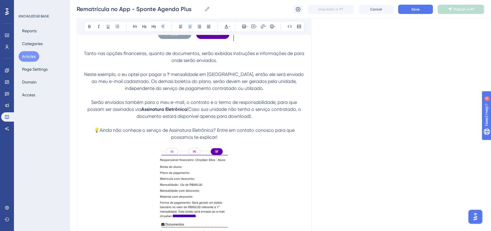
scroll to position [2352, 0]
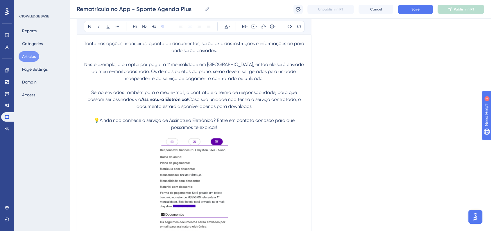
click at [216, 130] on span "💡Ainda não conhece o serviço de Assinatura Eletrônica? Entre em contato conosco…" at bounding box center [195, 123] width 202 height 12
click at [408, 13] on button "Save" at bounding box center [415, 9] width 35 height 9
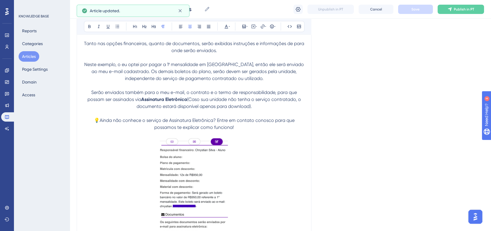
scroll to position [2375, 0]
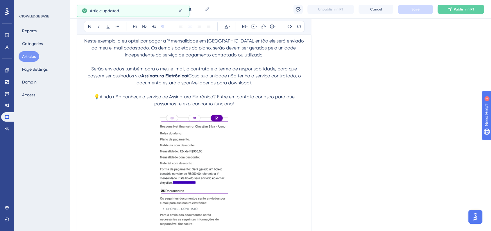
click at [281, 163] on p at bounding box center [194, 171] width 220 height 114
click at [275, 106] on span "💡Ainda não conhece o serviço de Assinatura Eletrônica? Entre em contato conosco…" at bounding box center [195, 100] width 202 height 12
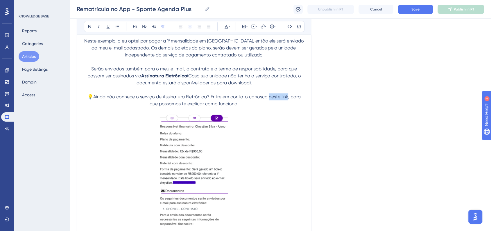
drag, startPoint x: 268, startPoint y: 107, endPoint x: 288, endPoint y: 108, distance: 19.2
click at [288, 107] on p "💡Ainda não conhece o serviço de Assinatura Eletrônica? Entre em contato conosco…" at bounding box center [194, 100] width 220 height 14
click at [260, 28] on icon at bounding box center [262, 26] width 5 height 5
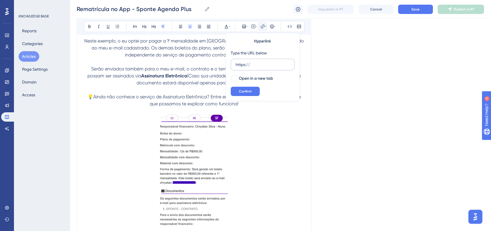
click at [262, 64] on input "https://" at bounding box center [263, 64] width 54 height 6
type input "https://https://materiais.sponte.com.br/assinatura-eletronica"
click at [235, 80] on div at bounding box center [234, 79] width 6 height 6
checkbox input "true"
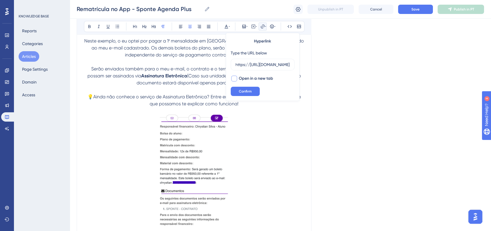
scroll to position [0, 0]
click at [249, 94] on button "Confirm" at bounding box center [245, 91] width 29 height 9
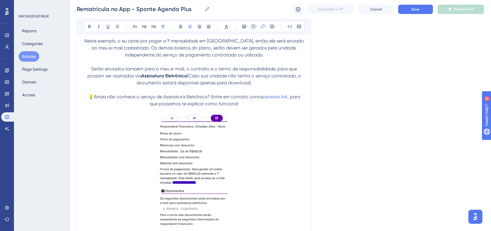
click at [268, 114] on p at bounding box center [194, 110] width 220 height 7
drag, startPoint x: 267, startPoint y: 106, endPoint x: 271, endPoint y: 106, distance: 3.5
click at [271, 106] on p "💡Ainda não conhece o serviço de Assinatura Eletrônica? Entre em contato conosco…" at bounding box center [194, 100] width 220 height 14
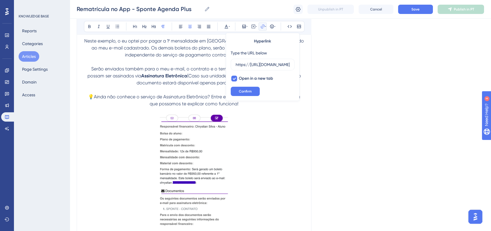
scroll to position [0, 63]
click at [278, 114] on p at bounding box center [194, 110] width 220 height 7
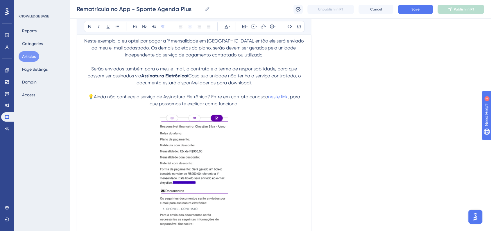
click at [289, 106] on span ", para que possamos te explicar como funciona!" at bounding box center [226, 100] width 152 height 12
click at [90, 26] on icon at bounding box center [89, 26] width 2 height 3
click at [272, 27] on icon at bounding box center [272, 26] width 4 height 4
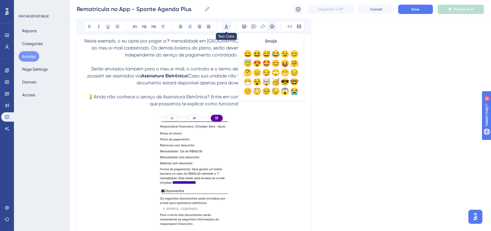
click at [229, 26] on icon at bounding box center [229, 26] width 1 height 5
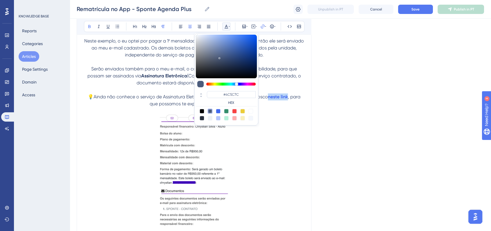
click at [218, 112] on div at bounding box center [218, 111] width 5 height 5
type input "#4169F0"
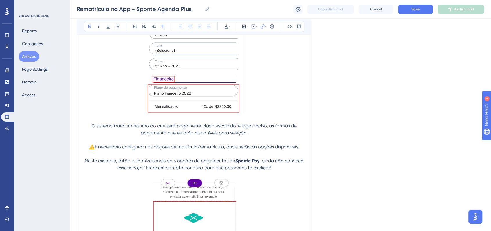
scroll to position [1827, 0]
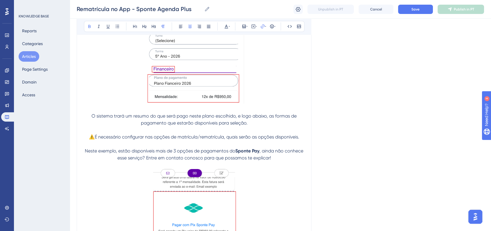
click at [272, 159] on span ", ainda não conhece esse serviço? Entre em contato conosco para que possamos te…" at bounding box center [210, 154] width 187 height 12
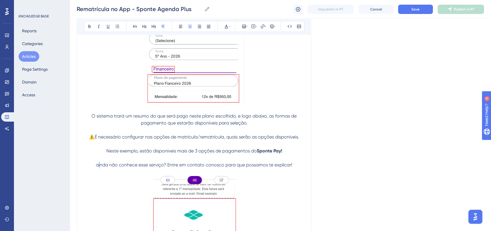
click at [98, 167] on span "ainda não conhece esse serviço? Entre em contato conosco para que possamos te e…" at bounding box center [194, 165] width 196 height 6
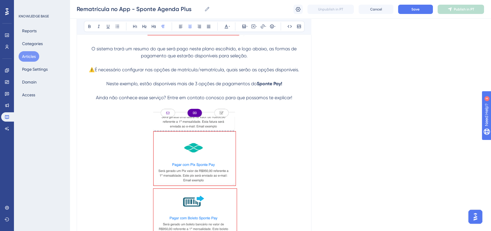
scroll to position [1859, 0]
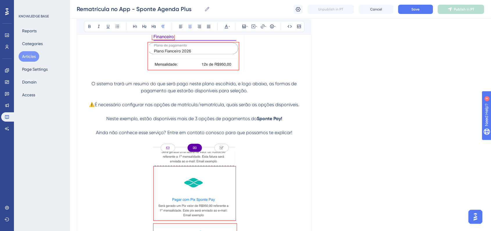
click at [282, 121] on strong "Sponte Pay!" at bounding box center [269, 119] width 25 height 6
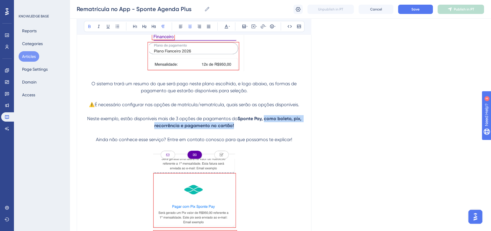
drag, startPoint x: 265, startPoint y: 125, endPoint x: 268, endPoint y: 131, distance: 6.4
click at [268, 129] on p "Neste exemplo, estão disponíveis mais de 3 opções de pagamentos do Sponte Pay, …" at bounding box center [194, 122] width 220 height 14
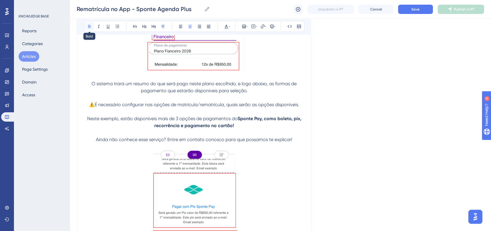
click at [90, 26] on icon at bounding box center [89, 26] width 2 height 3
click at [268, 142] on span "Ainda não conhece esse serviço? Entre em contato conosco para que possamos te e…" at bounding box center [194, 139] width 196 height 6
click at [96, 142] on span "Ainda não conhece esse serviço? Entre em contato conosco para que possamos te e…" at bounding box center [194, 139] width 196 height 6
click at [272, 26] on icon at bounding box center [272, 26] width 4 height 4
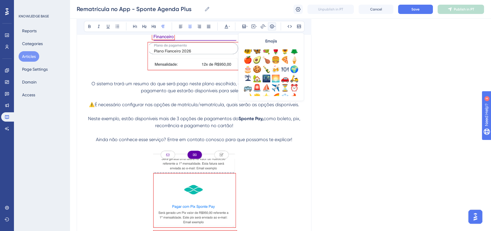
scroll to position [161, 0]
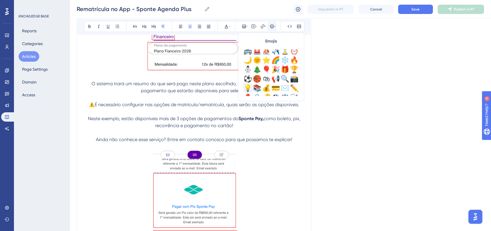
click at [246, 89] on div "💡" at bounding box center [247, 87] width 9 height 9
click at [294, 142] on span "💡 Ainda não conhece esse serviço? Entre em contato conosco para que possamos te…" at bounding box center [193, 139] width 203 height 6
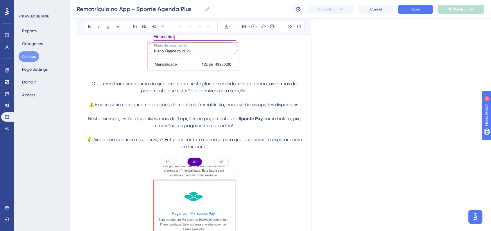
click at [410, 11] on button "Save" at bounding box center [415, 9] width 35 height 9
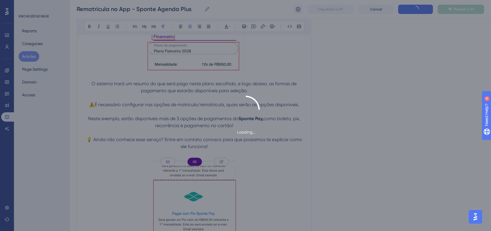
click at [401, 103] on div "Loading..." at bounding box center [245, 116] width 491 height 40
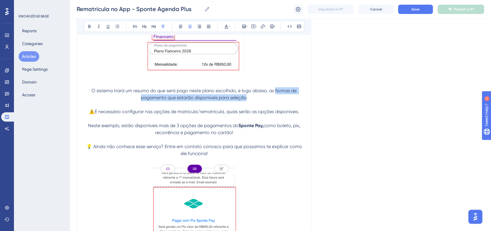
drag, startPoint x: 275, startPoint y: 97, endPoint x: 246, endPoint y: 107, distance: 30.6
click at [246, 100] on span "O sistema trará um resumo do que será pago neste plano escolhido, e logo abaixo…" at bounding box center [194, 94] width 206 height 12
click at [86, 28] on button at bounding box center [89, 26] width 8 height 8
click at [247, 100] on span "." at bounding box center [247, 98] width 1 height 6
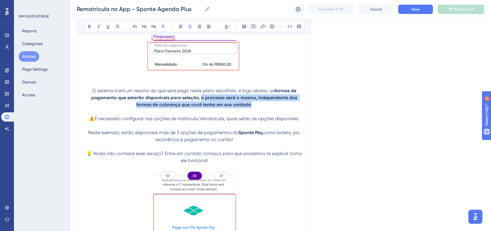
drag, startPoint x: 202, startPoint y: 105, endPoint x: 260, endPoint y: 116, distance: 59.1
click at [260, 108] on p "O sistema trará um resumo do que será pago neste plano escolhido, e logo abaixo…" at bounding box center [194, 97] width 220 height 21
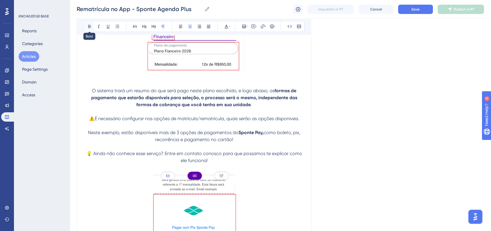
click at [88, 28] on icon at bounding box center [89, 26] width 5 height 5
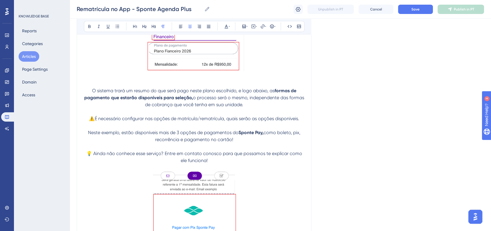
click at [405, 10] on button "Save" at bounding box center [415, 9] width 35 height 9
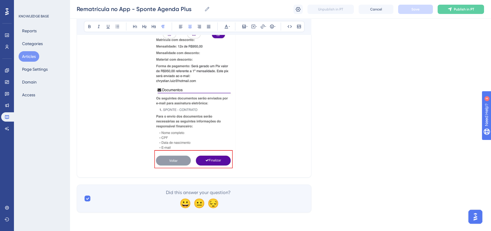
scroll to position [2681, 0]
click at [285, 144] on p at bounding box center [194, 100] width 220 height 140
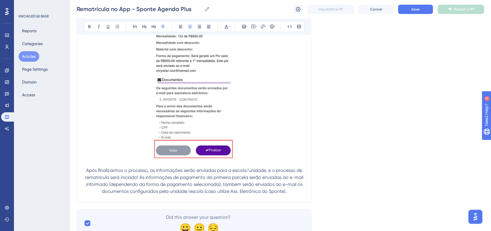
click at [88, 177] on span "Após finalizarmos o processo, as informações serão enviadas para a escola/unida…" at bounding box center [194, 180] width 219 height 26
click at [86, 179] on span "Após finalizarmos o processo, as informações serão enviadas para a escola/unida…" at bounding box center [194, 180] width 219 height 26
click at [273, 24] on icon at bounding box center [272, 26] width 5 height 5
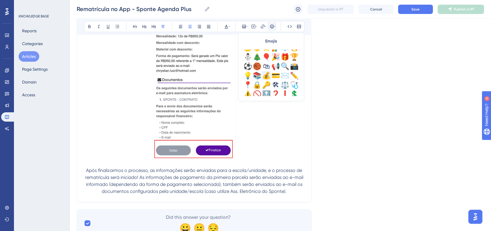
scroll to position [193, 0]
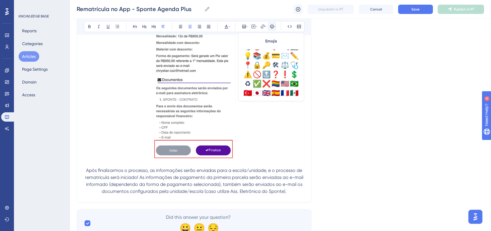
click at [254, 82] on div "✅" at bounding box center [256, 83] width 9 height 9
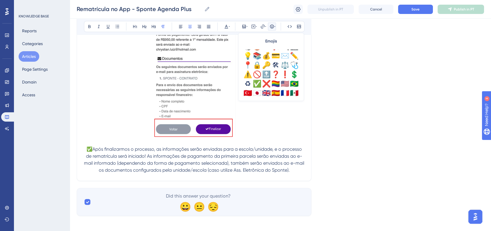
scroll to position [2713, 0]
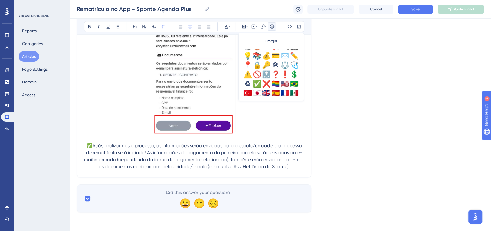
click at [86, 146] on p "✅Após finalizarmos o processo, as informações serão enviadas para a escola/unid…" at bounding box center [194, 156] width 220 height 28
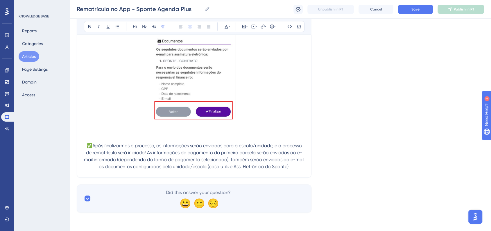
scroll to position [2730, 0]
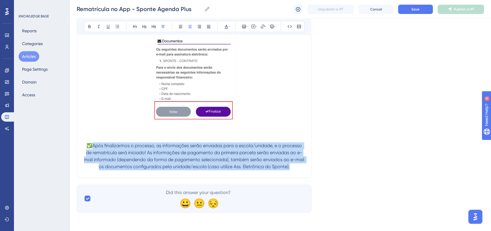
drag, startPoint x: 93, startPoint y: 145, endPoint x: 297, endPoint y: 166, distance: 205.1
click at [297, 166] on p "✅Após finalizarmos o processo, as informações serão enviadas para a escola/unid…" at bounding box center [194, 156] width 220 height 28
click at [89, 28] on button at bounding box center [89, 26] width 8 height 8
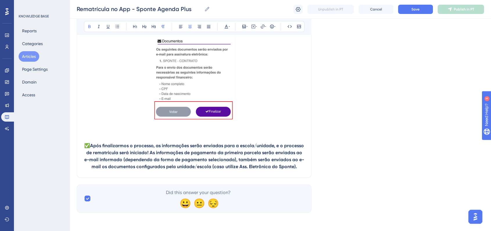
click at [150, 153] on strong "Após finalizarmos o processo, as informações serão enviadas para a escola/unida…" at bounding box center [194, 156] width 221 height 26
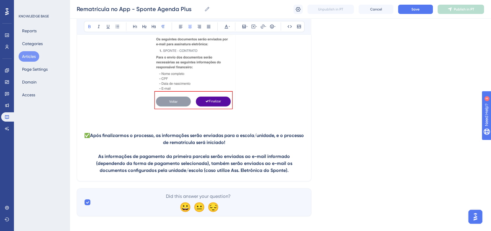
click at [86, 138] on span "✅" at bounding box center [87, 135] width 6 height 6
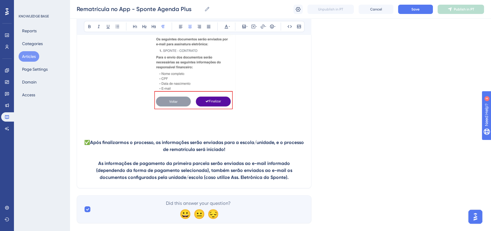
click at [415, 15] on div "Rematrícula no App - Sponte Agenda Plus Rematrícula no App - Sponte Agenda Plus…" at bounding box center [280, 9] width 421 height 19
click at [416, 12] on button "Save" at bounding box center [415, 9] width 35 height 9
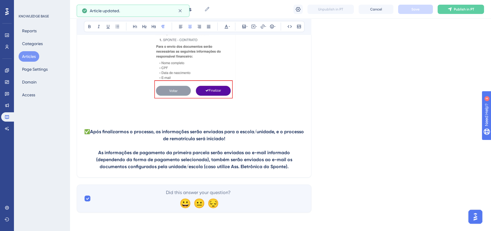
scroll to position [2752, 0]
drag, startPoint x: 99, startPoint y: 152, endPoint x: 104, endPoint y: 152, distance: 4.9
click at [99, 152] on strong "As informações de pagamento da primeira parcela serão enviadas ao e-mail inform…" at bounding box center [194, 159] width 197 height 19
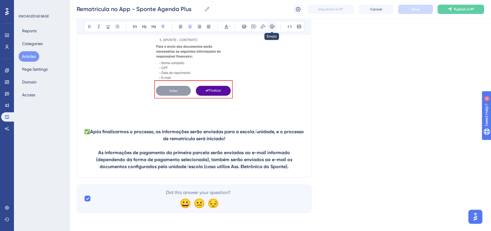
click at [272, 28] on icon at bounding box center [272, 26] width 5 height 5
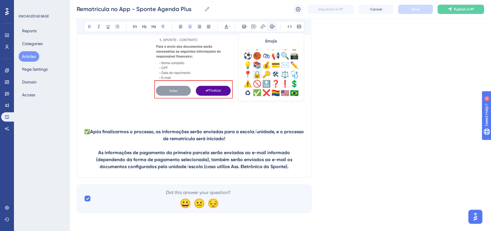
scroll to position [193, 0]
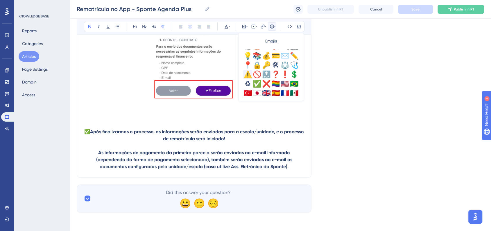
click at [245, 76] on div "⚠️" at bounding box center [247, 74] width 9 height 9
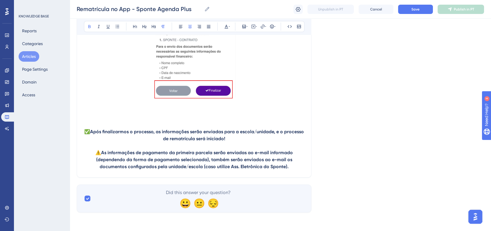
click at [223, 136] on strong "Após finalizarmos o processo, as informações serão enviadas para a escola/unida…" at bounding box center [197, 135] width 215 height 12
click at [238, 140] on p "✅ Após finalizarmos o processo, as informações serão enviadas para a escola/uni…" at bounding box center [194, 135] width 220 height 14
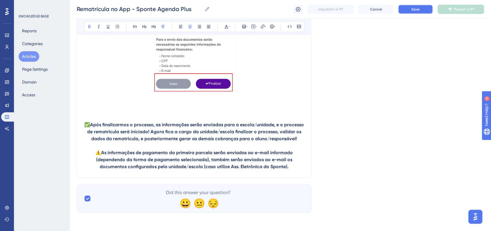
click at [418, 9] on span "Save" at bounding box center [415, 9] width 8 height 5
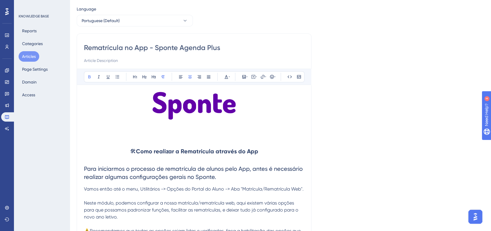
scroll to position [64, 0]
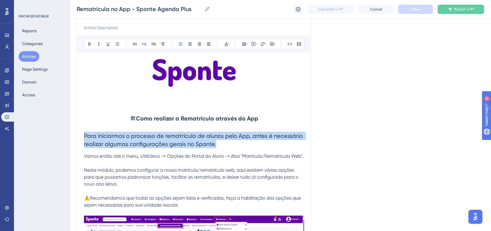
drag, startPoint x: 223, startPoint y: 147, endPoint x: 85, endPoint y: 124, distance: 139.2
click at [85, 134] on h2 "Para iniciarmos o processo de rematrícula de alunos pelo App, antes é necessári…" at bounding box center [194, 140] width 220 height 26
click at [90, 44] on icon at bounding box center [89, 44] width 5 height 5
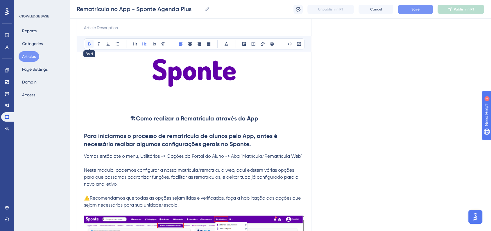
click at [89, 43] on icon at bounding box center [89, 44] width 5 height 5
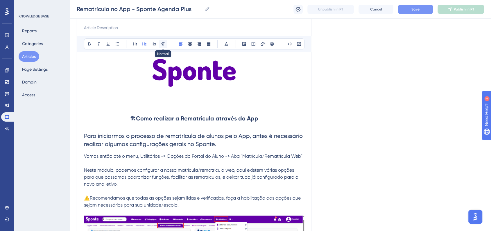
click at [160, 41] on button at bounding box center [163, 44] width 8 height 8
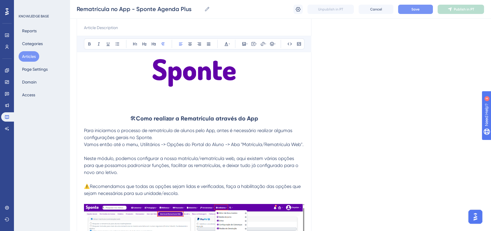
click at [185, 134] on p "Para iniciarmos o processo de rematrícula de alunos pelo App, antes é necessári…" at bounding box center [194, 134] width 220 height 14
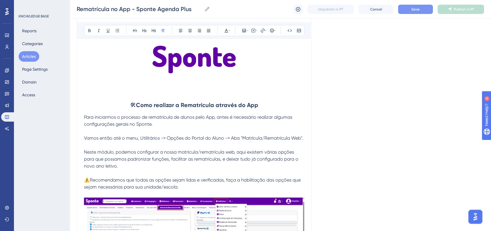
scroll to position [129, 0]
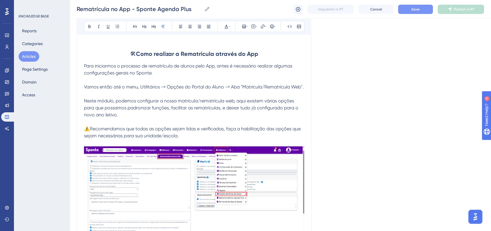
click at [122, 114] on p "Neste módulo, podemos configurar a nossa matrícula/rematrícula web, aqui existe…" at bounding box center [194, 107] width 220 height 21
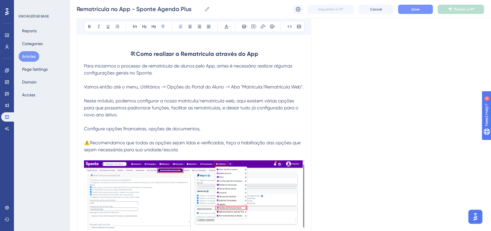
scroll to position [64, 0]
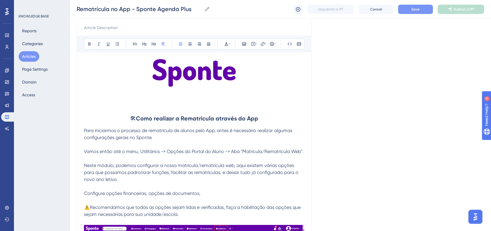
click at [106, 194] on span "Configure opções financeiras, opções de documentos," at bounding box center [142, 193] width 116 height 6
click at [239, 193] on p "Configure principalmente opções financeiras, opções de documentos," at bounding box center [194, 193] width 220 height 7
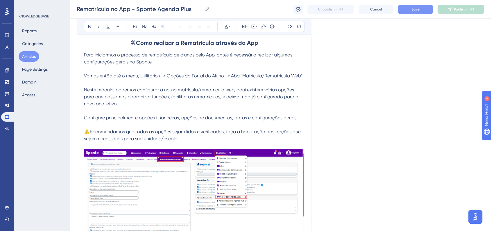
scroll to position [129, 0]
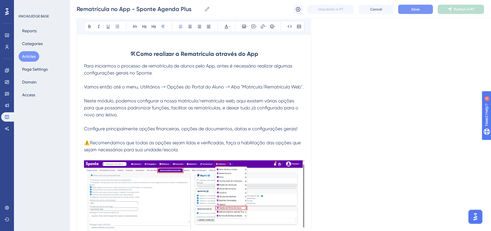
click at [201, 149] on p "⚠️Recomendamos que todas as opções sejam lidas e verificadas, faça a habilitaçã…" at bounding box center [194, 146] width 220 height 14
click at [412, 15] on div "Rematrícula no App - Sponte Agenda Plus Rematrícula no App - Sponte Agenda Plus…" at bounding box center [280, 9] width 421 height 19
click at [412, 12] on button "Save" at bounding box center [415, 9] width 35 height 9
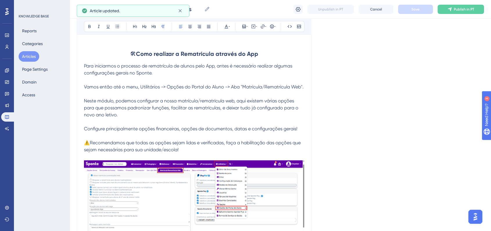
scroll to position [97, 0]
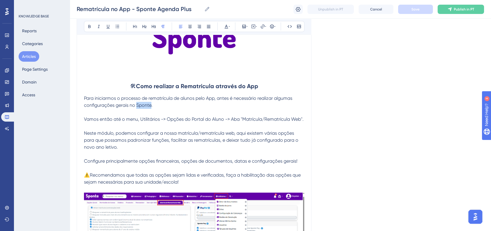
drag, startPoint x: 136, startPoint y: 106, endPoint x: 150, endPoint y: 105, distance: 13.9
click at [150, 105] on span "Para iniciarmos o processo de rematrícula de alunos pelo App, antes é necessári…" at bounding box center [188, 101] width 209 height 12
click at [87, 25] on icon at bounding box center [89, 26] width 5 height 5
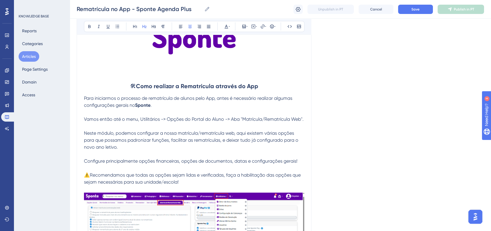
click at [105, 90] on h2 "🛠 Como realizar a Rematrícula através do App" at bounding box center [194, 85] width 220 height 17
drag, startPoint x: 83, startPoint y: 98, endPoint x: 99, endPoint y: 97, distance: 15.5
drag, startPoint x: 84, startPoint y: 98, endPoint x: 214, endPoint y: 98, distance: 129.5
click at [214, 98] on span "Para iniciarmos o processo de rematrícula de alunos pelo App, antes é necessári…" at bounding box center [188, 101] width 209 height 12
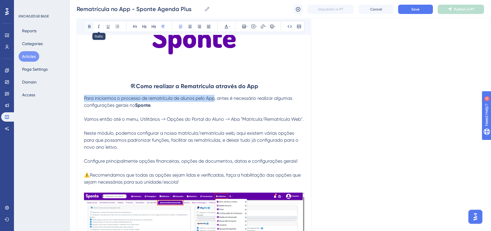
click at [88, 27] on icon at bounding box center [89, 26] width 2 height 3
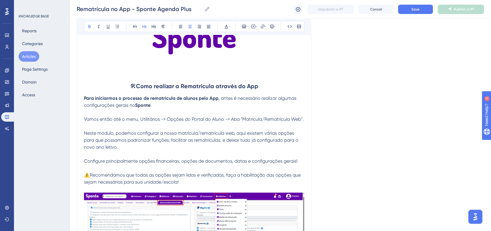
click at [264, 81] on h2 "🛠 Como realizar a Rematrícula através do App" at bounding box center [194, 85] width 220 height 17
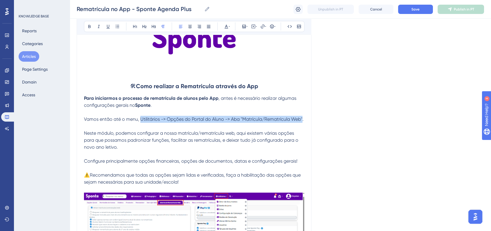
drag, startPoint x: 140, startPoint y: 121, endPoint x: 302, endPoint y: 119, distance: 162.1
click at [302, 119] on span "Vamos então até o menu, Utilitários -> Opções do Portal do Aluno -> Aba "Matríc…" at bounding box center [194, 119] width 220 height 6
click at [92, 26] on button at bounding box center [89, 26] width 8 height 8
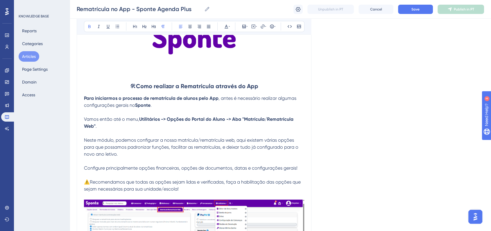
drag, startPoint x: 138, startPoint y: 141, endPoint x: 174, endPoint y: 141, distance: 36.0
click at [175, 141] on span "Neste módulo, podemos configurar a nossa matrícula/rematrícula web, aqui existe…" at bounding box center [191, 146] width 215 height 19
click at [163, 140] on span "Neste módulo, podemos configurar a nossa matrícula/rematrícula web, aqui existe…" at bounding box center [191, 146] width 215 height 19
drag, startPoint x: 137, startPoint y: 141, endPoint x: 234, endPoint y: 140, distance: 97.0
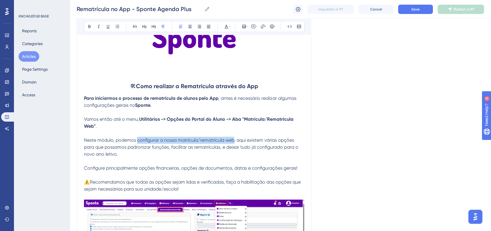
click at [234, 140] on span "Neste módulo, podemos configurar a nossa matrícula/rematrícula web, aqui existe…" at bounding box center [191, 146] width 215 height 19
click at [91, 29] on button at bounding box center [89, 26] width 8 height 8
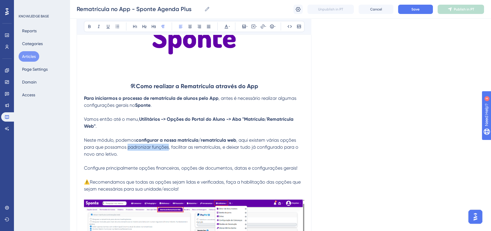
drag, startPoint x: 130, startPoint y: 149, endPoint x: 168, endPoint y: 150, distance: 37.5
click at [168, 150] on span ", aqui existem várias opções para que possamos padronizar funções, facilitar as…" at bounding box center [191, 146] width 215 height 19
click at [87, 30] on button at bounding box center [89, 26] width 8 height 8
click at [168, 155] on p "Neste módulo, podemos configurar a nossa matrícula/rematrícula web , aqui exist…" at bounding box center [194, 146] width 220 height 21
drag, startPoint x: 172, startPoint y: 147, endPoint x: 219, endPoint y: 148, distance: 46.8
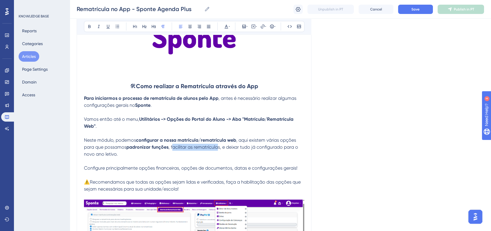
click at [219, 148] on span ", facilitar as rematrículas, e deixar tudo já configurado para o novo ano letiv…" at bounding box center [191, 150] width 215 height 12
click at [195, 154] on p "Neste módulo, podemos configurar a nossa matrícula/rematrícula web , aqui exist…" at bounding box center [194, 146] width 220 height 21
drag, startPoint x: 171, startPoint y: 149, endPoint x: 220, endPoint y: 148, distance: 49.1
click at [220, 148] on span ", facilitar as rematrículas, e deixar tudo já configurado para o novo ano letiv…" at bounding box center [191, 150] width 215 height 12
click at [89, 29] on button at bounding box center [89, 26] width 8 height 8
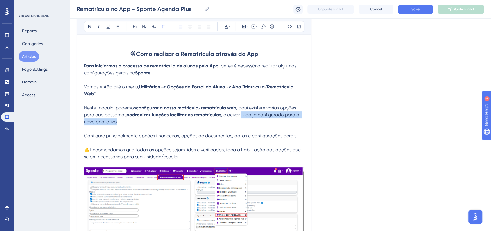
drag, startPoint x: 243, startPoint y: 117, endPoint x: 116, endPoint y: 123, distance: 127.7
click at [116, 123] on span ", e deixar tudo já configurado para o novo ano letivo." at bounding box center [192, 118] width 216 height 12
click at [88, 26] on icon at bounding box center [89, 26] width 5 height 5
click at [92, 151] on span "⚠️Recomendamos que todas as opções sejam lidas e verificadas, faça a habilitaçã…" at bounding box center [193, 153] width 218 height 12
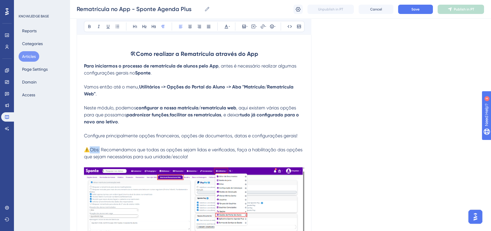
drag, startPoint x: 93, startPoint y: 151, endPoint x: 100, endPoint y: 151, distance: 7.0
click at [100, 151] on span "⚠️Obs: Recomendamos que todas as opções sejam lidas e verificadas, faça a habil…" at bounding box center [194, 153] width 220 height 12
click at [88, 27] on icon at bounding box center [89, 26] width 2 height 3
click at [228, 30] on button at bounding box center [226, 26] width 8 height 8
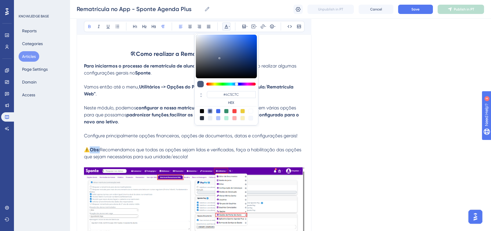
click at [235, 109] on div at bounding box center [234, 111] width 5 height 5
type input "#F84343"
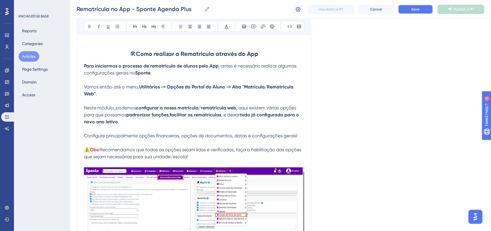
click at [413, 13] on button "Save" at bounding box center [415, 9] width 35 height 9
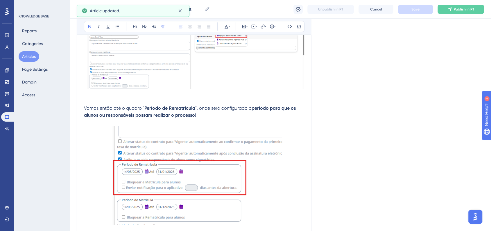
scroll to position [323, 0]
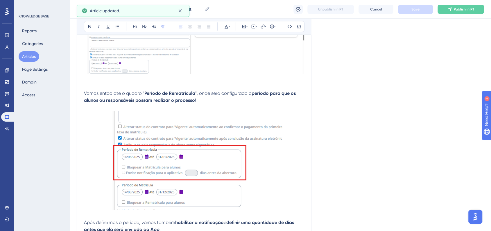
click at [211, 101] on p "Vamos então até o quadro " Período de Rematrícula ", onde será configurado o pe…" at bounding box center [194, 97] width 220 height 14
drag, startPoint x: 420, startPoint y: 141, endPoint x: 416, endPoint y: 141, distance: 3.8
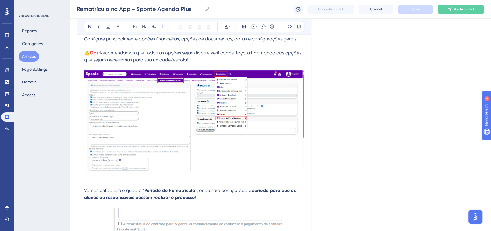
scroll to position [97, 0]
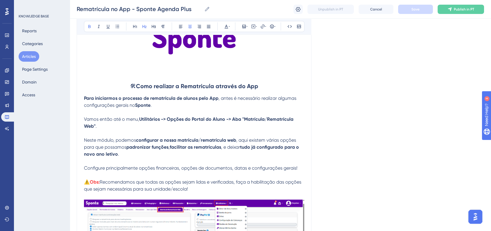
click at [227, 85] on strong "Como realizar a Rematrícula através do App" at bounding box center [197, 85] width 122 height 7
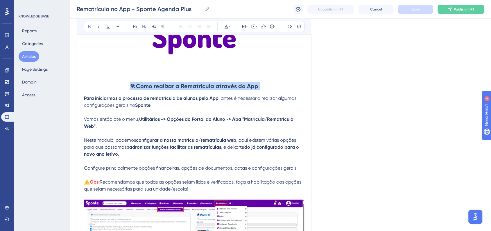
click at [227, 85] on strong "Como realizar a Rematrícula através do App" at bounding box center [197, 85] width 122 height 7
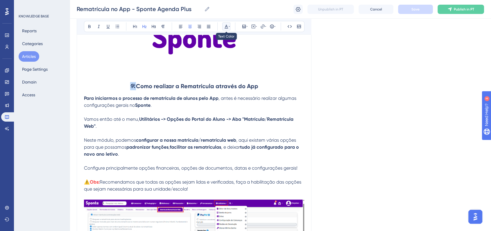
click at [222, 28] on button at bounding box center [226, 26] width 8 height 8
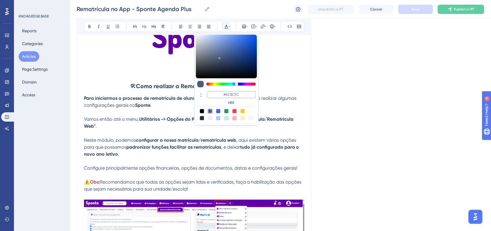
click at [236, 91] on input "#4C5C7C" at bounding box center [231, 94] width 49 height 7
paste input "270049"
type input "#270049"
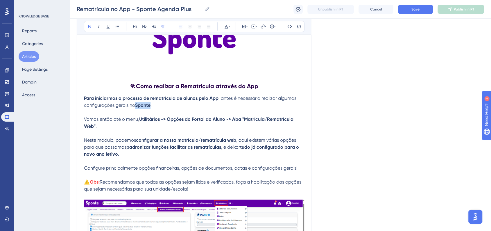
drag, startPoint x: 136, startPoint y: 106, endPoint x: 151, endPoint y: 106, distance: 14.8
click at [150, 106] on strong "Sponte" at bounding box center [142, 105] width 15 height 6
click at [224, 25] on icon at bounding box center [226, 26] width 5 height 5
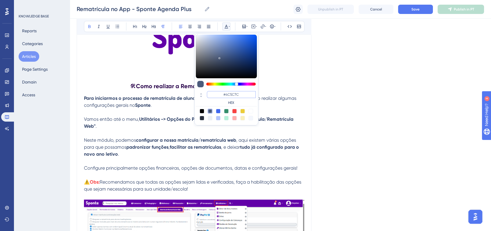
click at [234, 94] on input "#4C5C7C" at bounding box center [231, 94] width 49 height 7
paste input "6200A8"
type input "#6200A8"
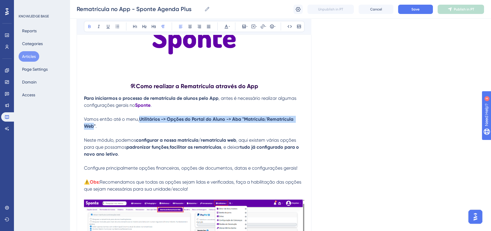
drag, startPoint x: 140, startPoint y: 119, endPoint x: 94, endPoint y: 127, distance: 46.5
click at [94, 127] on strong "Utilitários -> Opções do Portal do Aluno -> Aba "Matrícula/Rematrícula Web"" at bounding box center [189, 122] width 211 height 12
click at [224, 28] on icon at bounding box center [226, 26] width 5 height 5
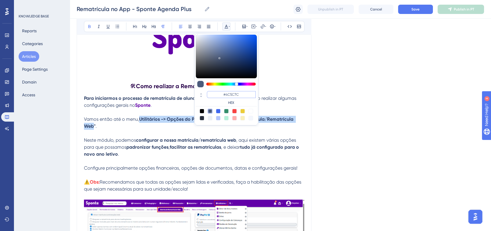
click at [234, 95] on input "#4C5C7C" at bounding box center [231, 94] width 49 height 7
paste input "6200A8"
type input "#6200A8"
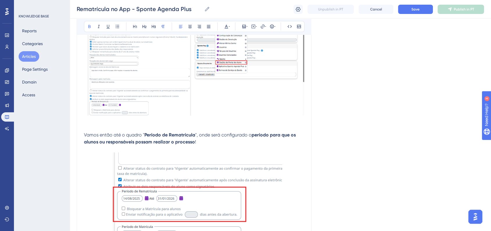
scroll to position [290, 0]
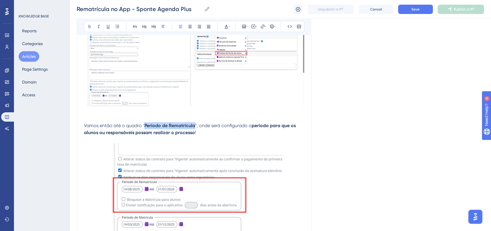
drag, startPoint x: 144, startPoint y: 126, endPoint x: 193, endPoint y: 125, distance: 49.1
click at [193, 125] on strong "Período de Rematrícula" at bounding box center [169, 126] width 51 height 6
click at [229, 26] on icon at bounding box center [229, 26] width 1 height 1
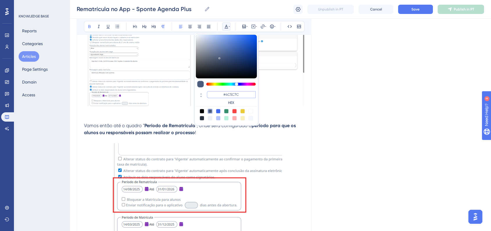
click at [238, 95] on input "#4C5C7C" at bounding box center [231, 94] width 49 height 7
paste input "6200A8"
type input "#6200A8"
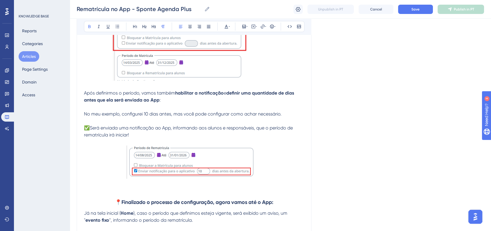
scroll to position [484, 0]
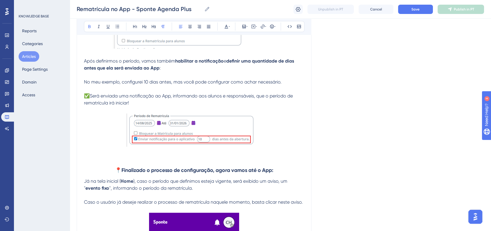
click at [279, 139] on p at bounding box center [194, 130] width 220 height 35
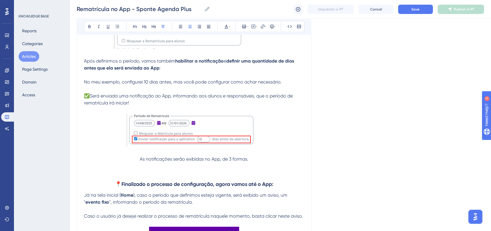
click at [251, 162] on p "As notificações serão exibidas no App, de 3 formas." at bounding box center [194, 158] width 220 height 7
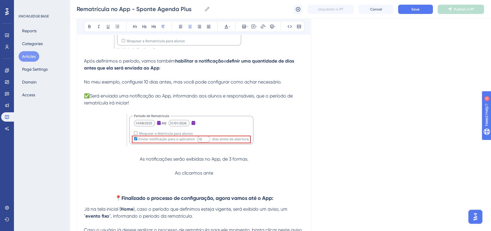
click at [223, 161] on span "As notificações serão exibidas no App, de 3 formas." at bounding box center [194, 159] width 109 height 6
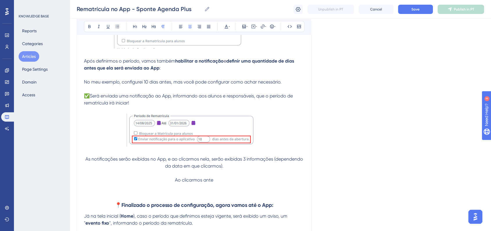
click at [234, 183] on p "Ao clicarmos ante" at bounding box center [194, 179] width 220 height 7
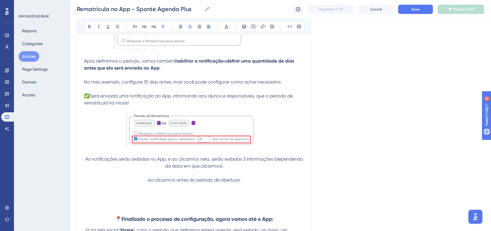
click at [209, 186] on p at bounding box center [194, 186] width 220 height 7
click at [211, 182] on span "Ao clicarmos antes do período de abertura:" at bounding box center [194, 180] width 93 height 6
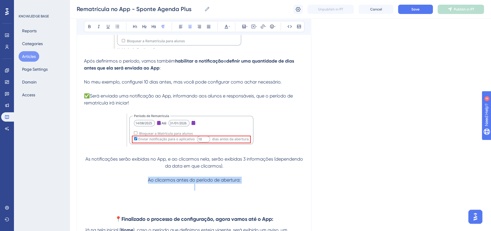
click at [211, 182] on span "Ao clicarmos antes do período de abertura:" at bounding box center [194, 180] width 93 height 6
click at [119, 28] on icon at bounding box center [117, 26] width 5 height 5
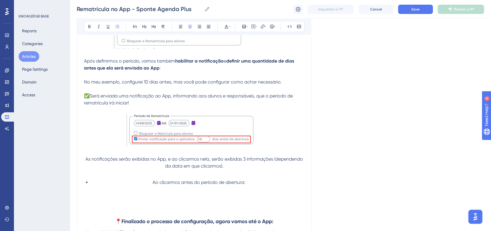
click at [151, 184] on li "Ao clicarmos antes do período de abertura:" at bounding box center [197, 182] width 213 height 7
drag, startPoint x: 153, startPoint y: 184, endPoint x: 83, endPoint y: 184, distance: 69.4
click at [102, 185] on li "Ao clicarmos antes do período de abertura:" at bounding box center [197, 182] width 213 height 7
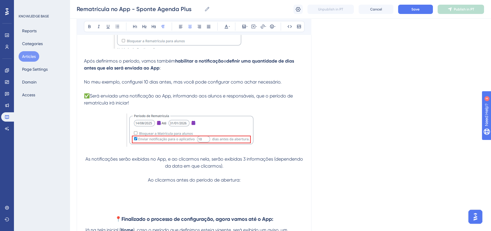
click at [163, 182] on span "Ao clicarmos antes do período de abertura:" at bounding box center [194, 180] width 93 height 6
click at [178, 28] on icon at bounding box center [180, 26] width 5 height 5
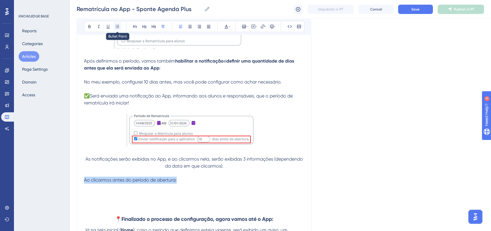
click at [116, 28] on button at bounding box center [117, 26] width 8 height 8
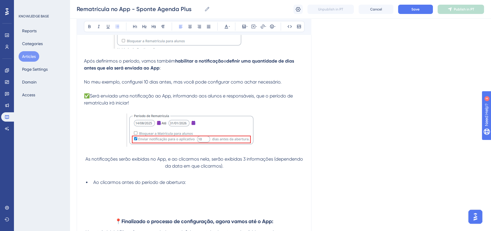
click at [191, 186] on li "Ao clicarmos antes do período de abertura:" at bounding box center [197, 182] width 213 height 7
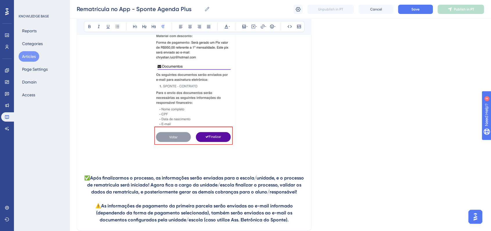
scroll to position [2842, 0]
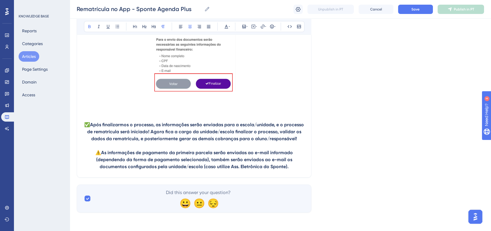
click at [300, 168] on p "⚠️ As informações de pagamento da primeira parcela serão enviadas ao e-mail inf…" at bounding box center [194, 159] width 220 height 21
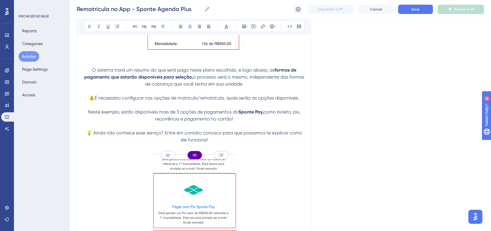
scroll to position [1832, 0]
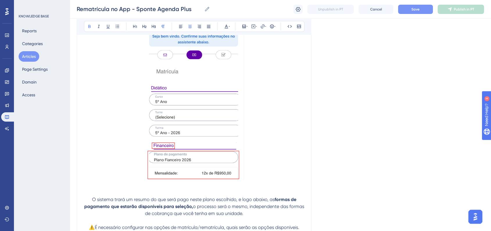
click at [404, 10] on button "Save" at bounding box center [415, 9] width 35 height 9
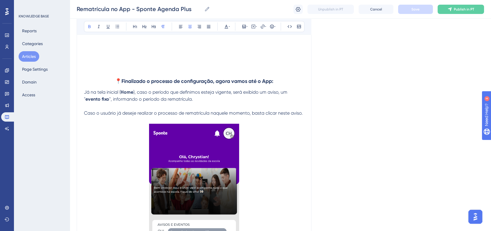
scroll to position [606, 0]
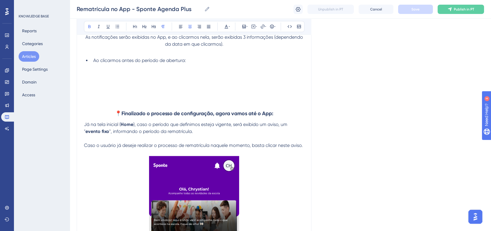
click at [103, 71] on p at bounding box center [194, 67] width 220 height 7
click at [104, 73] on p at bounding box center [194, 74] width 220 height 7
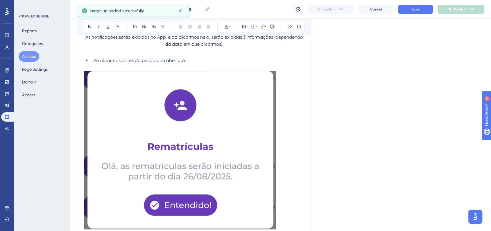
click at [166, 102] on img at bounding box center [180, 150] width 192 height 158
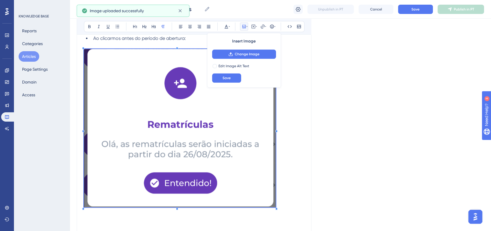
scroll to position [638, 0]
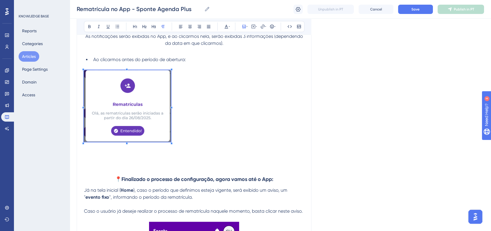
scroll to position [573, 0]
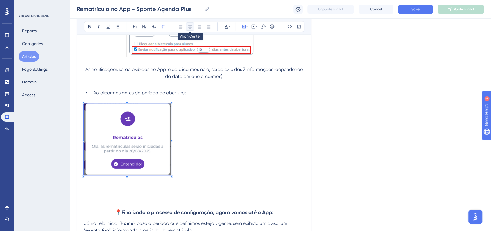
click at [191, 27] on icon at bounding box center [190, 26] width 5 height 5
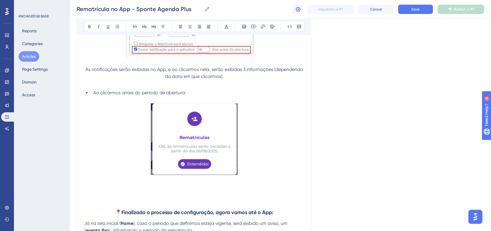
click at [290, 130] on p at bounding box center [194, 139] width 220 height 73
drag, startPoint x: 186, startPoint y: 94, endPoint x: 94, endPoint y: 95, distance: 92.4
click at [94, 95] on li "Ao clicarmos antes do período de abertura:" at bounding box center [197, 92] width 213 height 7
click at [90, 27] on icon at bounding box center [89, 26] width 5 height 5
click at [188, 93] on li "Ao clicarmos antes do período de abertura:" at bounding box center [197, 92] width 213 height 7
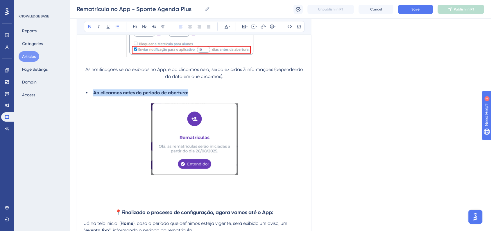
drag, startPoint x: 193, startPoint y: 91, endPoint x: 94, endPoint y: 93, distance: 99.0
click at [94, 93] on li "Ao clicarmos antes do período de abertura:" at bounding box center [197, 92] width 213 height 7
copy strong "Ao clicarmos antes do período de abertura:"
click at [276, 170] on p at bounding box center [194, 139] width 220 height 73
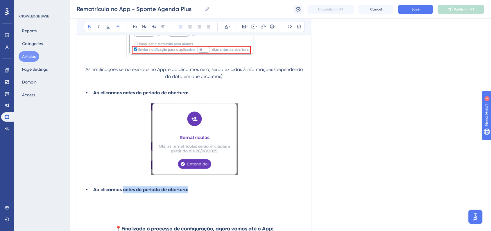
drag, startPoint x: 122, startPoint y: 192, endPoint x: 197, endPoint y: 192, distance: 74.6
click at [197, 192] on li "Ao clicarmos antes do período de abertura:" at bounding box center [197, 189] width 213 height 7
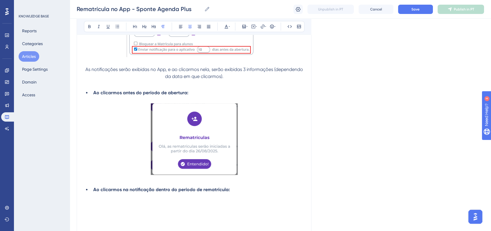
click at [128, 204] on p at bounding box center [194, 203] width 220 height 7
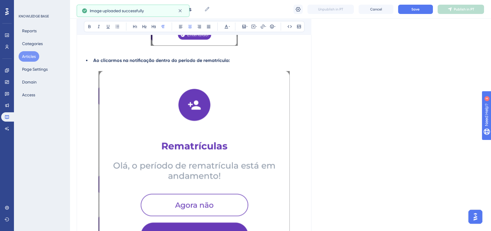
click at [219, 179] on img at bounding box center [193, 167] width 191 height 193
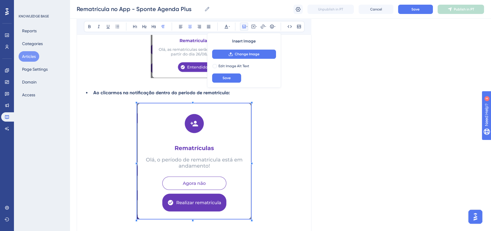
scroll to position [638, 0]
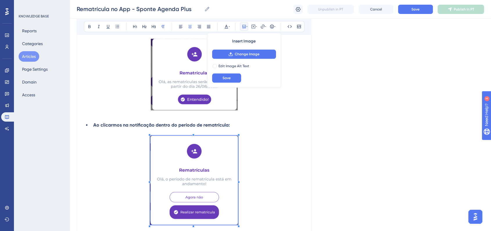
click at [187, 148] on span at bounding box center [194, 180] width 88 height 91
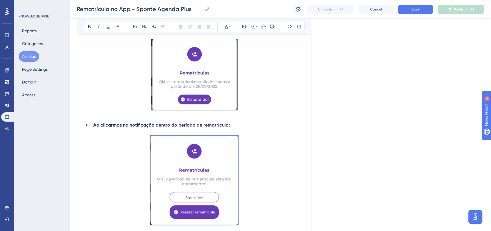
click at [264, 179] on p at bounding box center [194, 180] width 220 height 91
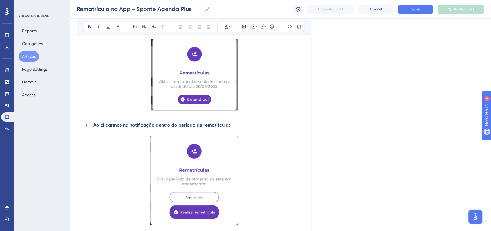
scroll to position [644, 0]
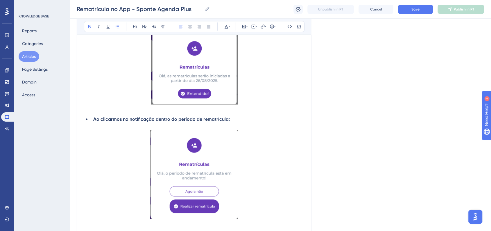
click at [186, 122] on strong "Ao clicarmos na notificação dentro do período de rematrícula:" at bounding box center [161, 119] width 136 height 6
click at [268, 203] on p at bounding box center [194, 175] width 220 height 91
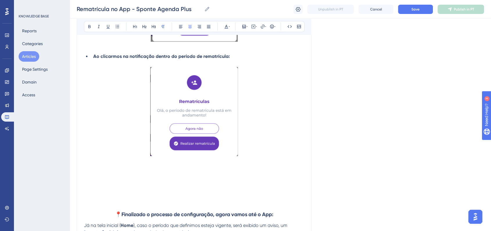
scroll to position [741, 0]
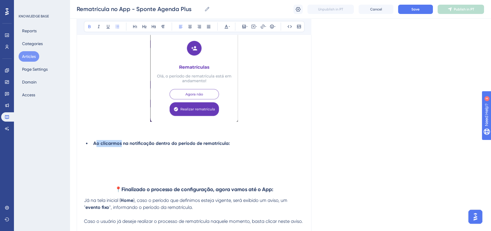
drag, startPoint x: 98, startPoint y: 145, endPoint x: 120, endPoint y: 145, distance: 21.5
click at [120, 145] on strong "Ao clicarmos na notificação dentro do período de rematrícula:" at bounding box center [161, 143] width 136 height 6
drag, startPoint x: 120, startPoint y: 145, endPoint x: 105, endPoint y: 145, distance: 15.7
click at [120, 145] on strong "Ao clicarmos na notificação dentro do período de rematrícula:" at bounding box center [161, 143] width 136 height 6
click at [98, 145] on strong "Ao clicarmos na notificação dentro do período de rematrícula:" at bounding box center [161, 143] width 136 height 6
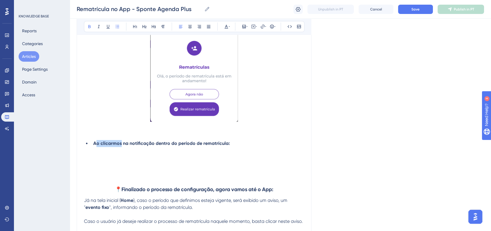
click at [100, 146] on strong "Ao clicarmos na notificação dentro do período de rematrícula:" at bounding box center [161, 143] width 136 height 6
drag, startPoint x: 100, startPoint y: 147, endPoint x: 120, endPoint y: 146, distance: 19.8
click at [120, 146] on strong "Ao clicarmos na notificação dentro do período de rematrícula:" at bounding box center [161, 143] width 136 height 6
drag, startPoint x: 151, startPoint y: 145, endPoint x: 170, endPoint y: 145, distance: 18.3
click at [170, 145] on strong "Ao usuário na notificação dentro do período de rematrícula:" at bounding box center [158, 143] width 131 height 6
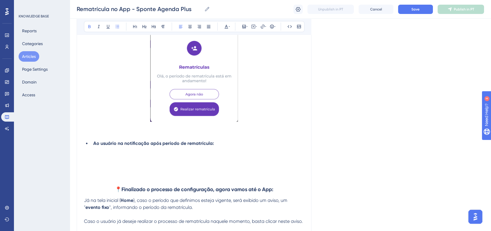
click at [211, 146] on strong "Ao usuário na notificação após período de rematrícula:" at bounding box center [153, 143] width 121 height 6
click at [272, 147] on li "Ao usuário na notificação após período de rematrícula já ter encerrado:" at bounding box center [197, 143] width 213 height 7
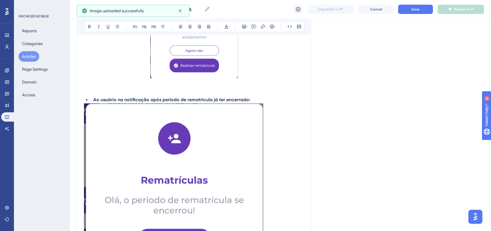
scroll to position [837, 0]
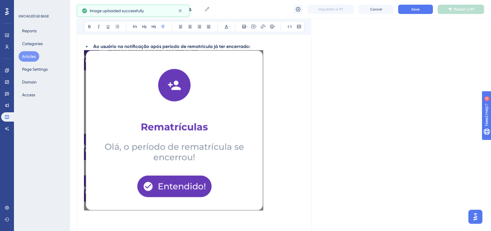
click at [260, 47] on li "Ao usuário na notificação após período de rematrícula já ter encerrado:" at bounding box center [197, 46] width 213 height 7
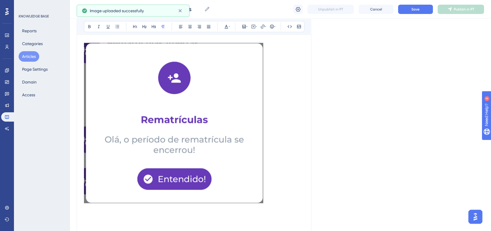
scroll to position [870, 0]
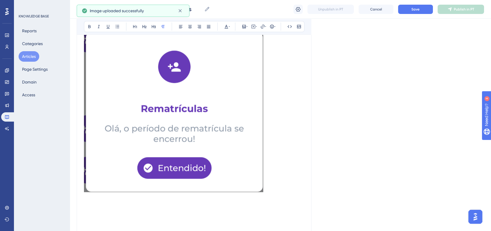
click at [225, 130] on img at bounding box center [173, 112] width 179 height 160
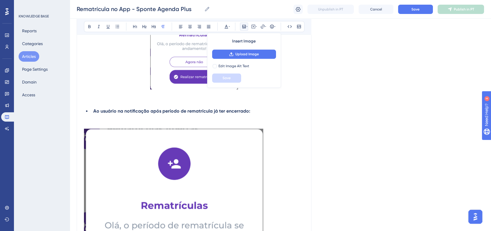
drag, startPoint x: 263, startPoint y: 194, endPoint x: 237, endPoint y: 184, distance: 28.0
click at [215, 176] on p at bounding box center [194, 209] width 220 height 162
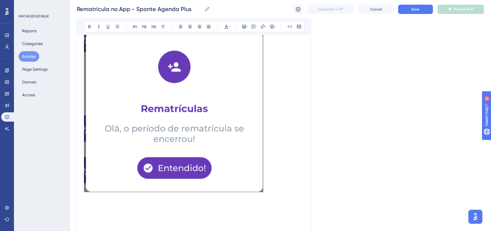
click at [259, 186] on img at bounding box center [173, 112] width 179 height 160
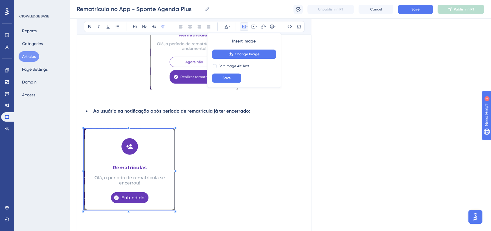
scroll to position [741, 0]
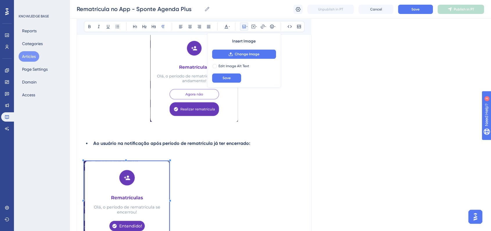
click at [170, 166] on p at bounding box center [194, 200] width 220 height 78
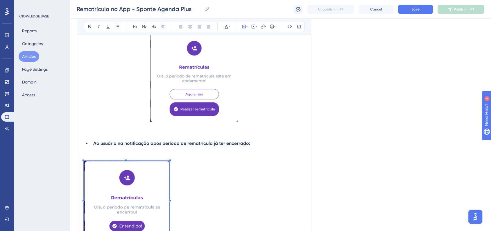
click at [191, 31] on div "Bold Italic Underline Bullet Point Heading 1 Heading 2 Heading 3 Normal Align L…" at bounding box center [194, 26] width 220 height 11
click at [197, 29] on button at bounding box center [199, 26] width 8 height 8
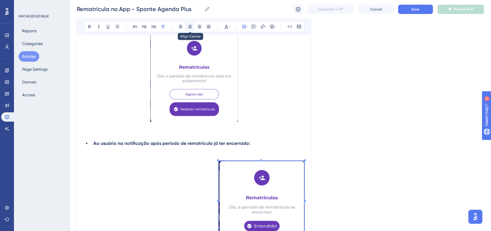
click at [191, 28] on button at bounding box center [190, 26] width 8 height 8
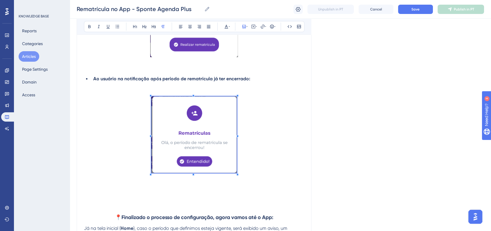
click at [284, 134] on p at bounding box center [194, 135] width 220 height 78
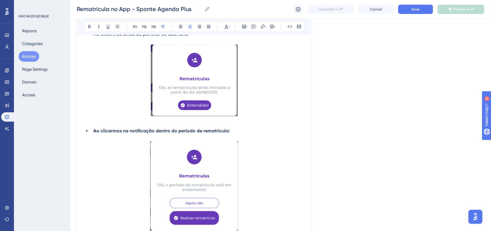
scroll to position [579, 0]
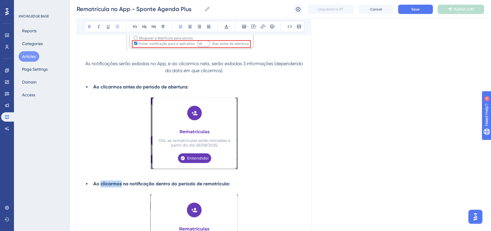
drag, startPoint x: 101, startPoint y: 186, endPoint x: 121, endPoint y: 186, distance: 20.0
click at [121, 186] on strong "Ao clicarmos na notificação dentro do período de rematrícula:" at bounding box center [161, 184] width 136 height 6
copy strong "usuário clicar"
drag, startPoint x: 100, startPoint y: 89, endPoint x: 120, endPoint y: 90, distance: 19.8
click at [120, 89] on strong "Ao clicarmos antes do período de abertura:" at bounding box center [140, 87] width 95 height 6
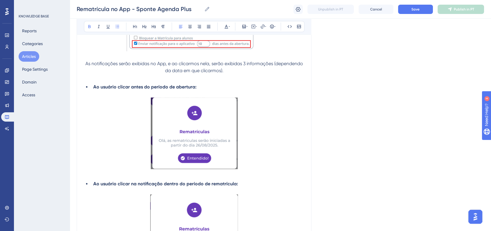
click at [121, 121] on p at bounding box center [194, 133] width 220 height 73
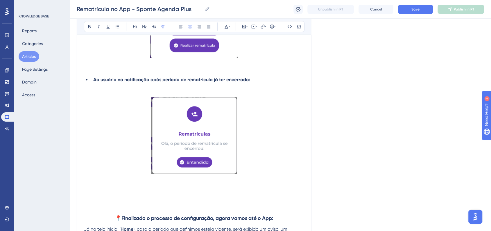
scroll to position [805, 0]
click at [117, 80] on strong "Ao usuário na notificação após período de rematrícula já ter encerrado:" at bounding box center [171, 79] width 157 height 6
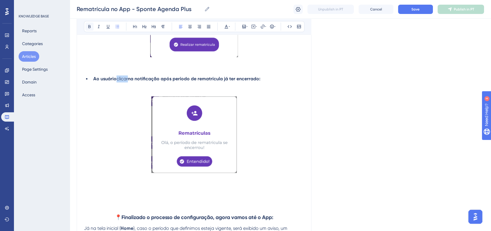
click at [90, 26] on icon at bounding box center [89, 26] width 5 height 5
click at [170, 79] on strong "na notificação após período de rematrícula já ter encerrado:" at bounding box center [197, 79] width 132 height 6
click at [174, 80] on strong "na notificação após período de rematrícula já ter encerrado:" at bounding box center [197, 79] width 132 height 6
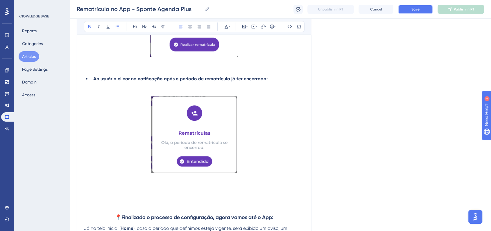
click at [418, 10] on span "Save" at bounding box center [415, 9] width 8 height 5
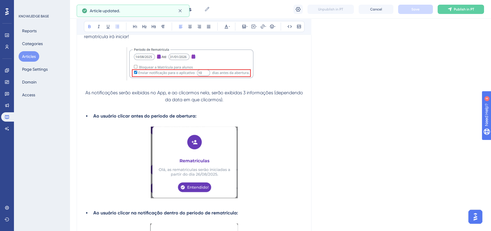
scroll to position [515, 0]
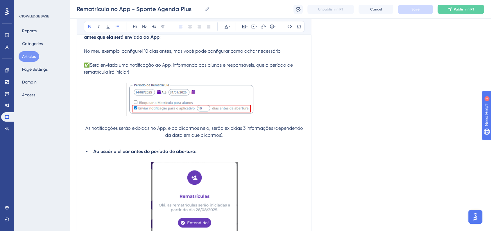
click at [85, 130] on span "As notificações serão exibidas no App, e ao clicarmos nela, serão exibidas 3 in…" at bounding box center [194, 131] width 219 height 12
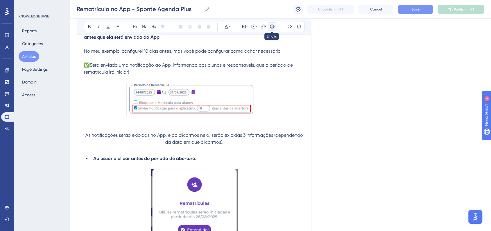
click at [271, 27] on icon at bounding box center [272, 26] width 5 height 5
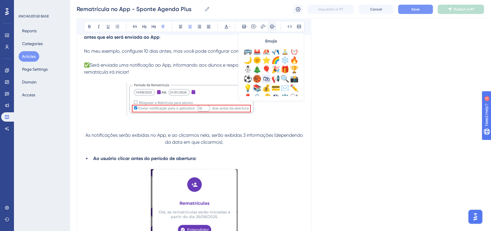
scroll to position [193, 0]
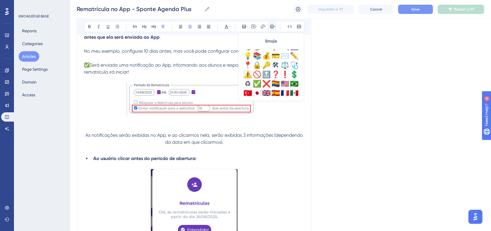
click at [248, 76] on div "⚠️" at bounding box center [247, 74] width 9 height 9
click at [251, 145] on p "⚠️As notificações serão exibidas no App, e ao clicarmos nela, serão exibidas 3 …" at bounding box center [194, 139] width 220 height 14
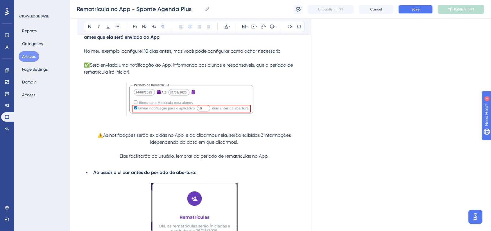
click at [412, 10] on span "Save" at bounding box center [415, 9] width 8 height 5
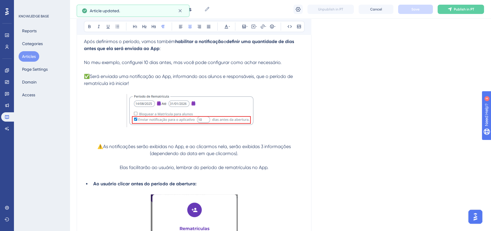
scroll to position [515, 0]
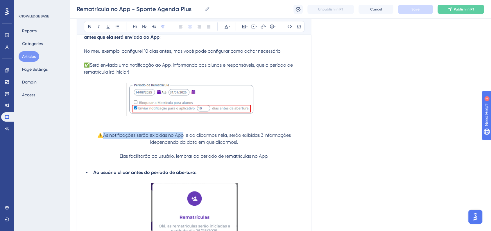
drag, startPoint x: 104, startPoint y: 137, endPoint x: 182, endPoint y: 136, distance: 78.7
click at [182, 136] on span "⚠️As notificações serão exibidas no App, e ao clicarmos nela, serão exibidas 3 …" at bounding box center [194, 138] width 195 height 12
click at [91, 29] on button at bounding box center [89, 26] width 8 height 8
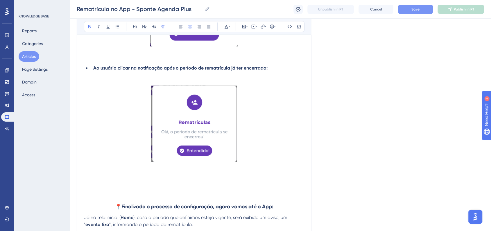
scroll to position [837, 0]
click at [150, 184] on p at bounding box center [194, 180] width 220 height 7
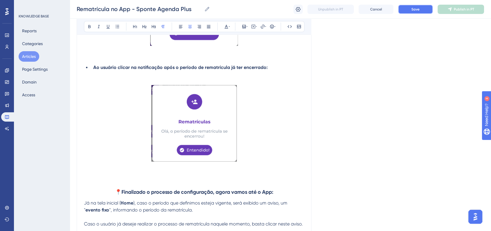
click at [416, 13] on button "Save" at bounding box center [415, 9] width 35 height 9
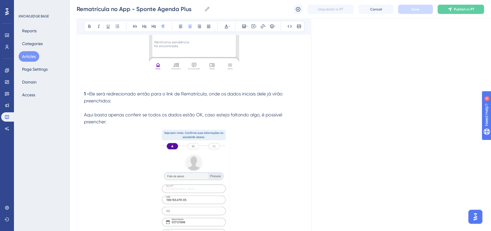
scroll to position [1160, 0]
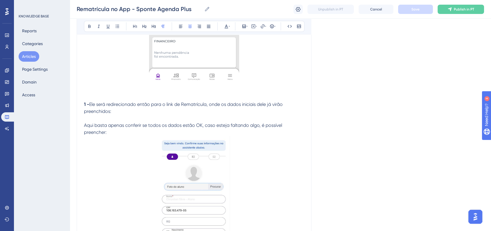
drag, startPoint x: 333, startPoint y: 123, endPoint x: 270, endPoint y: 156, distance: 71.4
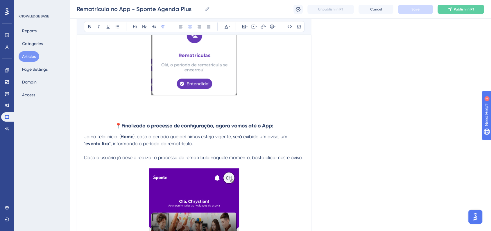
scroll to position [902, 0]
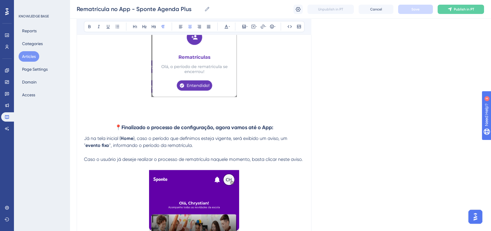
click at [256, 128] on strong "Finalizado o processo de configuração, agora vamos até o App:" at bounding box center [197, 127] width 152 height 6
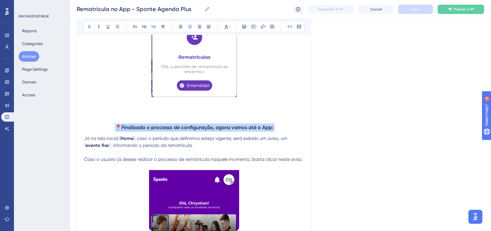
click at [256, 128] on strong "Finalizado o processo de configuração, agora vamos até o App:" at bounding box center [197, 127] width 152 height 6
click at [229, 28] on icon at bounding box center [229, 26] width 1 height 5
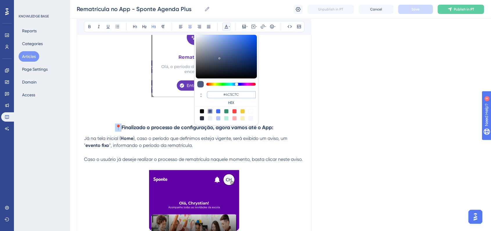
click at [230, 94] on input "#4C5C7C" at bounding box center [231, 94] width 49 height 7
paste input "270049"
type input "#270049"
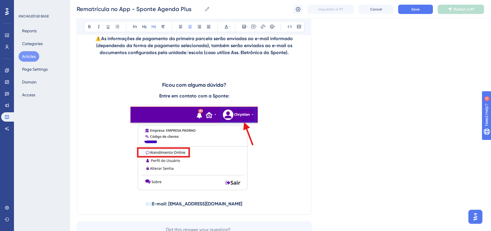
scroll to position [3239, 0]
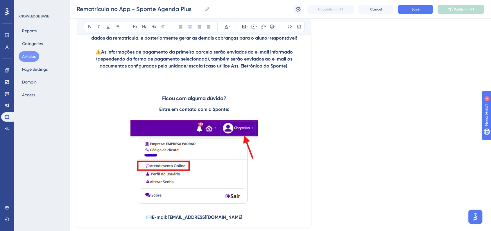
drag, startPoint x: 238, startPoint y: 122, endPoint x: 163, endPoint y: 112, distance: 76.4
click at [228, 28] on icon at bounding box center [226, 26] width 5 height 5
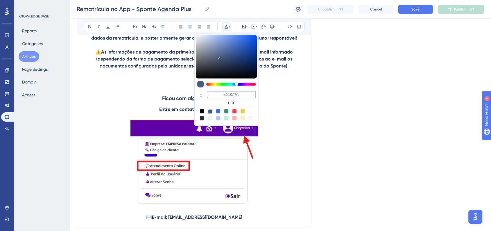
click at [231, 94] on input "#4C5C7C" at bounding box center [231, 94] width 49 height 7
paste input "270049"
type input "#270049"
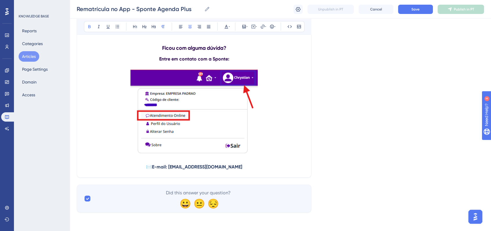
scroll to position [3304, 0]
drag, startPoint x: 239, startPoint y: 166, endPoint x: 154, endPoint y: 167, distance: 84.8
click at [154, 167] on p "✉️ E-mail: atendimento@sponte.com.br" at bounding box center [194, 166] width 220 height 7
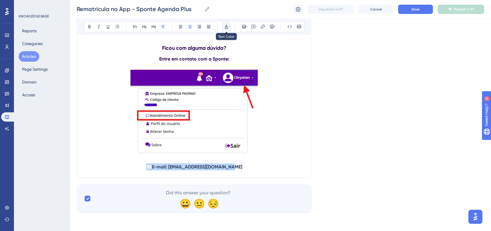
click at [224, 27] on icon at bounding box center [226, 26] width 5 height 5
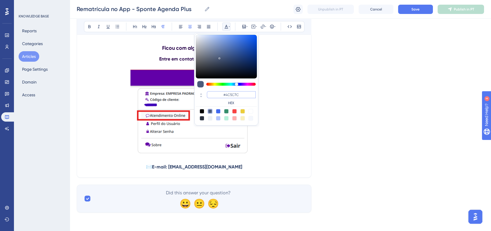
click at [242, 96] on input "#4C5C7C" at bounding box center [231, 94] width 49 height 7
paste input "270049"
type input "#270049"
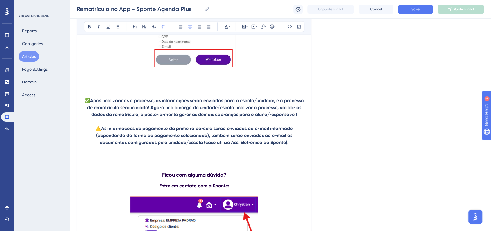
scroll to position [3143, 0]
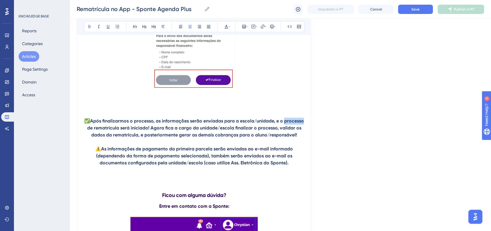
drag, startPoint x: 283, startPoint y: 134, endPoint x: 302, endPoint y: 135, distance: 18.6
click at [302, 135] on strong "Após finalizarmos o processo, as informações serão enviadas para a escola/unida…" at bounding box center [196, 127] width 218 height 19
drag, startPoint x: 135, startPoint y: 135, endPoint x: 153, endPoint y: 134, distance: 17.4
click at [153, 134] on strong "Após finalizarmos o processo, as informações serão enviadas para a escola/unida…" at bounding box center [196, 127] width 218 height 19
drag, startPoint x: 112, startPoint y: 135, endPoint x: 137, endPoint y: 135, distance: 25.8
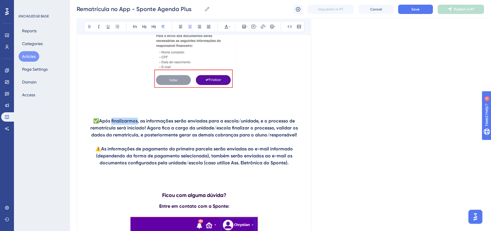
click at [137, 135] on strong "Após finalizarmos, as informações serão enviadas para a escola/unidade, e o pro…" at bounding box center [194, 127] width 209 height 19
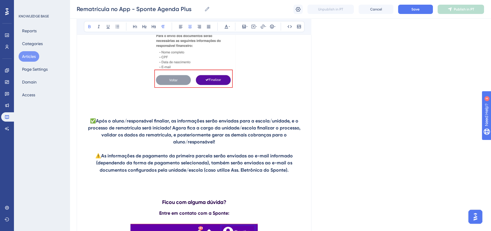
click at [218, 144] on strong "Após o aluno/responsável finaliar, as informações serão enviadas para a escola/…" at bounding box center [194, 131] width 213 height 26
click at [415, 8] on span "Save" at bounding box center [415, 9] width 8 height 5
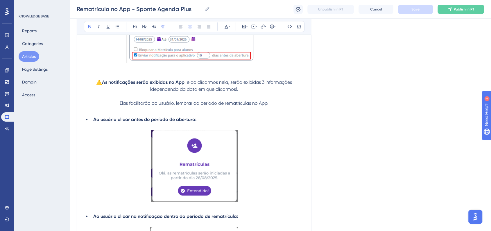
scroll to position [579, 0]
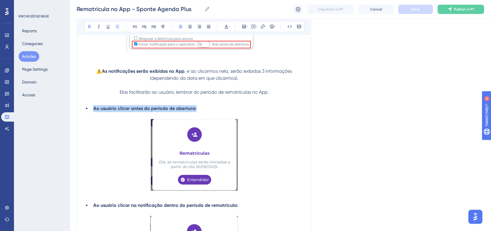
drag, startPoint x: 197, startPoint y: 110, endPoint x: 94, endPoint y: 112, distance: 102.8
click at [94, 112] on li "Ao usuário clicar antes do período de abertura:" at bounding box center [197, 108] width 213 height 7
click at [209, 100] on p at bounding box center [194, 99] width 220 height 7
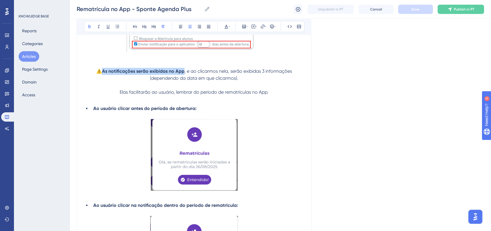
drag, startPoint x: 183, startPoint y: 73, endPoint x: 104, endPoint y: 75, distance: 79.3
click at [104, 74] on strong "As notificações serão exibidas no App" at bounding box center [143, 71] width 82 height 6
click at [227, 24] on icon at bounding box center [226, 26] width 5 height 5
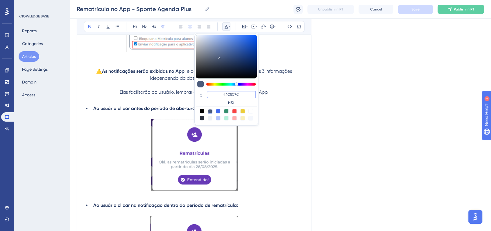
click at [231, 92] on input "#4C5C7C" at bounding box center [231, 94] width 49 height 7
paste input "6200A8"
type input "#6200A8"
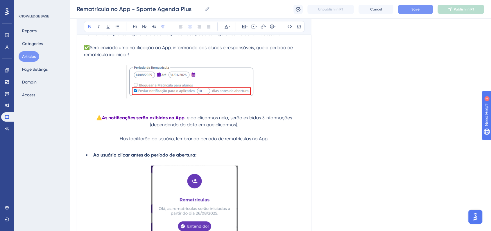
scroll to position [450, 0]
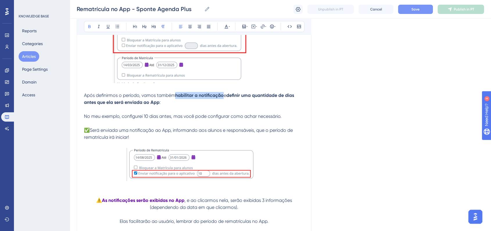
drag, startPoint x: 177, startPoint y: 98, endPoint x: 223, endPoint y: 98, distance: 45.9
click at [223, 98] on strong "habilitar a notificação" at bounding box center [199, 95] width 48 height 6
click at [227, 22] on button at bounding box center [226, 26] width 8 height 8
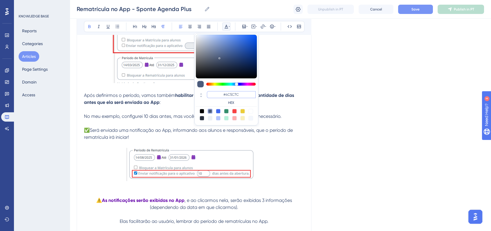
click at [234, 93] on input "#4C5C7C" at bounding box center [231, 94] width 49 height 7
paste input "6200A8"
type input "#6200A8"
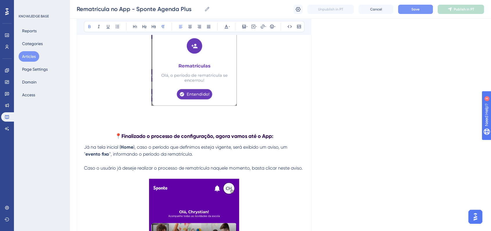
scroll to position [901, 0]
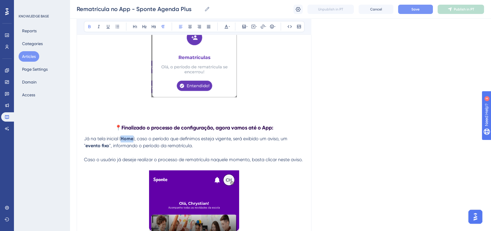
drag, startPoint x: 125, startPoint y: 141, endPoint x: 132, endPoint y: 141, distance: 7.6
click at [132, 141] on strong "Home" at bounding box center [127, 139] width 13 height 6
click at [228, 23] on button at bounding box center [226, 26] width 8 height 8
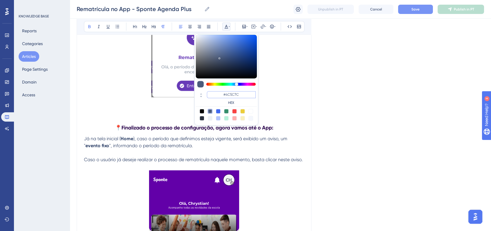
click at [235, 91] on input "#4C5C7C" at bounding box center [231, 94] width 49 height 7
paste input "6200A8"
type input "#6200A8"
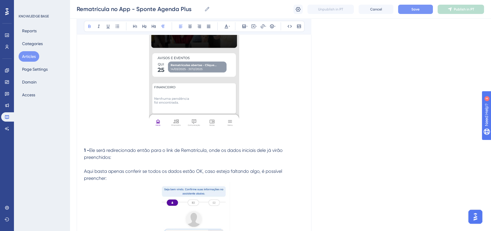
scroll to position [1159, 0]
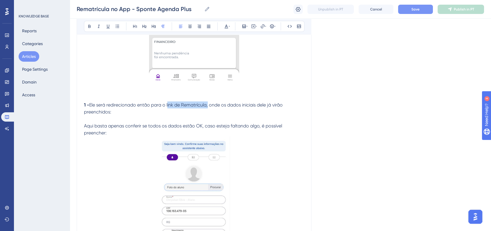
drag, startPoint x: 167, startPoint y: 108, endPoint x: 207, endPoint y: 108, distance: 39.5
click at [207, 108] on span "Ele será redirecionado então para o link de Rematrícula, onde os dados iniciais…" at bounding box center [184, 108] width 200 height 12
click at [227, 26] on icon at bounding box center [225, 27] width 3 height 4
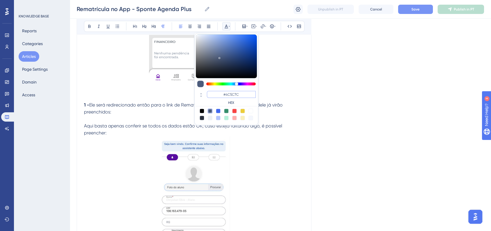
click at [233, 91] on input "#4C5C7C" at bounding box center [231, 94] width 49 height 7
paste input "6200A8"
type input "#6200A8"
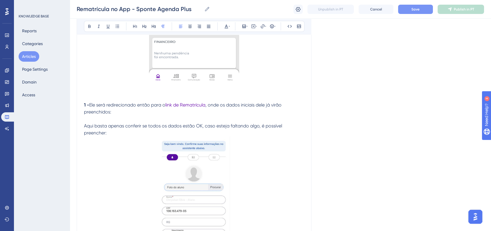
click at [168, 107] on p "1 - Ele será redirecionado então para o link de Rematrícula , onde os dados ini…" at bounding box center [194, 108] width 220 height 14
click at [87, 26] on icon at bounding box center [89, 26] width 5 height 5
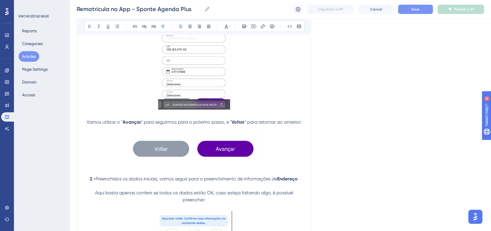
scroll to position [1321, 0]
drag, startPoint x: 122, startPoint y: 126, endPoint x: 139, endPoint y: 125, distance: 17.4
click at [139, 125] on p "Vamos utilizar o " Avançar " para seguirmos para o próximo passo, e " Voltar " …" at bounding box center [194, 121] width 220 height 7
click at [125, 124] on strong "Avançar" at bounding box center [132, 122] width 19 height 6
drag, startPoint x: 124, startPoint y: 126, endPoint x: 140, endPoint y: 125, distance: 16.0
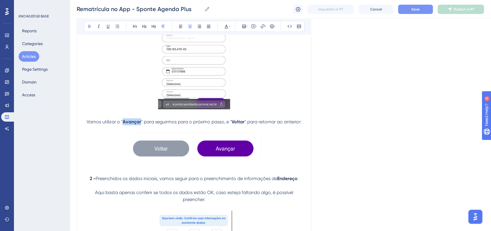
click at [140, 124] on strong "Avançar" at bounding box center [132, 122] width 19 height 6
click at [229, 26] on icon at bounding box center [229, 26] width 1 height 5
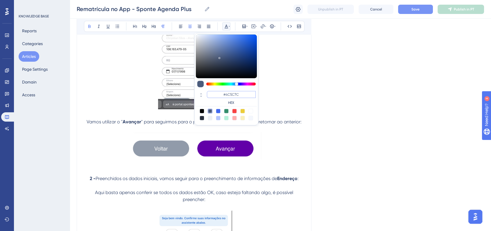
click at [233, 93] on input "#4C5C7C" at bounding box center [231, 94] width 49 height 7
paste input "6200A8"
type input "#6200A8"
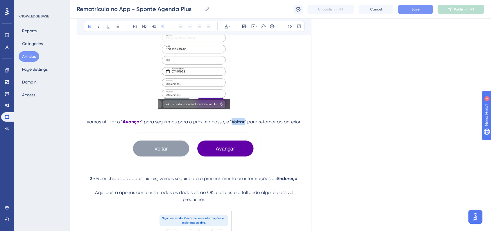
drag, startPoint x: 231, startPoint y: 125, endPoint x: 244, endPoint y: 125, distance: 12.8
click at [244, 124] on strong "Voltar" at bounding box center [237, 122] width 13 height 6
click at [229, 26] on icon at bounding box center [229, 26] width 1 height 5
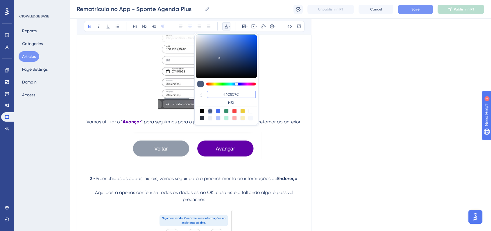
click at [232, 95] on input "#4C5C7C" at bounding box center [231, 94] width 49 height 7
paste input "6200A8"
type input "#6200A8"
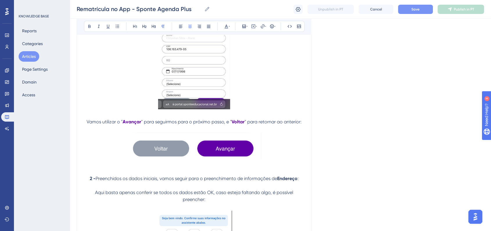
click at [103, 124] on span "Vamos utilizar o "" at bounding box center [105, 122] width 36 height 6
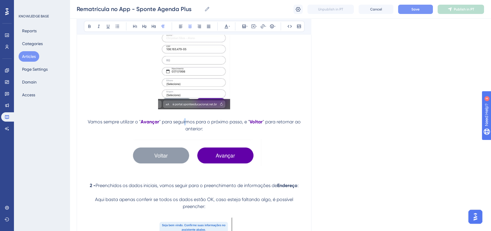
click at [185, 124] on span "" para seguirmos para o próximo passo, e "" at bounding box center [204, 122] width 90 height 6
click at [193, 124] on span "" para seguirmos para o próximo passo, e "" at bounding box center [204, 122] width 90 height 6
click at [191, 124] on span "" para seguirmos para o próximo passo, e "" at bounding box center [204, 122] width 90 height 6
click at [194, 124] on span "" para seguirmos para o próximo passo, e "" at bounding box center [204, 122] width 90 height 6
click at [195, 124] on span "" para seguirmos para o próximo passo, e "" at bounding box center [204, 122] width 90 height 6
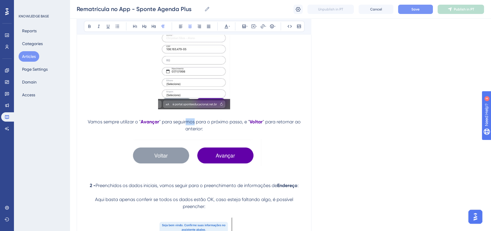
drag, startPoint x: 194, startPoint y: 125, endPoint x: 186, endPoint y: 125, distance: 8.1
click at [186, 124] on span "" para seguirmos para o próximo passo, e "" at bounding box center [204, 122] width 90 height 6
click at [406, 11] on button "Save" at bounding box center [415, 9] width 35 height 9
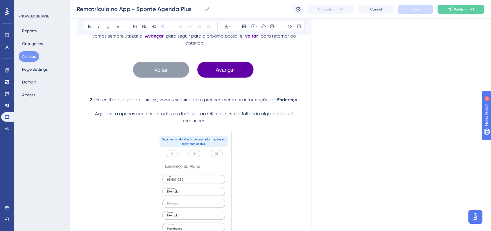
scroll to position [1418, 0]
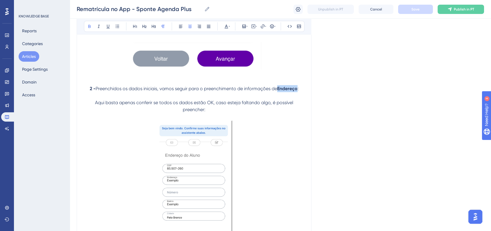
drag, startPoint x: 279, startPoint y: 91, endPoint x: 297, endPoint y: 92, distance: 18.6
click at [297, 91] on strong "Endereço" at bounding box center [287, 89] width 20 height 6
click at [224, 29] on button at bounding box center [226, 26] width 8 height 8
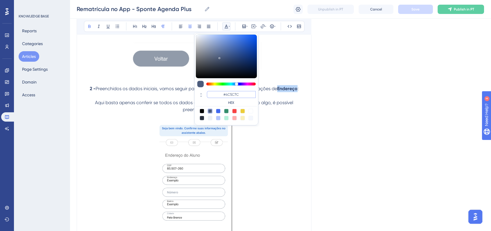
click at [233, 97] on input "#4C5C7C" at bounding box center [231, 94] width 49 height 7
paste input "6200A8"
type input "#6200A8"
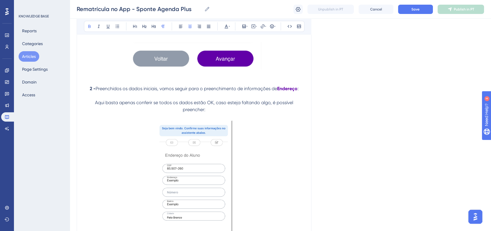
click at [279, 90] on strong "Endereço" at bounding box center [287, 89] width 20 height 6
click at [299, 90] on strong "Endereço" at bounding box center [288, 89] width 20 height 6
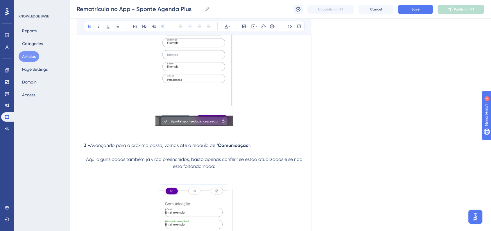
scroll to position [1579, 0]
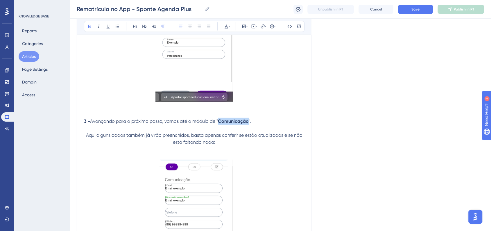
drag, startPoint x: 219, startPoint y: 125, endPoint x: 247, endPoint y: 124, distance: 27.9
click at [247, 124] on strong "Comunicação" at bounding box center [233, 121] width 31 height 6
click at [224, 26] on icon at bounding box center [226, 26] width 5 height 5
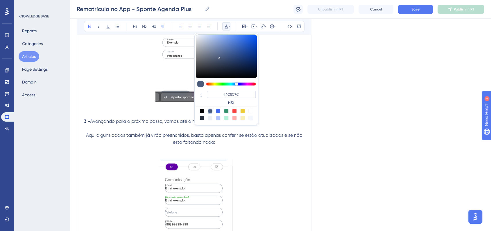
click at [242, 90] on div "#4C5C7C HEX" at bounding box center [226, 98] width 61 height 17
click at [242, 91] on input "#4C5C7C" at bounding box center [231, 94] width 49 height 7
click at [241, 92] on input "#4C5C7C" at bounding box center [231, 94] width 49 height 7
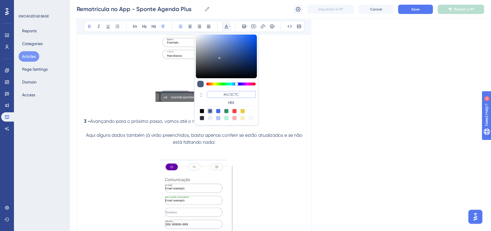
click at [241, 92] on input "#4C5C7C" at bounding box center [231, 94] width 49 height 7
paste input "6200A8"
type input "#6200A8"
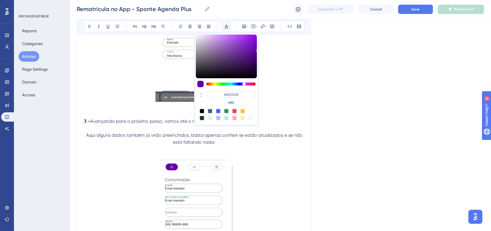
click at [344, 93] on div "Language Portuguese (Default) Rematrícula no App - Sponte Agenda Plus Bold Ital…" at bounding box center [280, 197] width 407 height 3478
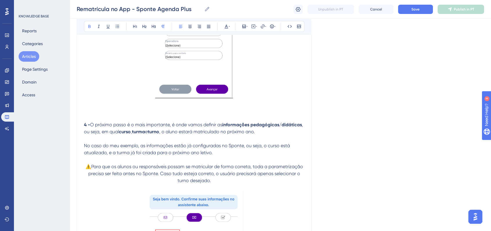
scroll to position [1773, 0]
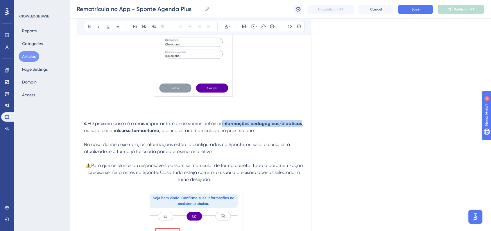
drag, startPoint x: 225, startPoint y: 126, endPoint x: 135, endPoint y: 134, distance: 90.7
click at [135, 134] on p "4 - O próximo passo é o mais importante, é onde vamos definir as informações pe…" at bounding box center [194, 127] width 220 height 14
click at [228, 29] on button at bounding box center [226, 26] width 8 height 8
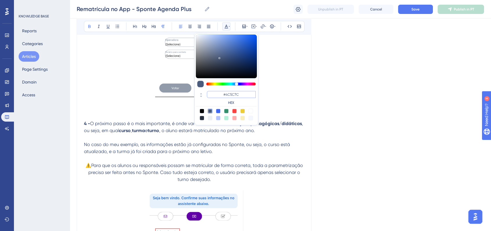
click at [232, 94] on input "#4C5C7C" at bounding box center [231, 94] width 49 height 7
paste input "6200A8"
type input "#6200A8"
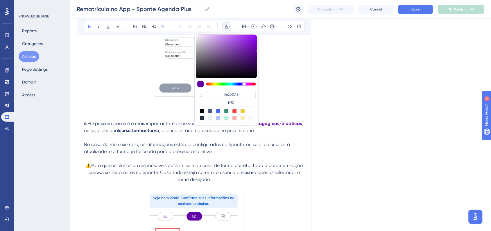
click at [362, 94] on div "Language Portuguese (Default) Rematrícula no App - Sponte Agenda Plus Bold Ital…" at bounding box center [280, 3] width 407 height 3478
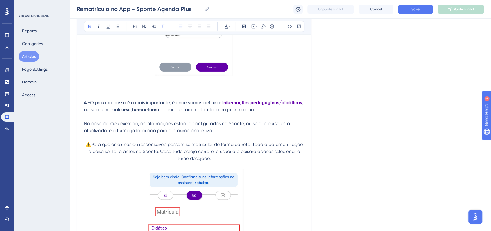
scroll to position [1805, 0]
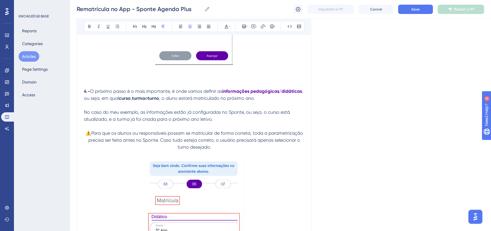
click at [93, 143] on span "⚠️Para que os alunos ou responsáveis possam se matricular de forma correta, tod…" at bounding box center [194, 139] width 219 height 19
click at [89, 26] on icon at bounding box center [89, 26] width 5 height 5
click at [225, 28] on icon at bounding box center [225, 27] width 3 height 4
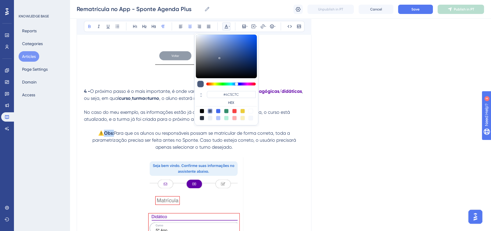
click at [232, 112] on div at bounding box center [234, 111] width 5 height 5
type input "#F84343"
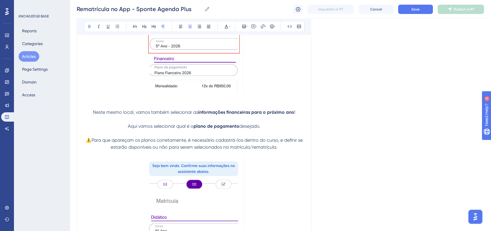
scroll to position [2031, 0]
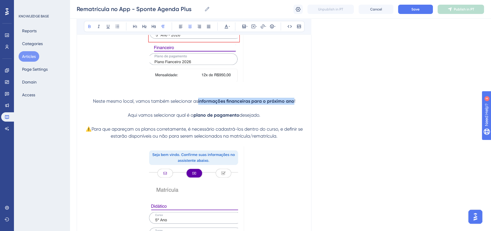
drag, startPoint x: 199, startPoint y: 112, endPoint x: 293, endPoint y: 111, distance: 94.4
click at [293, 104] on strong "informações financeiras para o próximo ano" at bounding box center [246, 101] width 96 height 6
click at [227, 26] on icon at bounding box center [225, 27] width 3 height 4
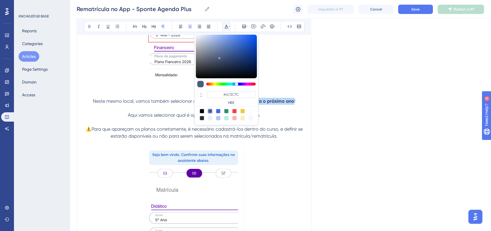
click at [243, 90] on div "#4C5C7C HEX" at bounding box center [226, 98] width 61 height 17
click at [242, 92] on input "#4C5C7C" at bounding box center [231, 94] width 49 height 7
paste input "6200A8"
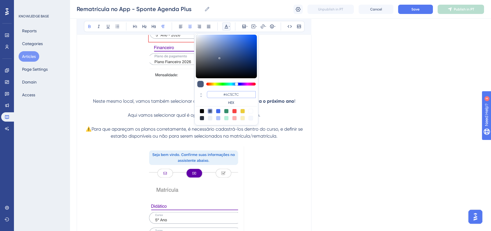
type input "#6200A8"
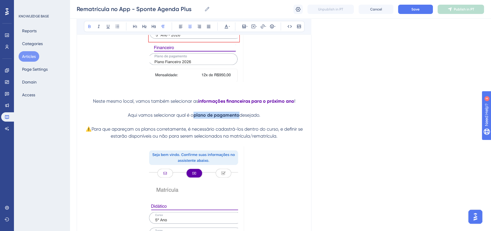
drag, startPoint x: 194, startPoint y: 126, endPoint x: 238, endPoint y: 126, distance: 43.9
click at [238, 118] on strong "plano de pagamento" at bounding box center [216, 115] width 46 height 6
click at [227, 26] on icon at bounding box center [226, 26] width 5 height 5
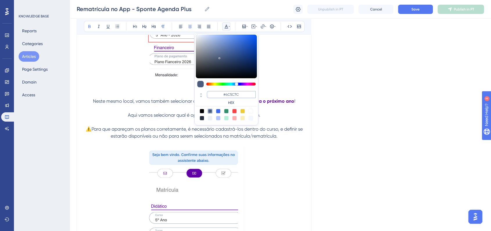
click at [239, 94] on input "#4C5C7C" at bounding box center [231, 94] width 49 height 7
paste input "6200A8"
type input "#6200A8"
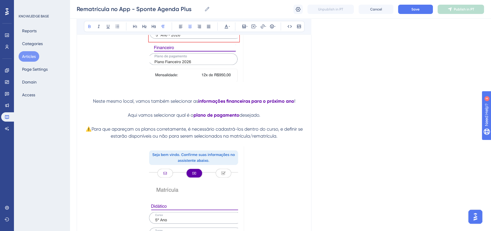
click at [91, 139] on span "⚠️Para que apareçam os planos corretamente, é necessário cadastrá-los dentro do…" at bounding box center [195, 132] width 218 height 12
click at [225, 24] on icon at bounding box center [226, 26] width 5 height 5
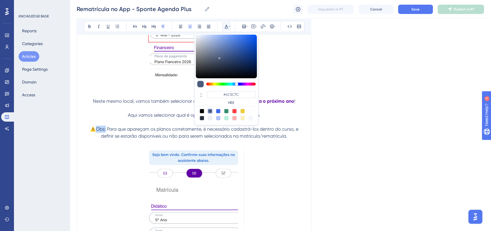
drag, startPoint x: 235, startPoint y: 112, endPoint x: 296, endPoint y: 119, distance: 62.0
click at [235, 111] on div at bounding box center [234, 111] width 5 height 5
type input "#F84343"
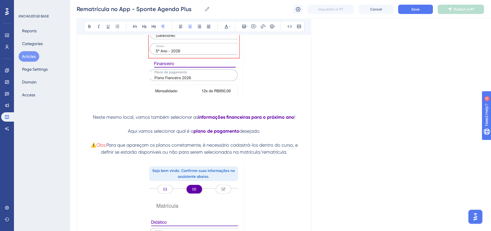
scroll to position [2063, 0]
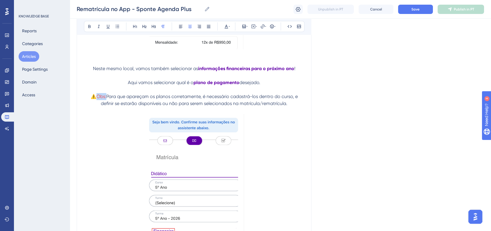
drag, startPoint x: 97, startPoint y: 107, endPoint x: 106, endPoint y: 107, distance: 9.0
click at [106, 107] on p "⚠️ Obs: Para que apareçam os planos corretamente, é necessário cadastrá-los den…" at bounding box center [194, 100] width 220 height 14
click at [91, 23] on button at bounding box center [89, 26] width 8 height 8
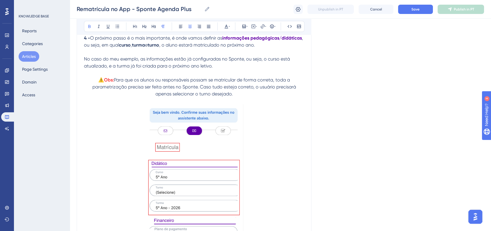
scroll to position [1837, 0]
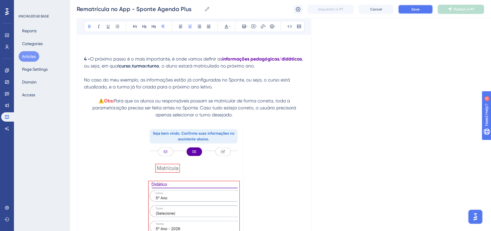
click at [416, 11] on span "Save" at bounding box center [415, 9] width 8 height 5
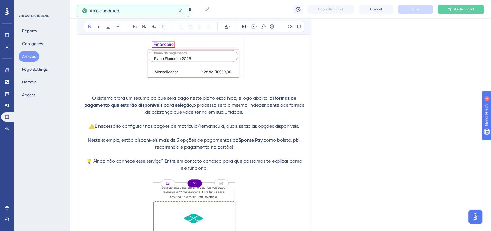
scroll to position [2257, 0]
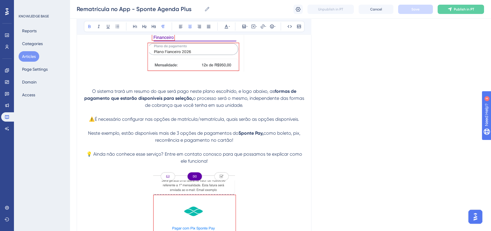
click at [224, 122] on span "⚠️É necessário configurar nas opções de matrícula/rematrícula, quais serão as o…" at bounding box center [194, 119] width 210 height 6
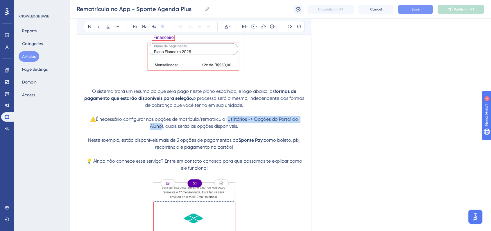
drag, startPoint x: 228, startPoint y: 131, endPoint x: 161, endPoint y: 137, distance: 68.0
click at [161, 129] on span "⚠️É necessário configurar nas opções de matrícula/rematrícula (Utilitários -> O…" at bounding box center [194, 122] width 209 height 12
click at [225, 27] on icon at bounding box center [226, 26] width 5 height 5
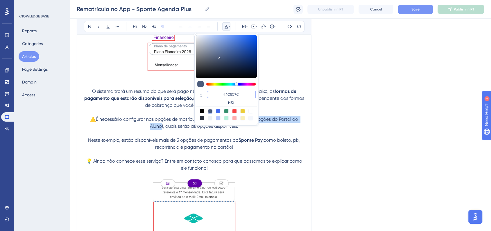
click at [242, 94] on input "#4C5C7C" at bounding box center [231, 94] width 49 height 7
paste input "6200A8"
type input "#6200A8"
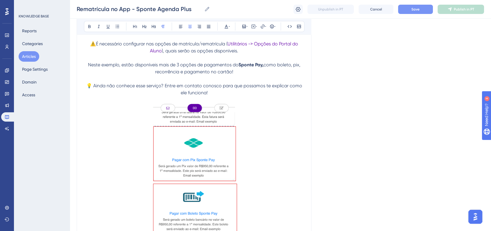
scroll to position [2321, 0]
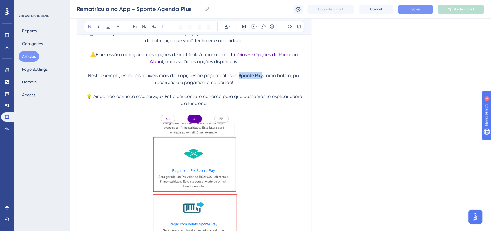
drag, startPoint x: 239, startPoint y: 88, endPoint x: 263, endPoint y: 87, distance: 23.3
click at [263, 78] on strong "Sponte Pay," at bounding box center [250, 76] width 25 height 6
click at [228, 25] on icon at bounding box center [226, 26] width 5 height 5
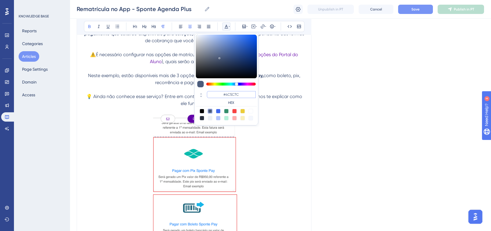
click at [240, 92] on input "#4C5C7C" at bounding box center [231, 94] width 49 height 7
paste input "6200A8"
type input "#6200A8"
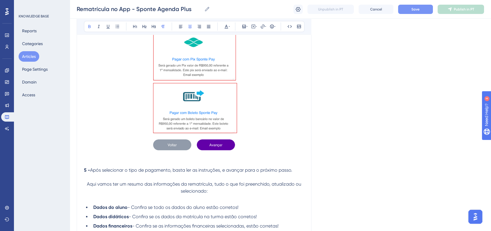
scroll to position [2482, 0]
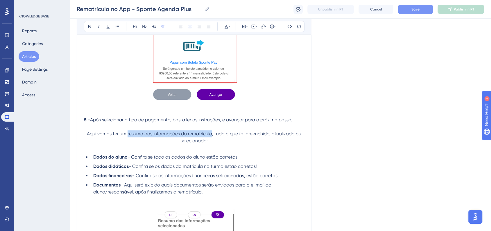
drag, startPoint x: 128, startPoint y: 145, endPoint x: 211, endPoint y: 145, distance: 83.6
click at [211, 143] on span "Aqui vamos ter um resumo das informações da rematrícula, tudo o que foi preench…" at bounding box center [194, 137] width 215 height 12
click at [89, 28] on icon at bounding box center [89, 26] width 2 height 3
click at [226, 27] on icon at bounding box center [226, 26] width 5 height 5
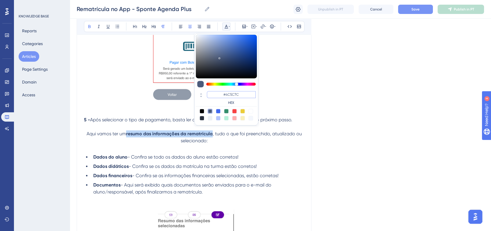
click at [235, 92] on input "#4C5C7C" at bounding box center [231, 94] width 49 height 7
paste input "6200A8"
type input "#6200A8"
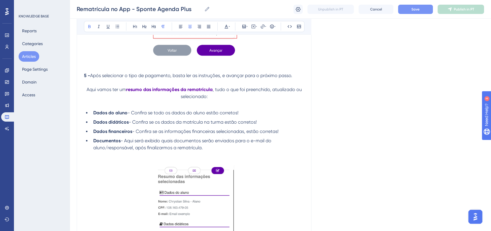
scroll to position [2547, 0]
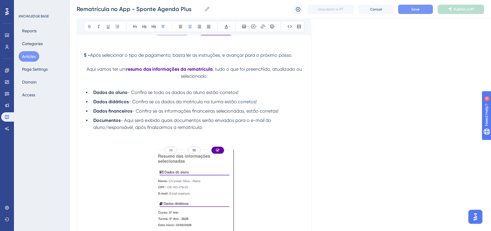
click at [266, 130] on span "- Aqui será exibido quais documentos serão enviados para o e-mail do aluno/resp…" at bounding box center [182, 123] width 179 height 12
click at [133, 130] on span "- Aqui será exibido quais documentos serão enviados para o e-mail do aluno/resp…" at bounding box center [182, 123] width 179 height 12
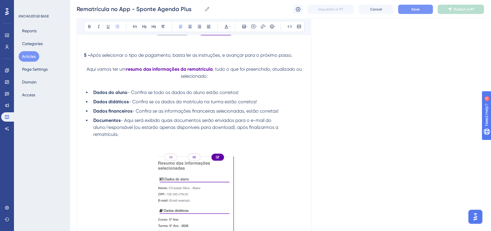
click at [420, 10] on button "Save" at bounding box center [415, 9] width 35 height 9
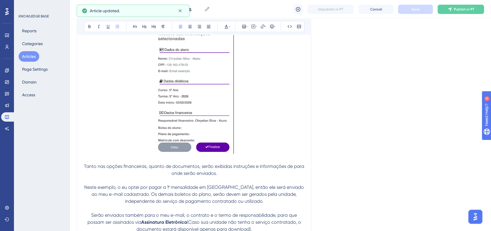
scroll to position [2708, 0]
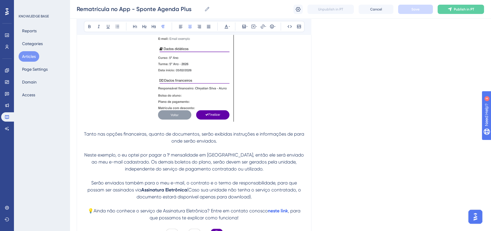
click at [86, 143] on span "Tanto nas opções financeiras, quanto de documentos, serão exibidas instruções e…" at bounding box center [194, 137] width 221 height 12
click at [84, 143] on span "Tanto nas opções financeiras, quanto de documentos, serão exibidas instruções e…" at bounding box center [194, 137] width 221 height 12
click at [270, 24] on button at bounding box center [272, 26] width 8 height 8
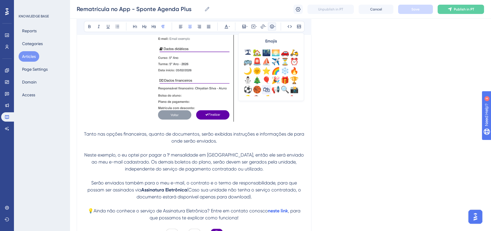
scroll to position [161, 0]
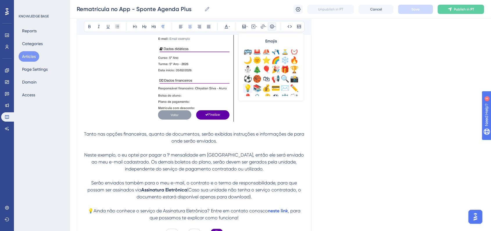
click at [247, 85] on div "💡" at bounding box center [247, 87] width 9 height 9
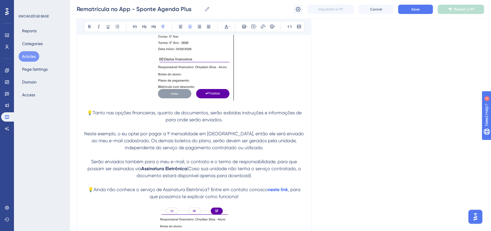
scroll to position [2741, 0]
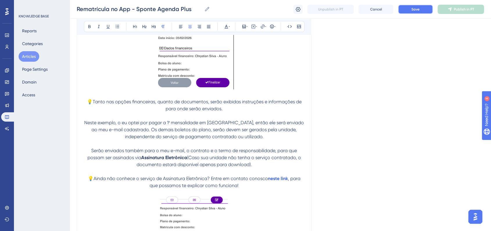
click at [410, 8] on button "Save" at bounding box center [415, 9] width 35 height 9
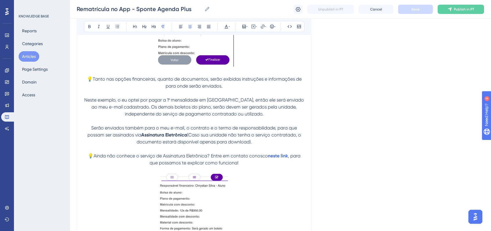
scroll to position [2773, 0]
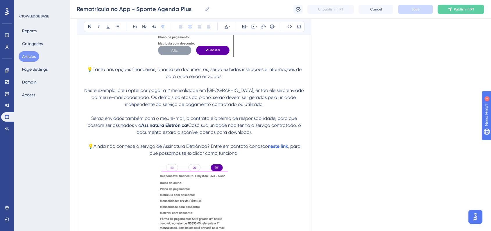
click at [275, 128] on span "Serão enviados também para o meu e-mail, o contrato e o termo de responsabilida…" at bounding box center [192, 121] width 211 height 12
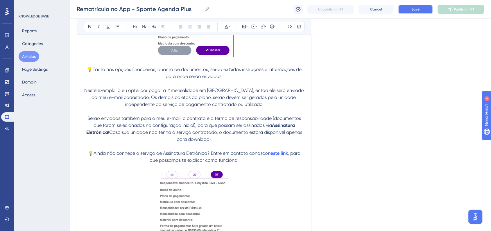
click at [418, 10] on span "Save" at bounding box center [415, 9] width 8 height 5
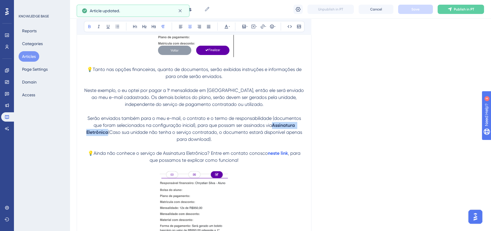
drag, startPoint x: 273, startPoint y: 139, endPoint x: 107, endPoint y: 146, distance: 166.6
click at [107, 135] on strong "Assinatura Eletrônica" at bounding box center [191, 128] width 210 height 12
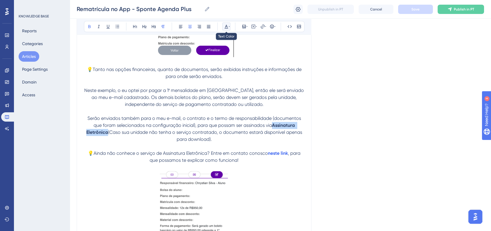
click at [226, 28] on icon at bounding box center [226, 26] width 5 height 5
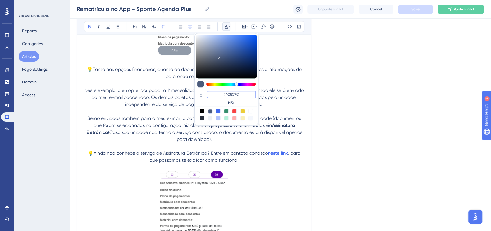
click at [237, 94] on input "#4C5C7C" at bounding box center [231, 94] width 49 height 7
paste input "6200A8"
type input "#6200A8"
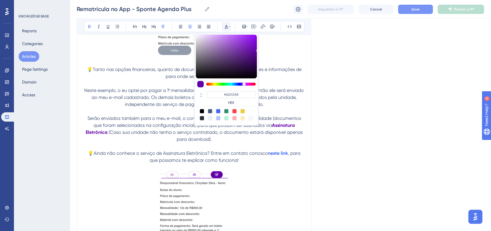
click at [107, 135] on strong "Assinatura Eletrônica" at bounding box center [191, 128] width 210 height 12
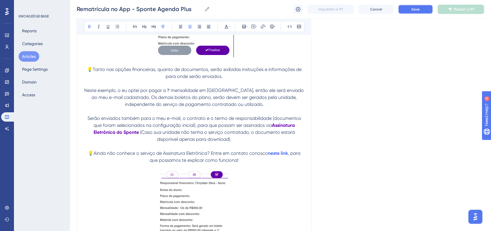
click at [418, 11] on span "Save" at bounding box center [415, 9] width 8 height 5
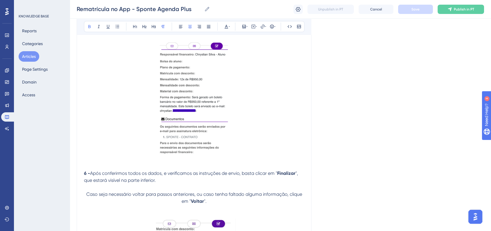
scroll to position [2934, 0]
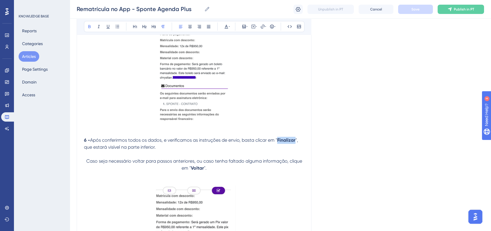
drag, startPoint x: 278, startPoint y: 152, endPoint x: 295, endPoint y: 154, distance: 17.5
click at [295, 143] on strong "Finalizar" at bounding box center [286, 140] width 18 height 6
click at [227, 28] on icon at bounding box center [225, 27] width 3 height 4
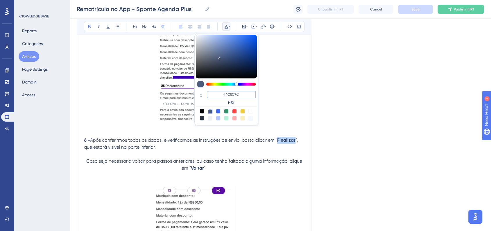
click at [236, 92] on input "#4C5C7C" at bounding box center [231, 94] width 49 height 7
paste input "6200A8"
type input "#6200A8"
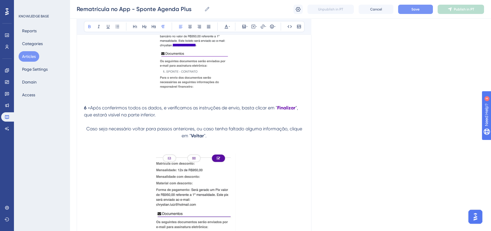
scroll to position [3031, 0]
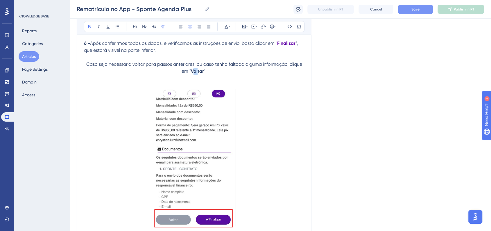
drag, startPoint x: 192, startPoint y: 86, endPoint x: 198, endPoint y: 86, distance: 6.1
click at [198, 74] on strong "Voltar" at bounding box center [197, 71] width 13 height 6
click at [193, 74] on strong "Voltar" at bounding box center [197, 71] width 13 height 6
drag, startPoint x: 192, startPoint y: 86, endPoint x: 203, endPoint y: 86, distance: 11.3
click at [203, 74] on strong "Voltar" at bounding box center [197, 71] width 13 height 6
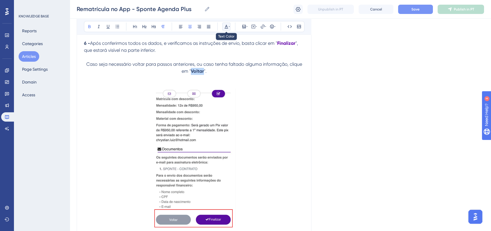
click at [229, 27] on icon at bounding box center [229, 26] width 1 height 5
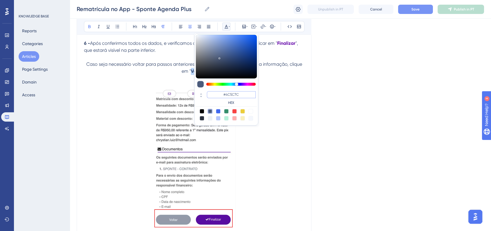
click at [240, 91] on input "#4C5C7C" at bounding box center [231, 94] width 49 height 7
paste input "6200A8"
type input "#6200A8"
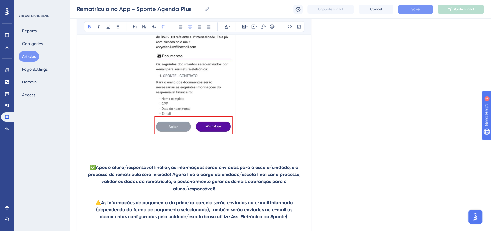
scroll to position [3160, 0]
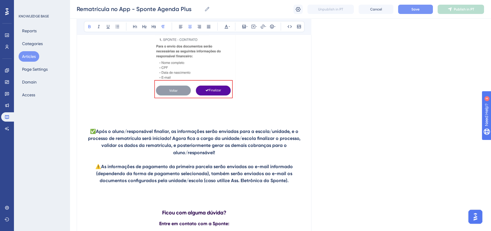
click at [166, 145] on strong "Após o aluno/responsável finaliar, as informações serão enviadas para a escola/…" at bounding box center [194, 141] width 213 height 26
click at [411, 8] on span "Save" at bounding box center [415, 9] width 8 height 5
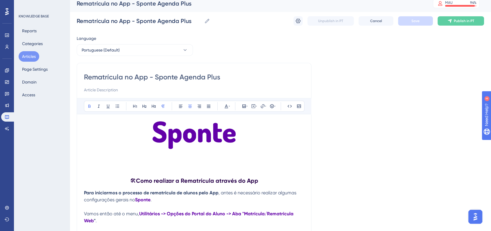
scroll to position [0, 0]
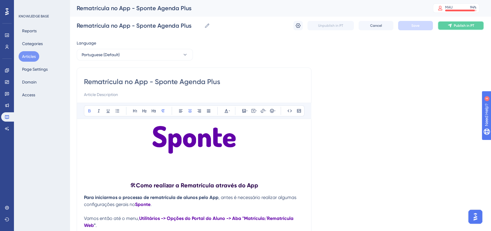
click at [465, 30] on button "Publish in PT" at bounding box center [460, 25] width 46 height 9
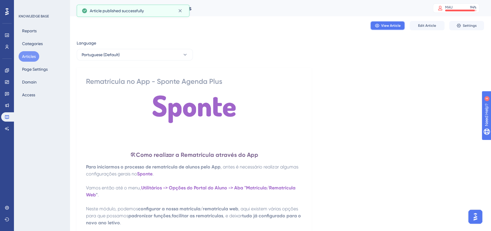
click at [386, 21] on button "View Article" at bounding box center [387, 25] width 35 height 9
